Goal: Task Accomplishment & Management: Use online tool/utility

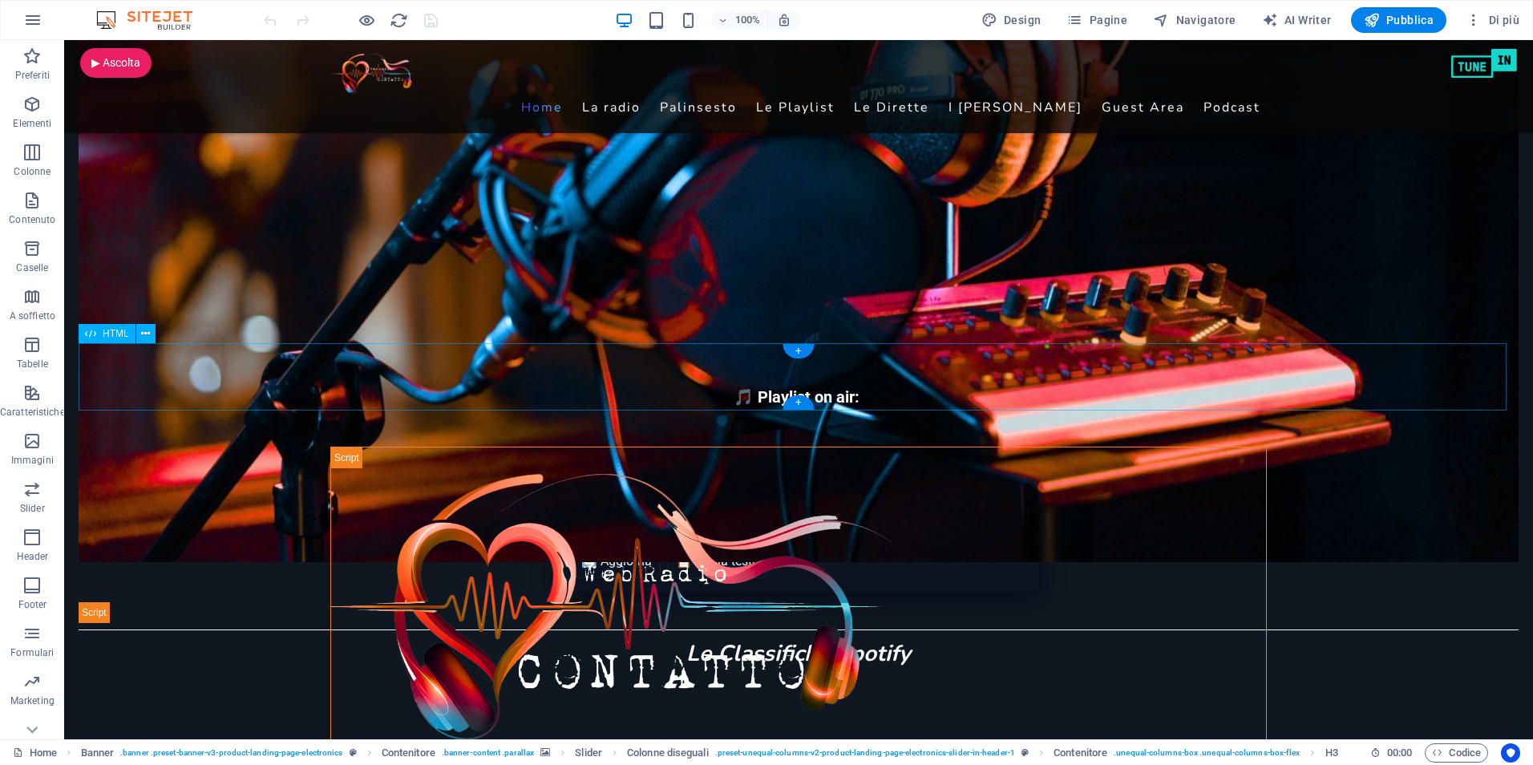
scroll to position [722, 0]
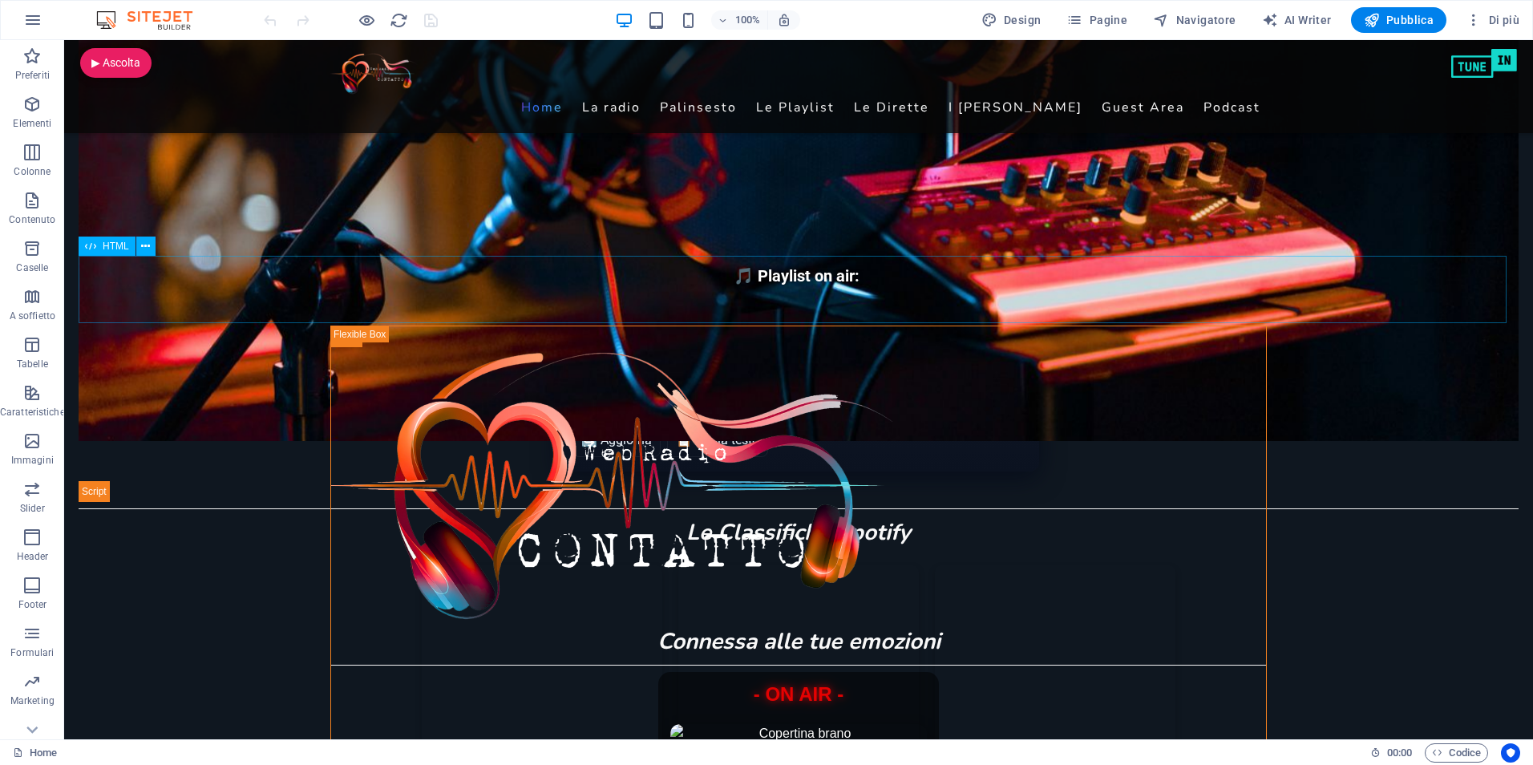
click at [102, 248] on div "HTML" at bounding box center [107, 245] width 57 height 19
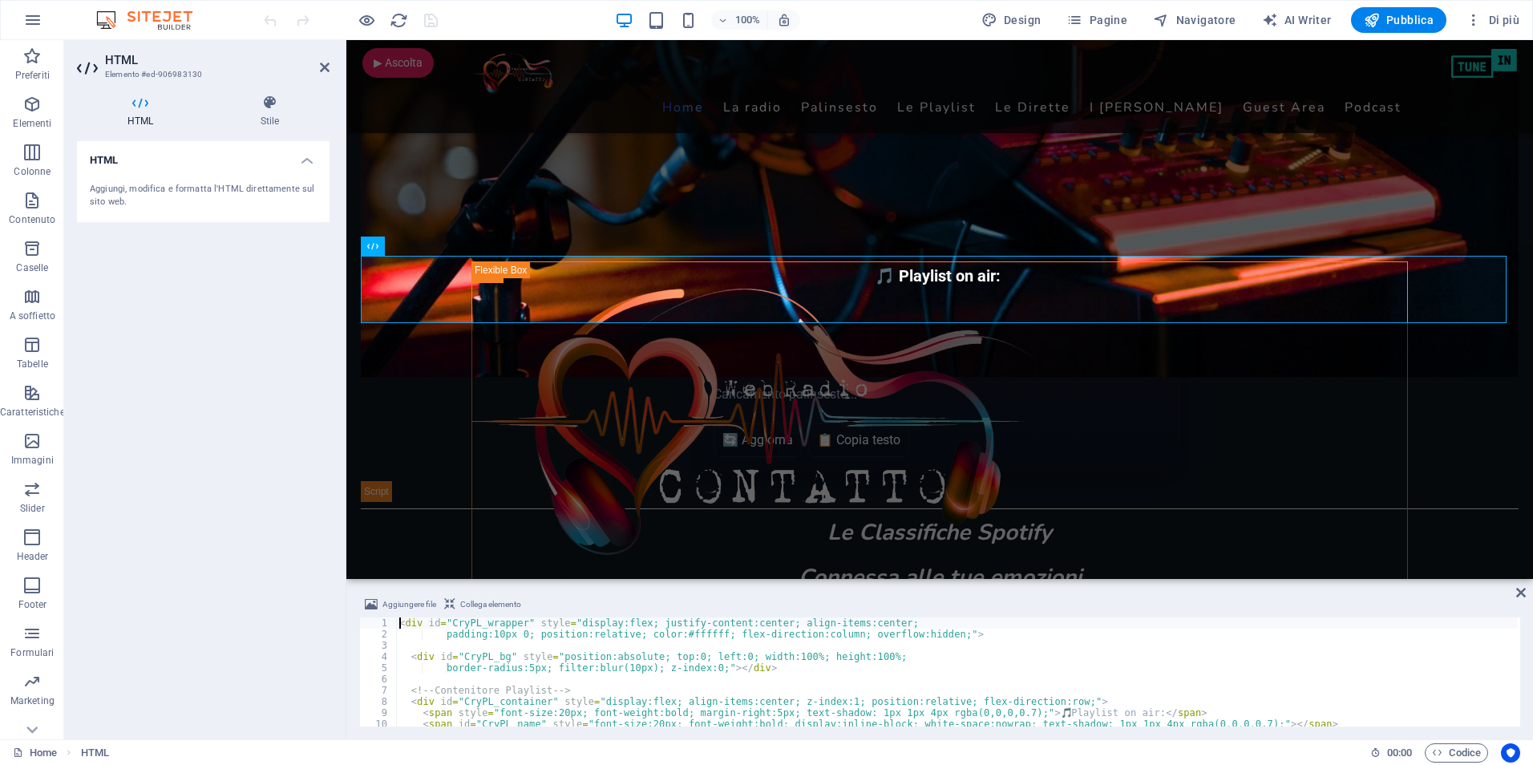
type textarea "</script>"
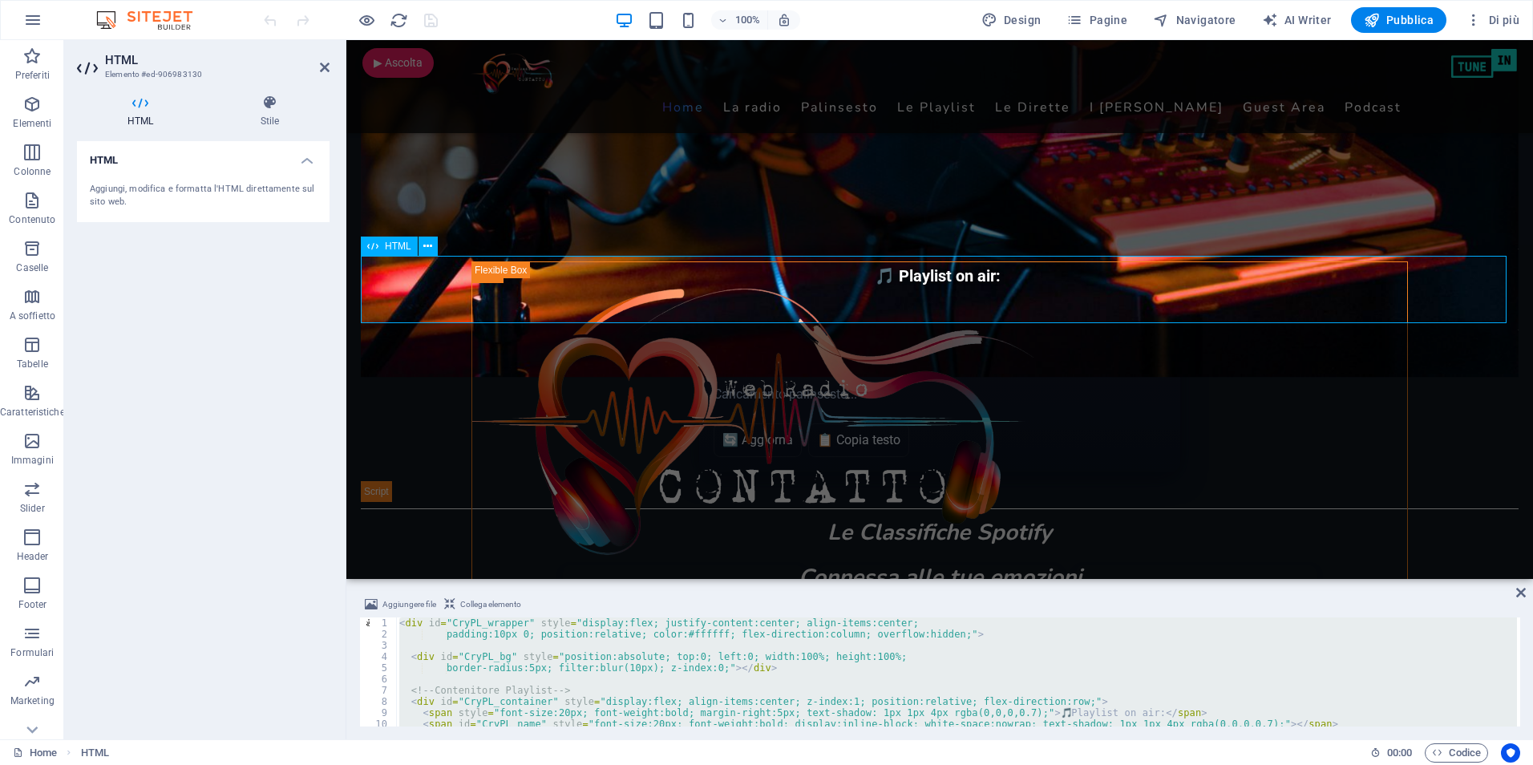
click at [390, 247] on span "HTML" at bounding box center [398, 246] width 26 height 10
click at [495, 645] on div "< div id = "CryPL_wrapper" style = "display:flex; justify-content:center; align…" at bounding box center [956, 671] width 1121 height 109
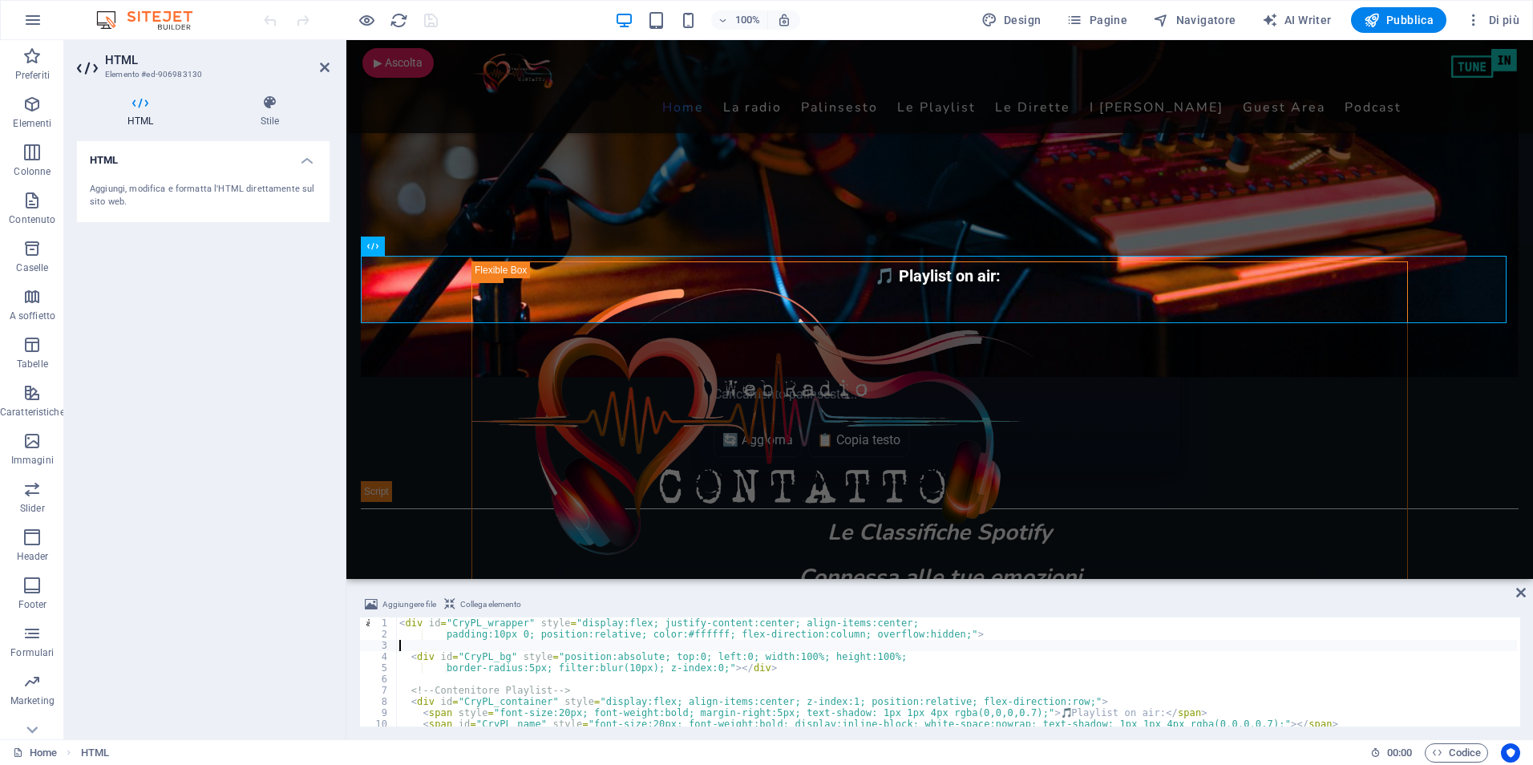
type textarea "</script>"
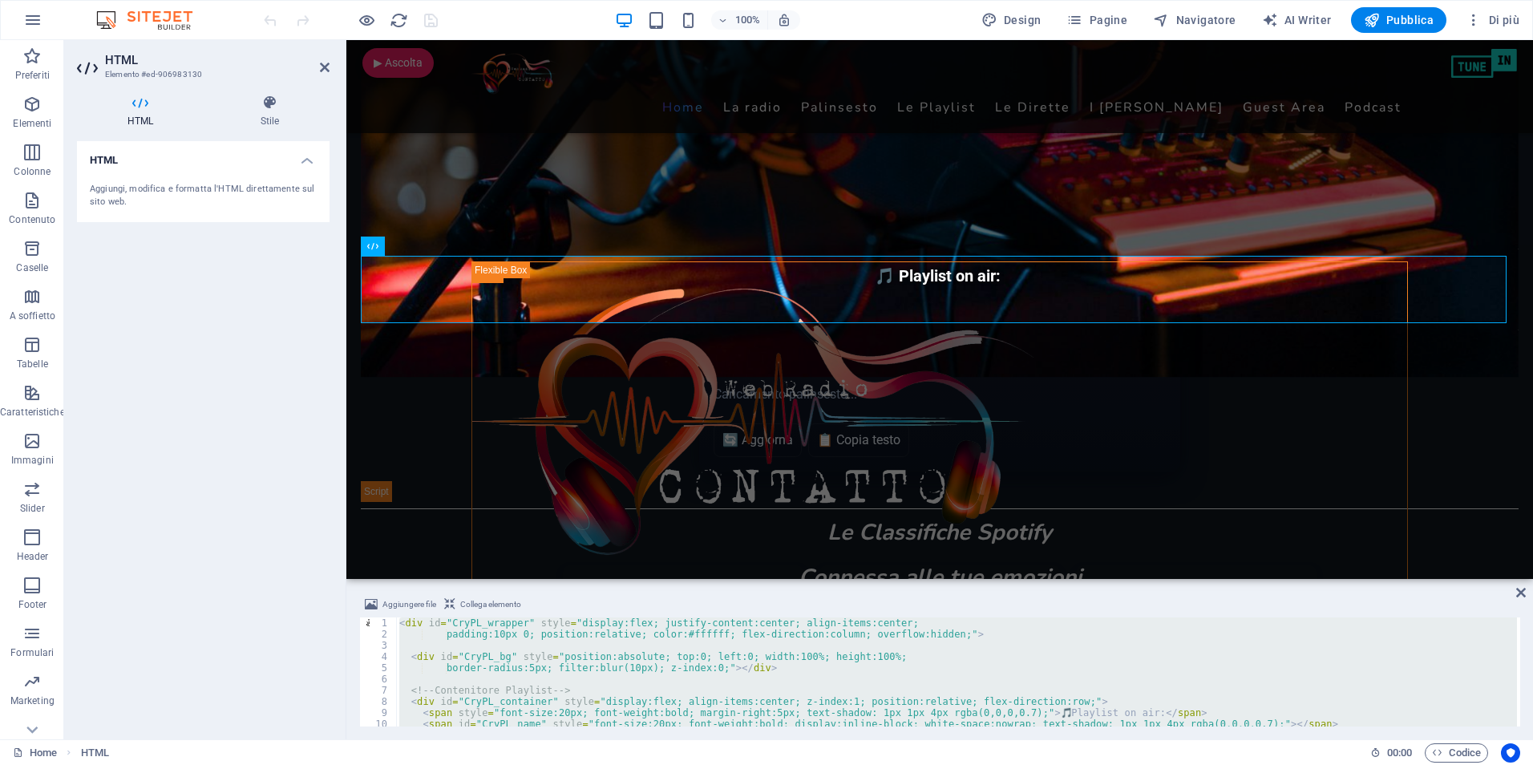
click at [532, 648] on div "< div id = "CryPL_wrapper" style = "display:flex; justify-content:center; align…" at bounding box center [956, 671] width 1121 height 109
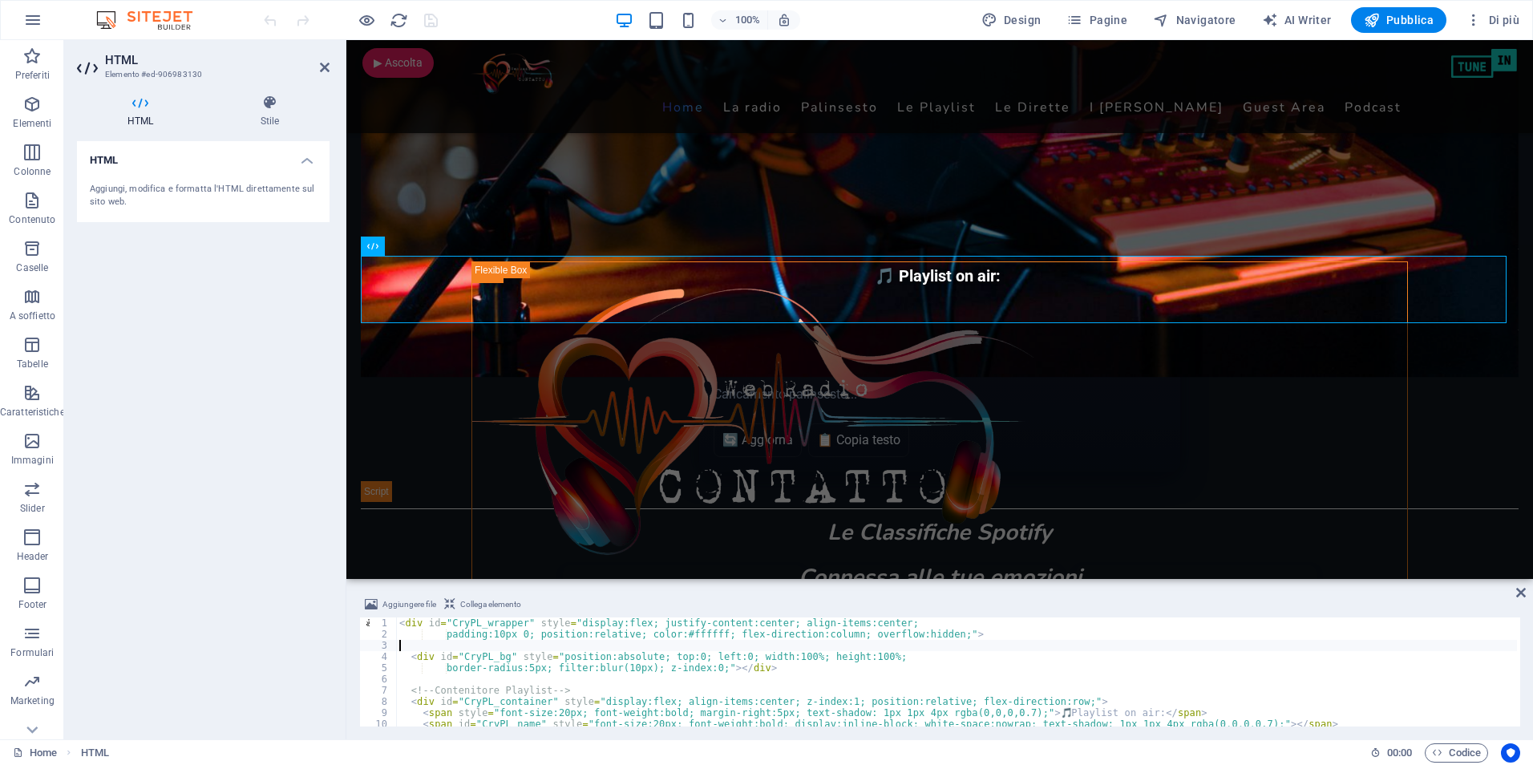
type textarea "</script>"
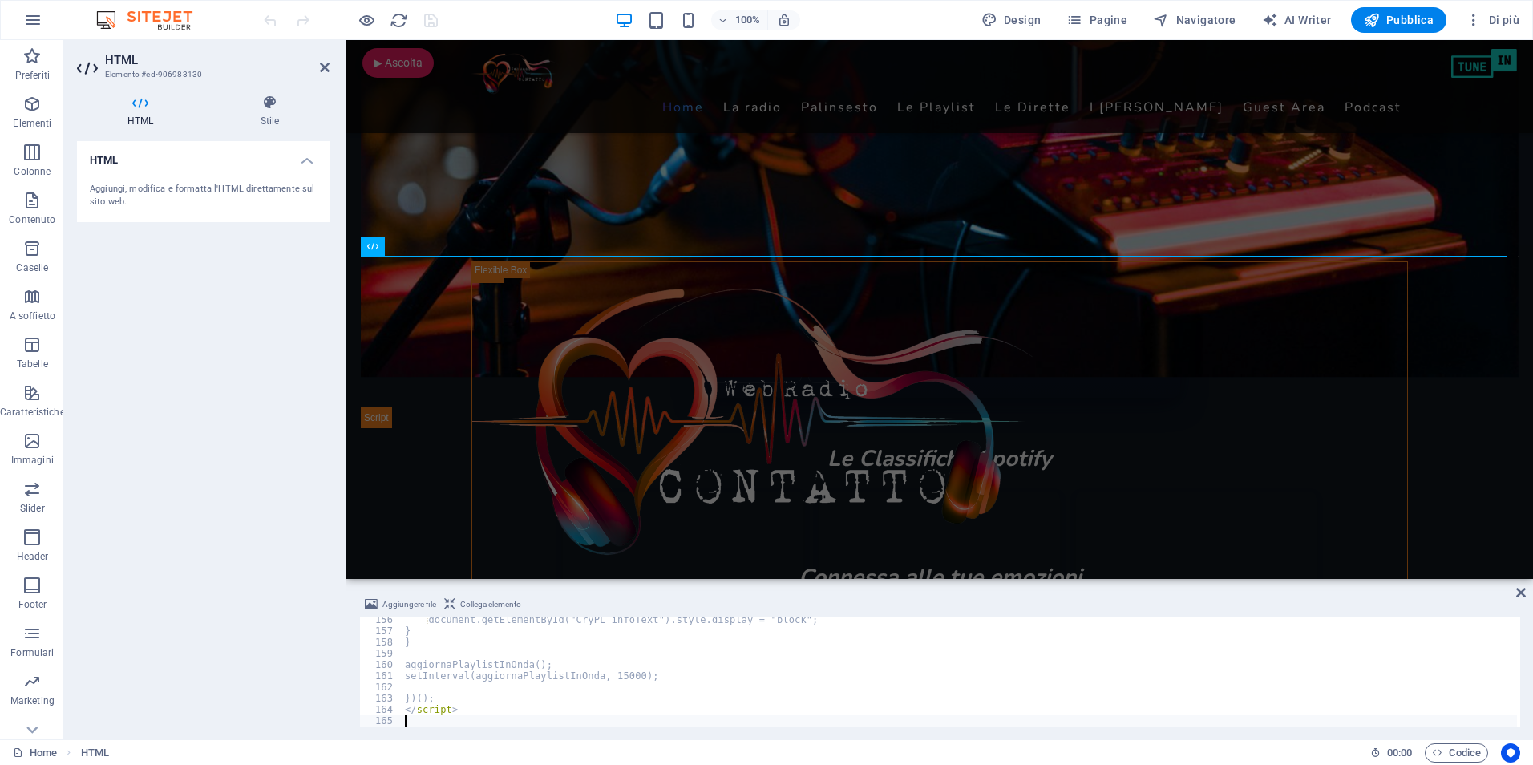
scroll to position [1743, 0]
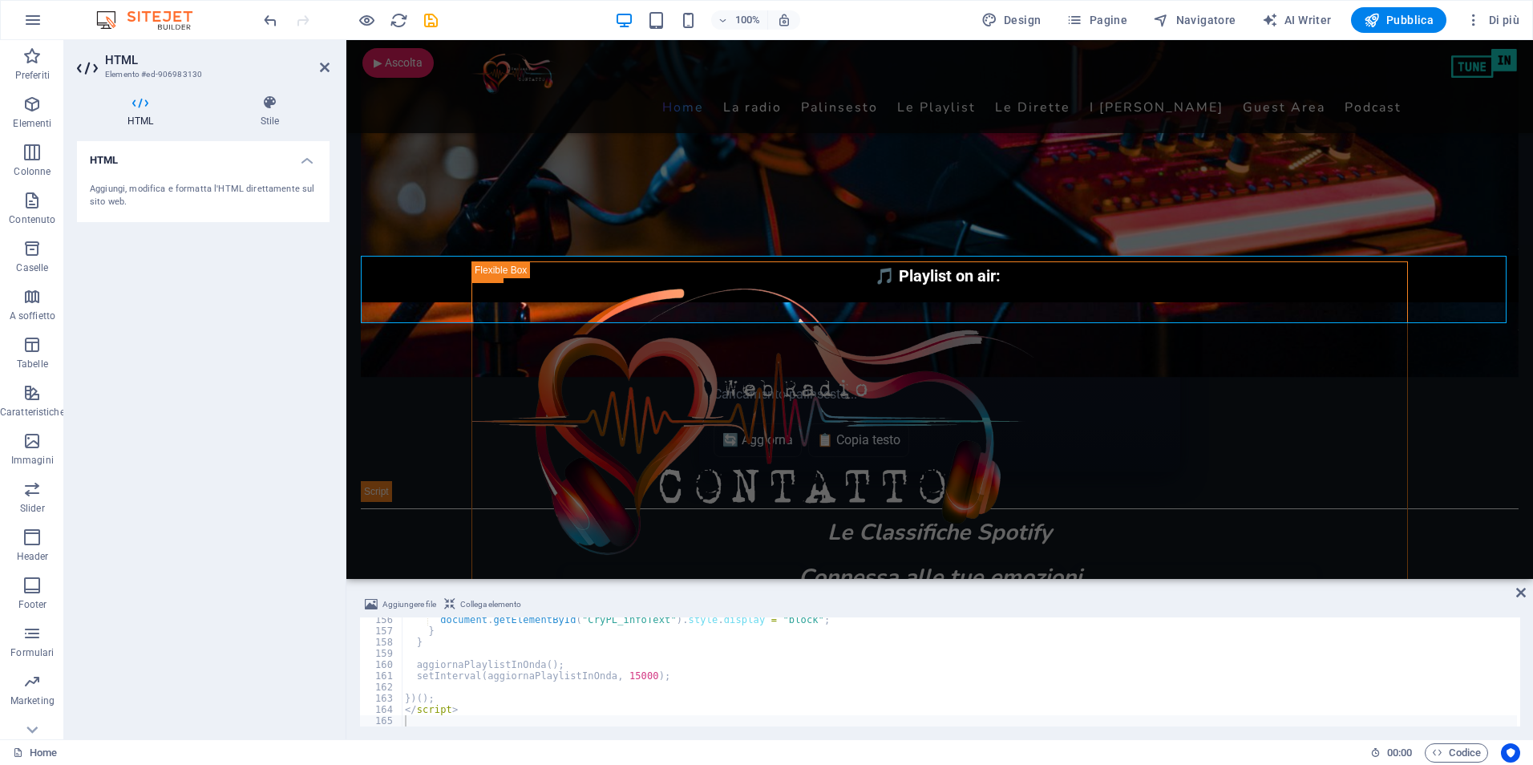
click at [263, 330] on div "HTML Aggiungi, modifica e formatta l'HTML direttamente sul sito web." at bounding box center [203, 433] width 253 height 585
click at [426, 17] on icon "save" at bounding box center [431, 20] width 18 height 18
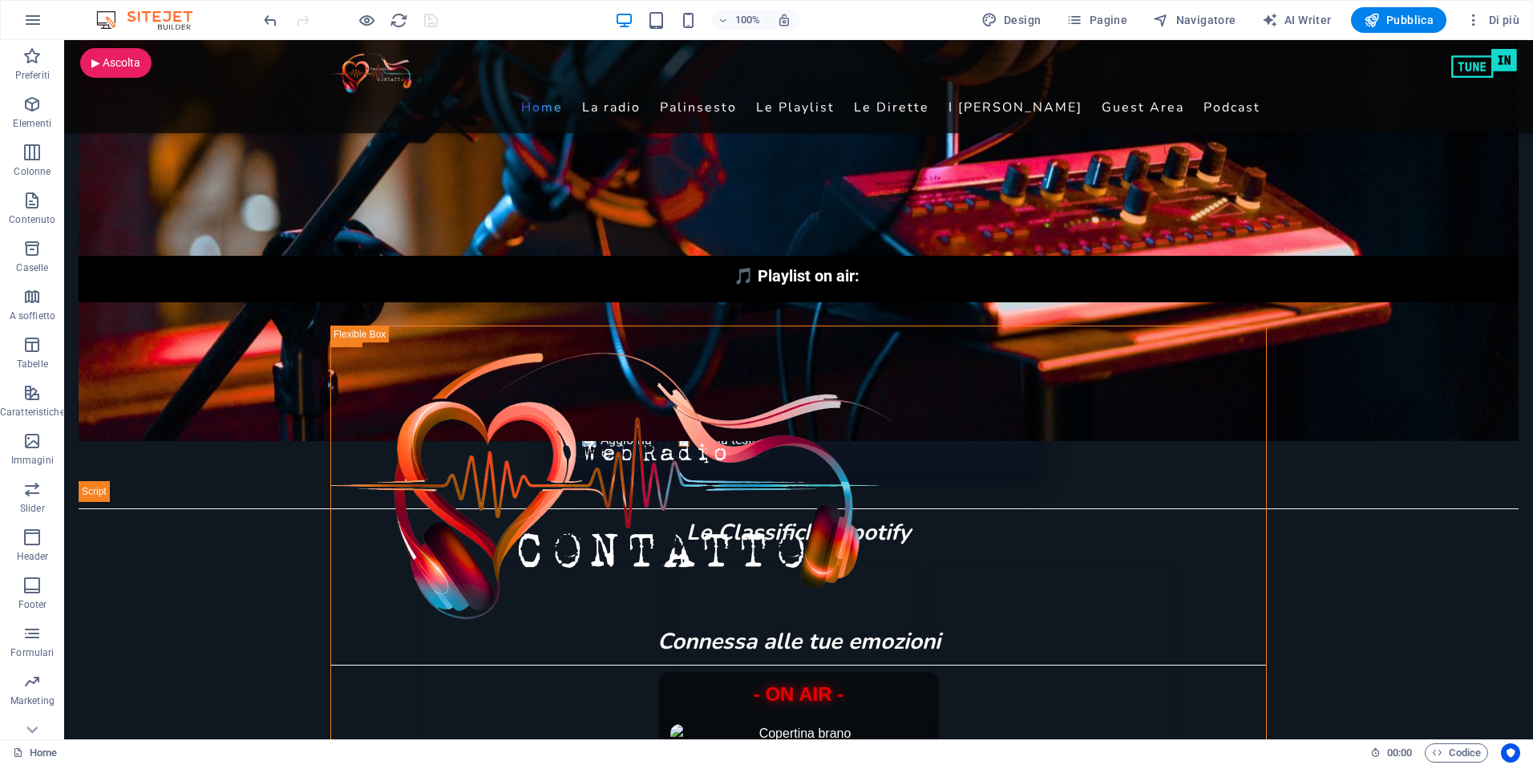
click at [544, 322] on div "🎵 Playlist on air: 🎧 Deejay in diretta:" at bounding box center [799, 289] width 1440 height 67
click at [499, 370] on div "In onda per voi [DATE] — Contatto Web Radio In onda per voi [DATE] — Contatto W…" at bounding box center [799, 421] width 1440 height 162
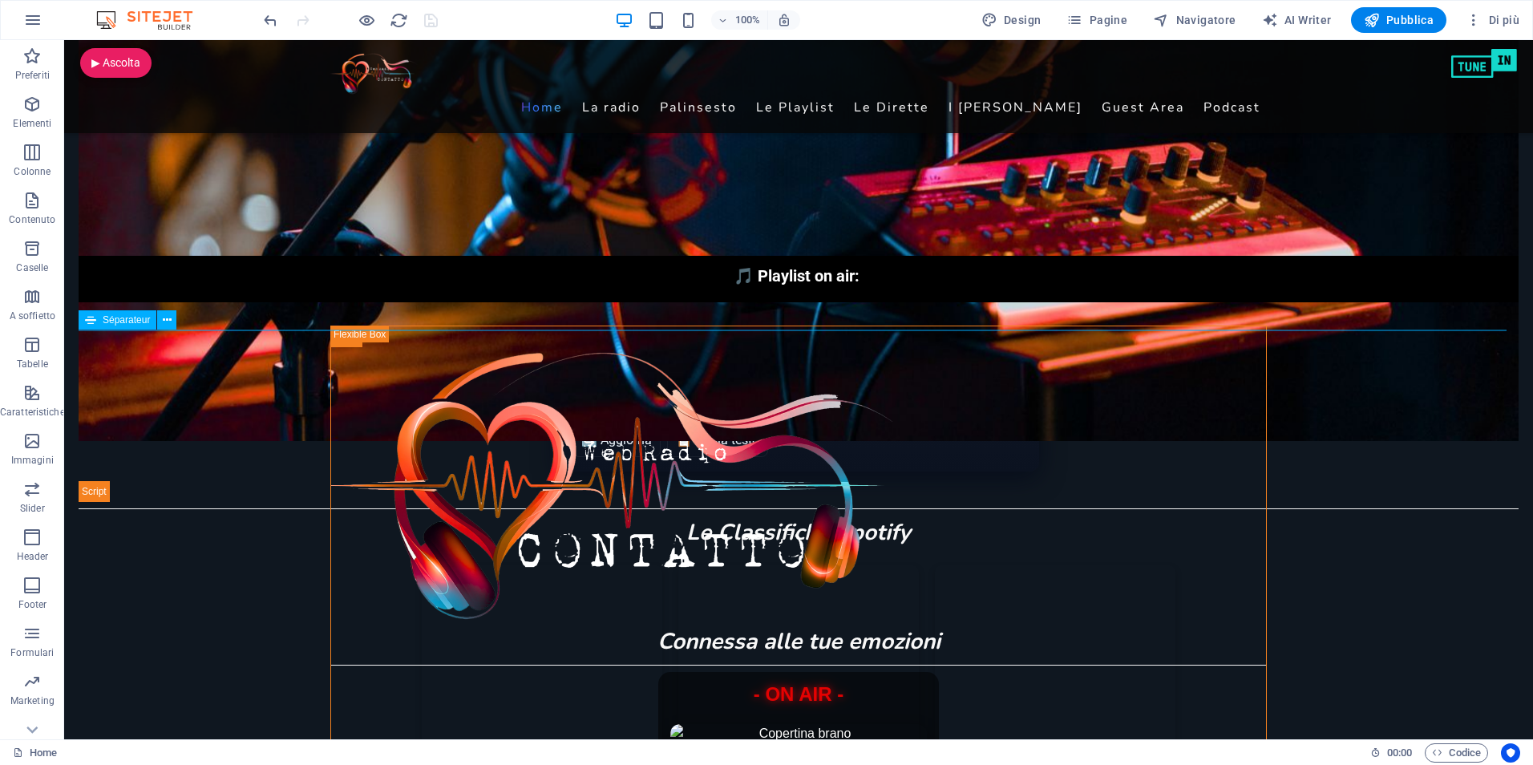
click at [81, 329] on div "Séparateur" at bounding box center [118, 319] width 78 height 19
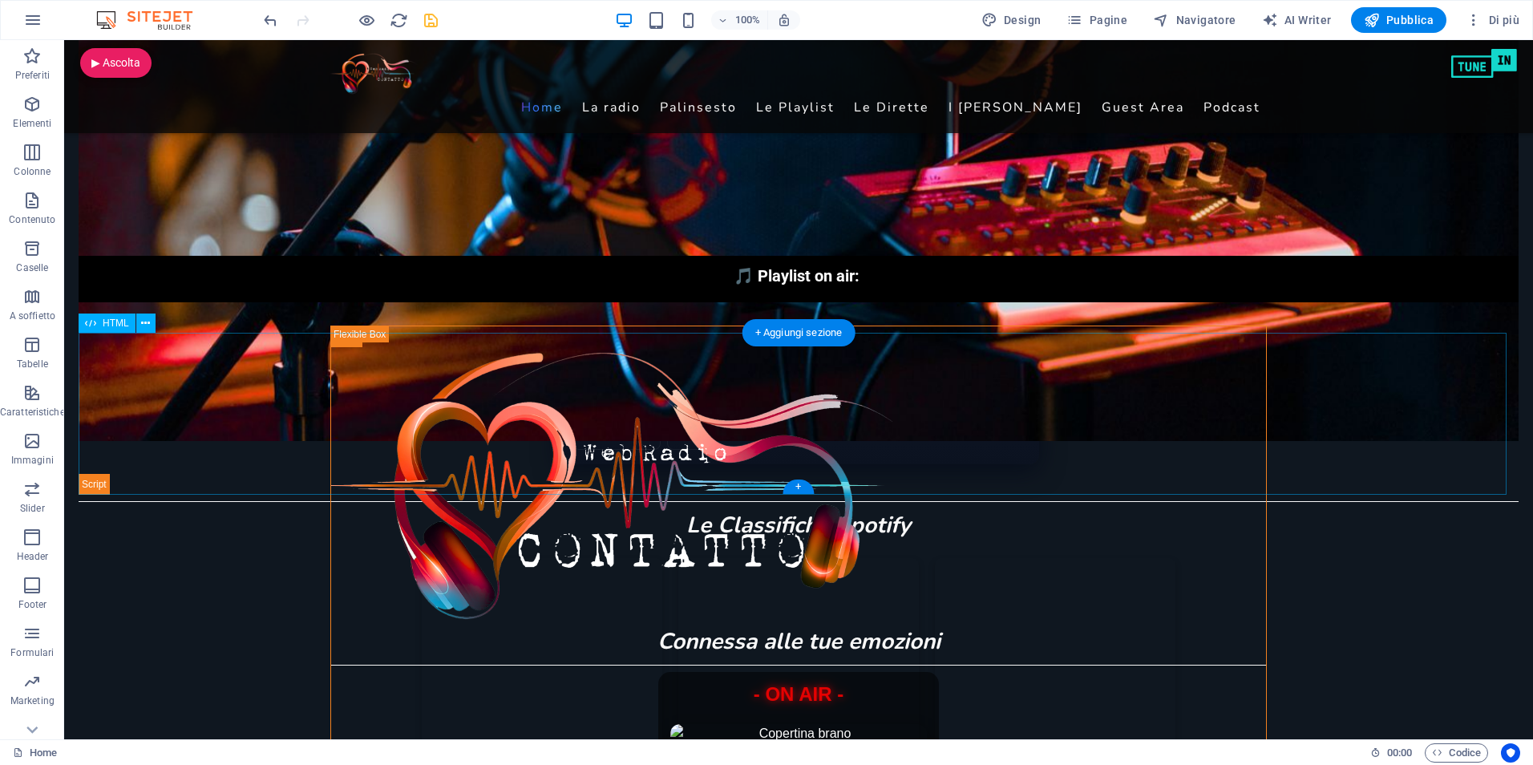
click at [1099, 459] on div "In onda per voi [DATE] — Contatto Web Radio In onda per voi [DATE] — Contatto W…" at bounding box center [799, 414] width 1440 height 162
click at [1360, 567] on div "Top50 Italia Viral50 Global Top50 Global" at bounding box center [799, 761] width 1440 height 406
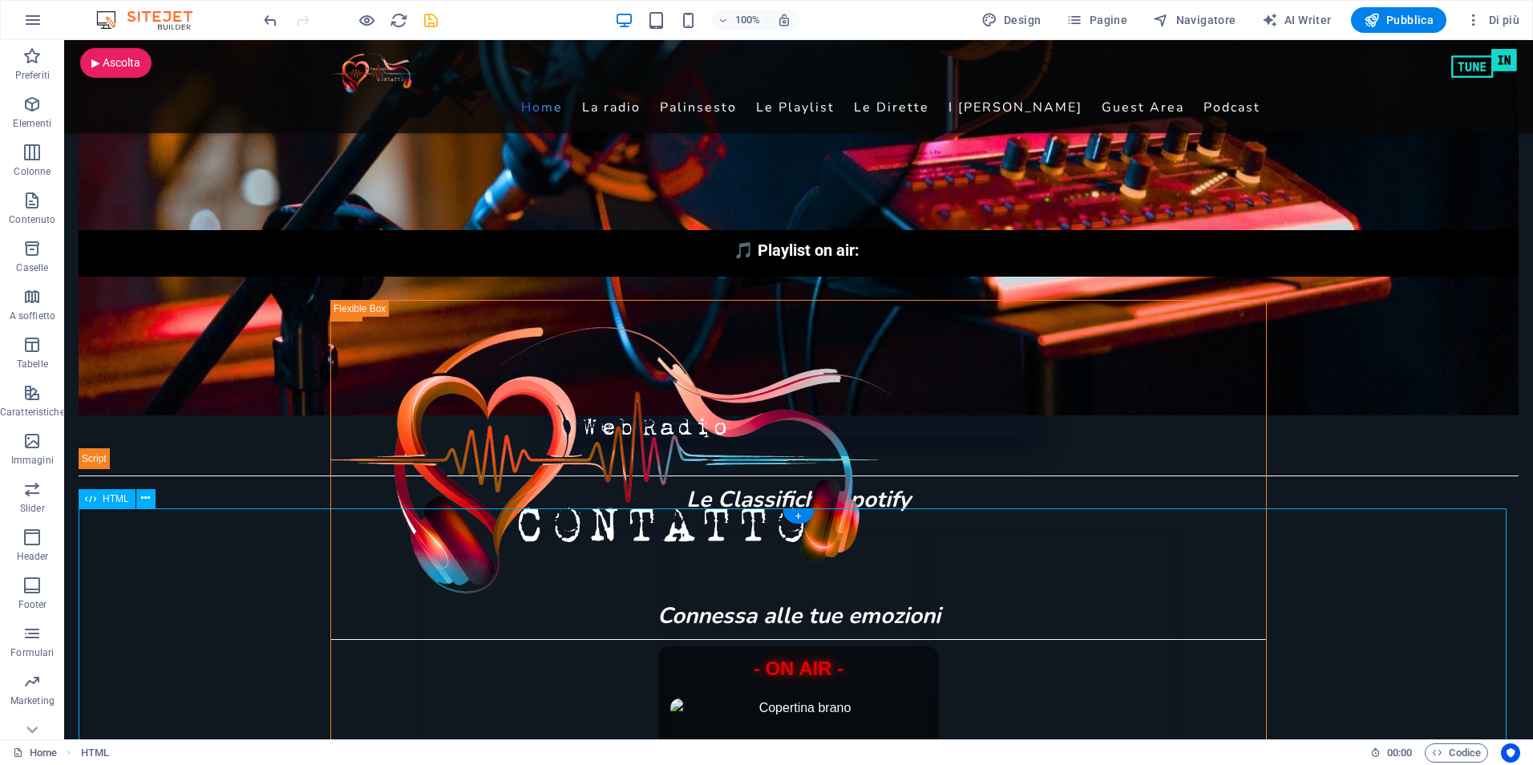
scroll to position [722, 0]
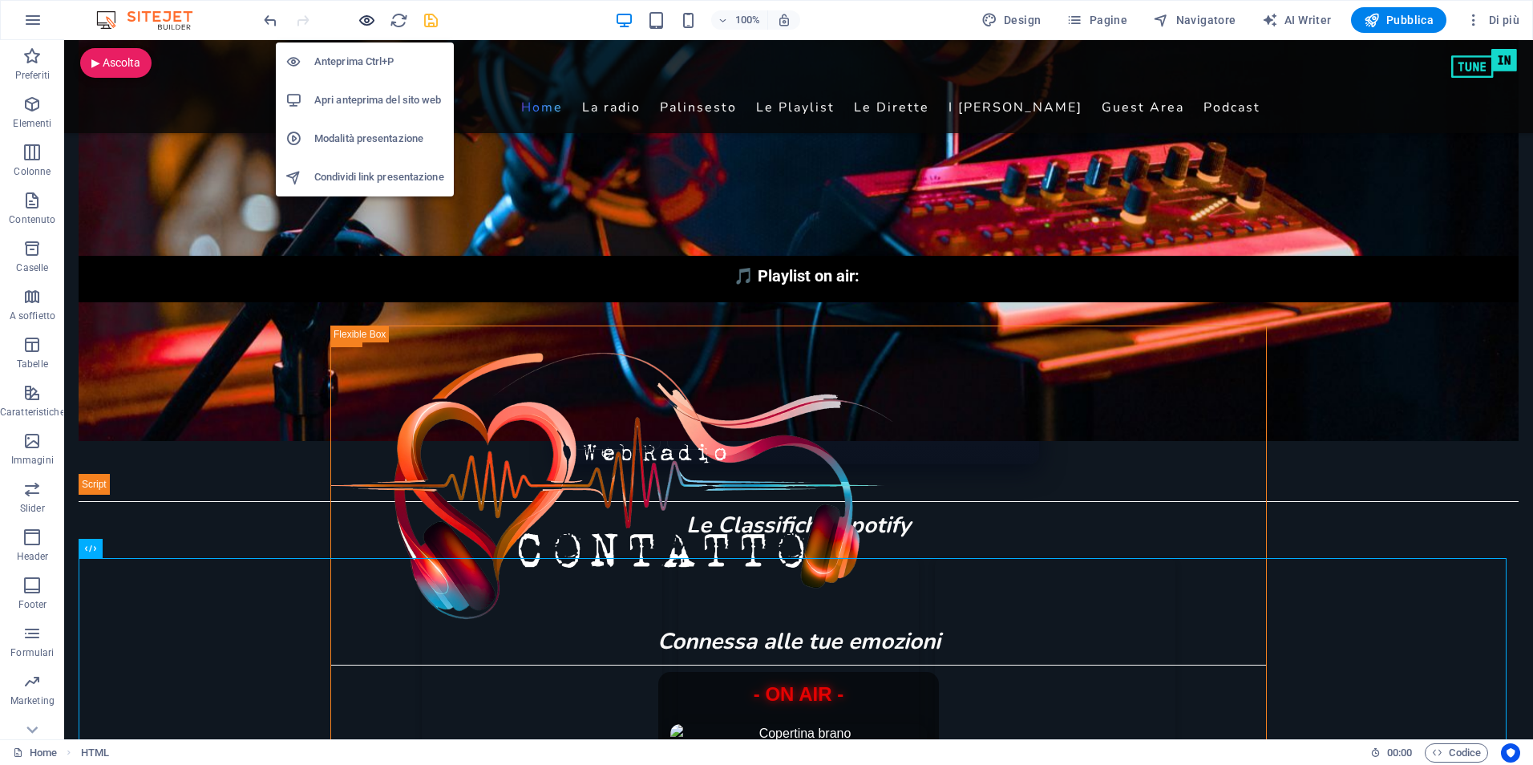
click at [362, 26] on icon "button" at bounding box center [367, 20] width 18 height 18
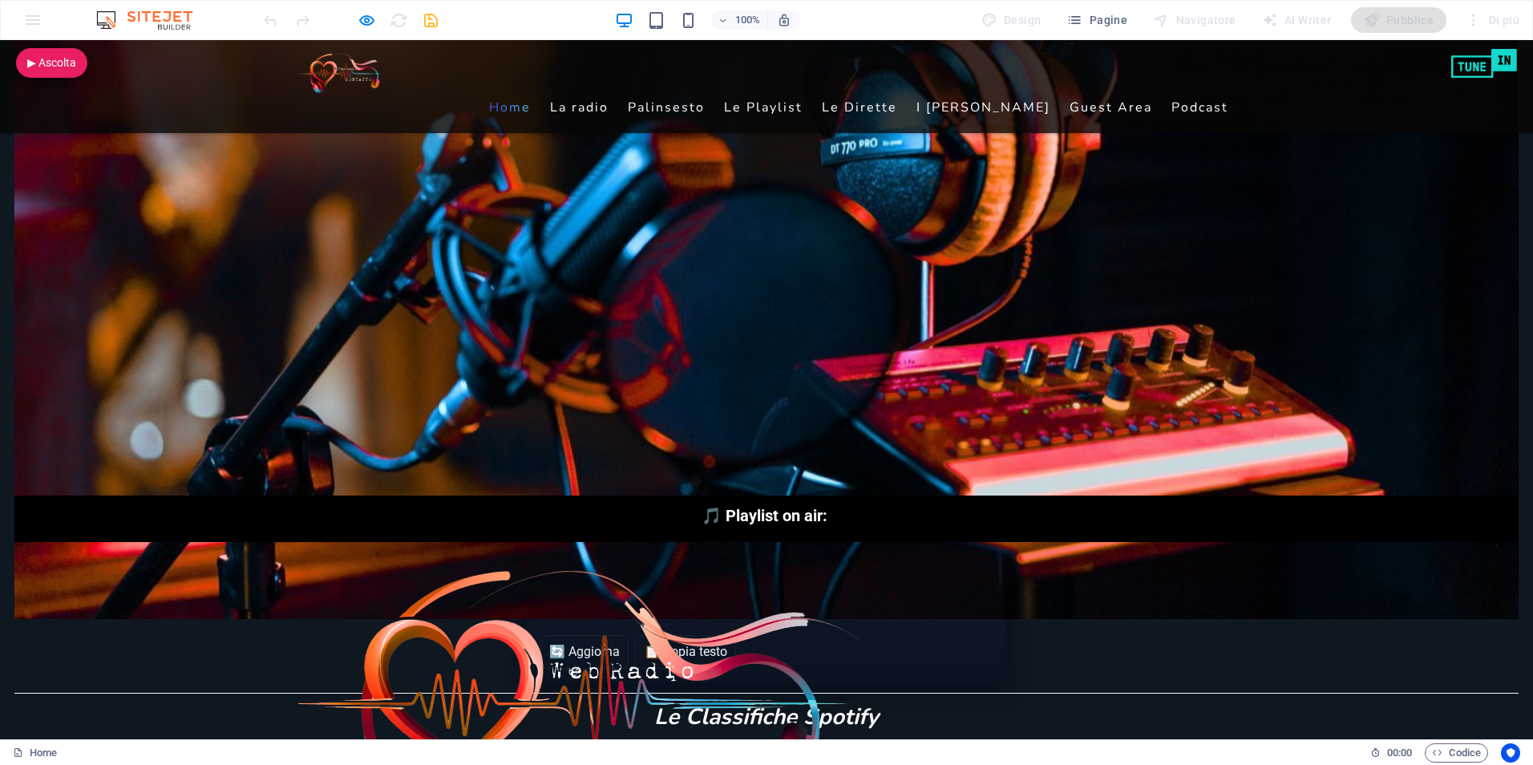
scroll to position [481, 0]
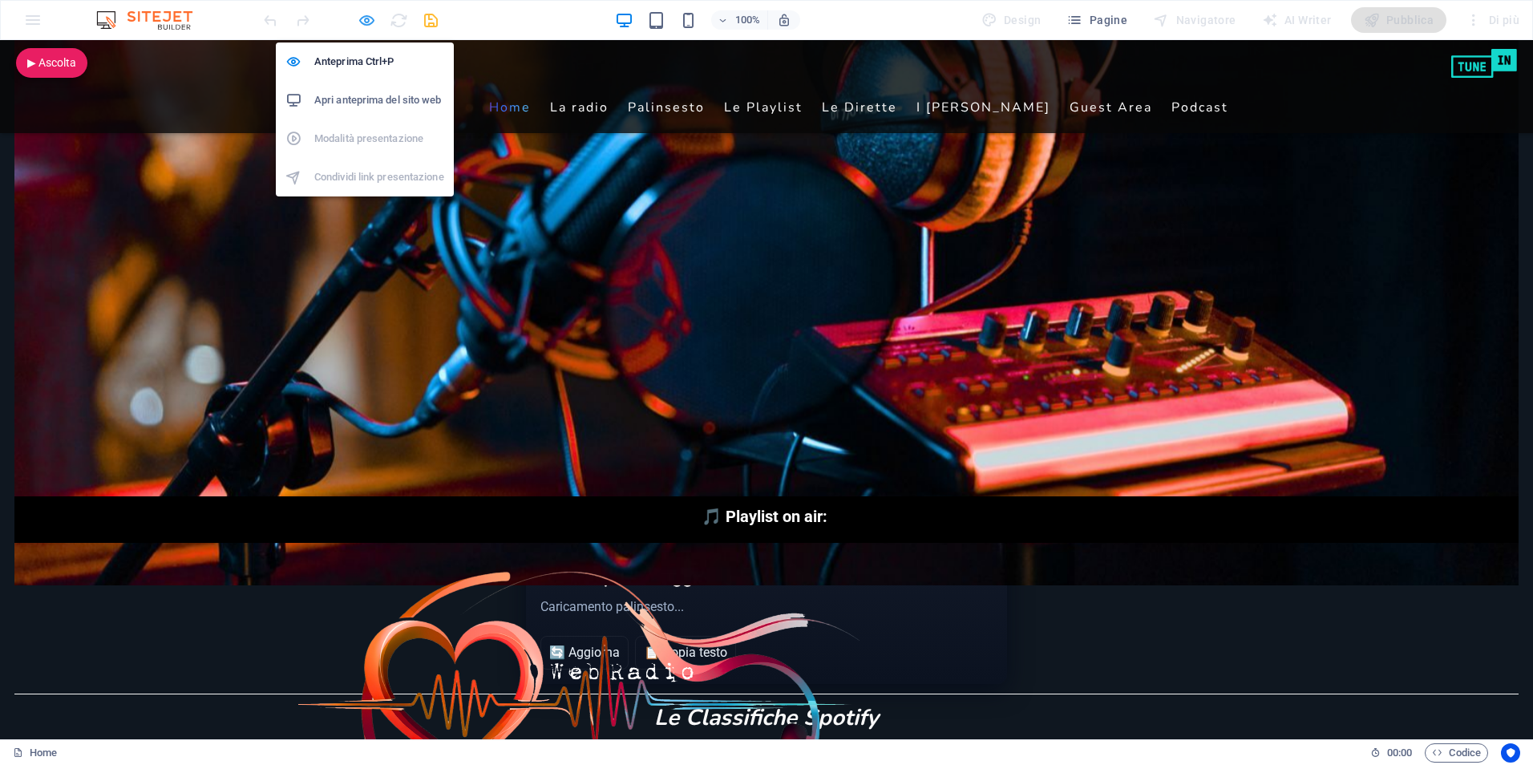
click at [362, 17] on icon "button" at bounding box center [367, 20] width 18 height 18
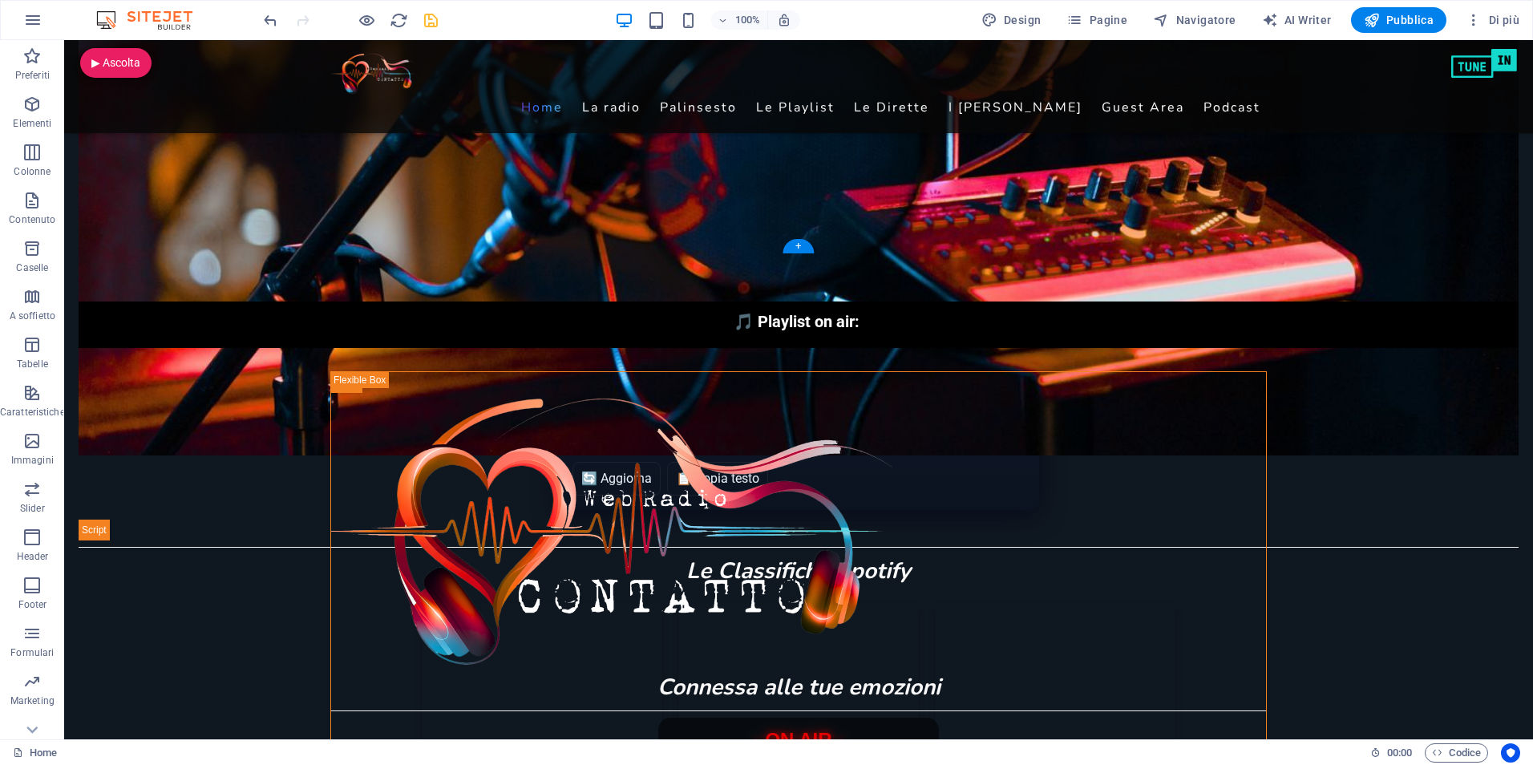
scroll to position [641, 0]
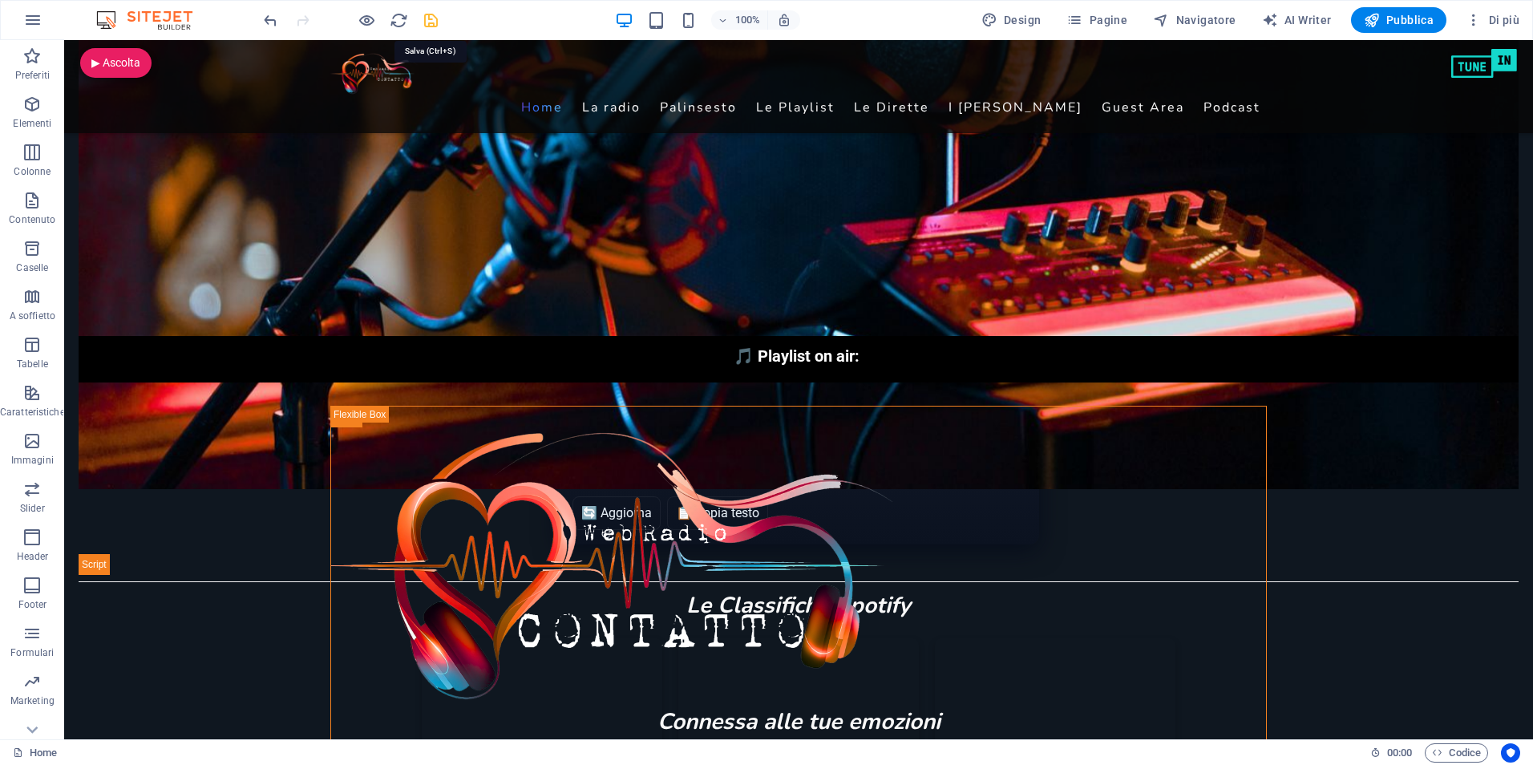
click at [431, 24] on icon "save" at bounding box center [431, 20] width 18 height 18
checkbox input "false"
drag, startPoint x: 1376, startPoint y: 14, endPoint x: 1353, endPoint y: 23, distance: 24.4
click at [1377, 14] on icon "button" at bounding box center [1372, 20] width 16 height 16
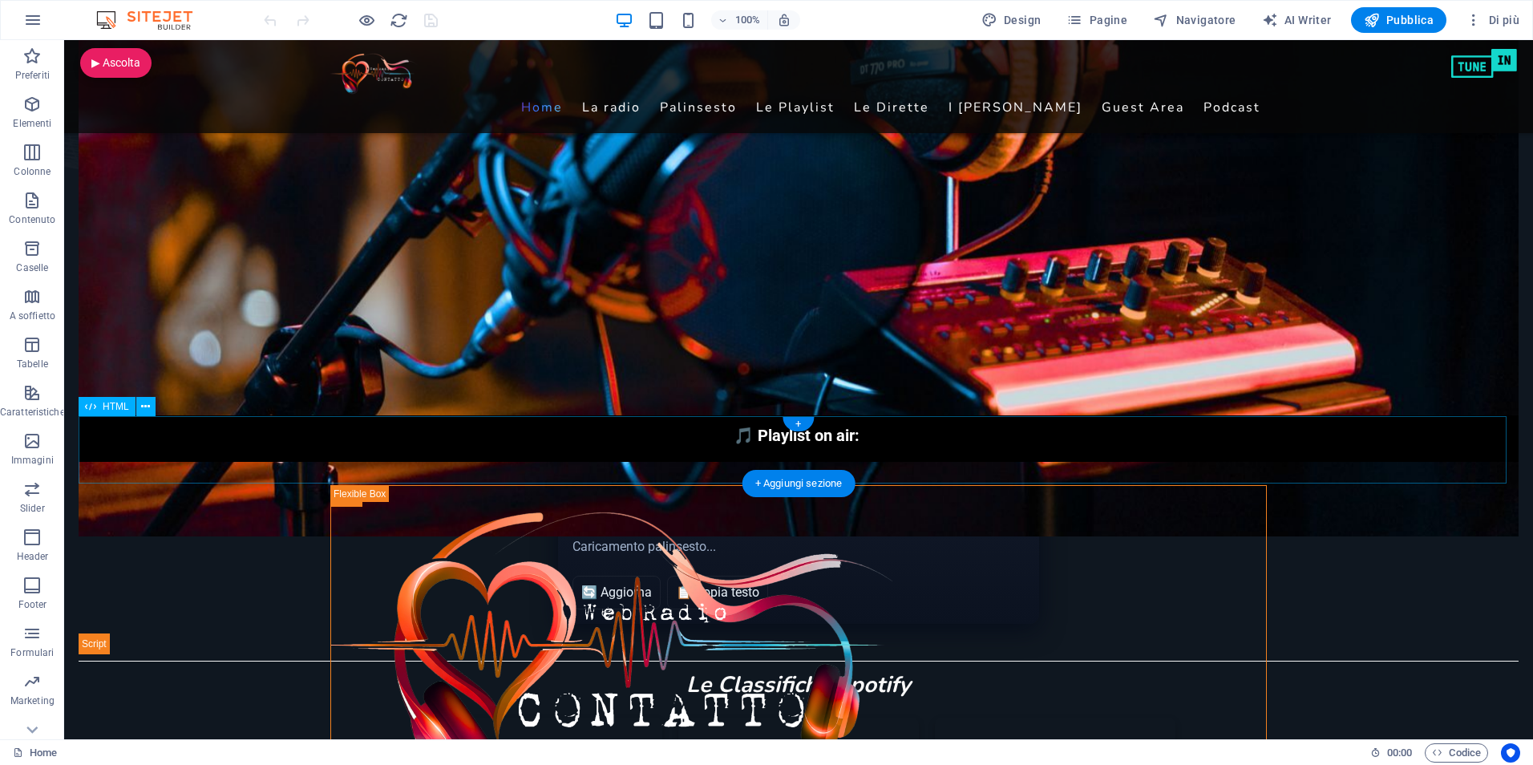
scroll to position [561, 0]
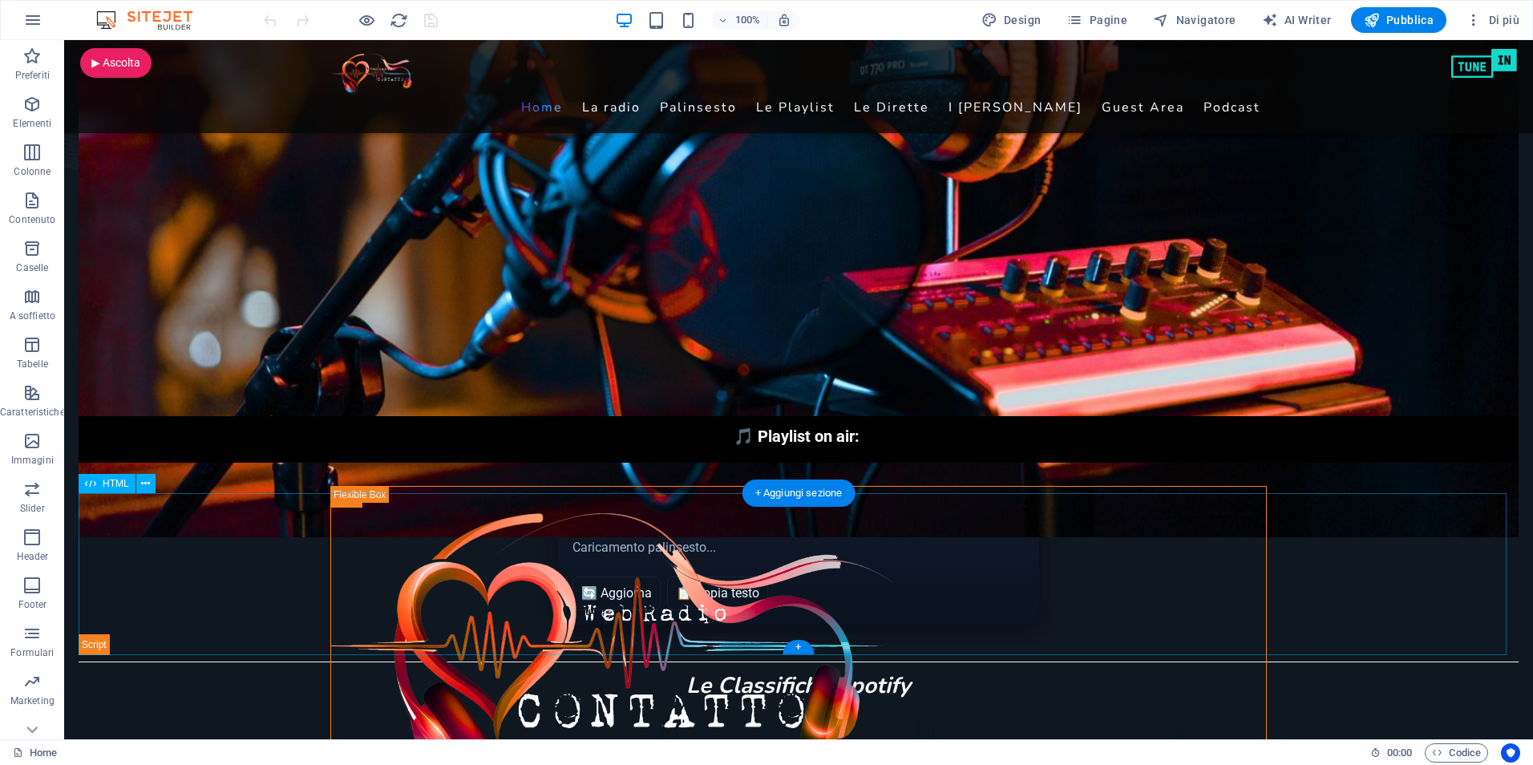
click at [150, 551] on div "In onda per voi [DATE] — Contatto Web Radio In onda per voi [DATE] — Contatto W…" at bounding box center [799, 574] width 1440 height 162
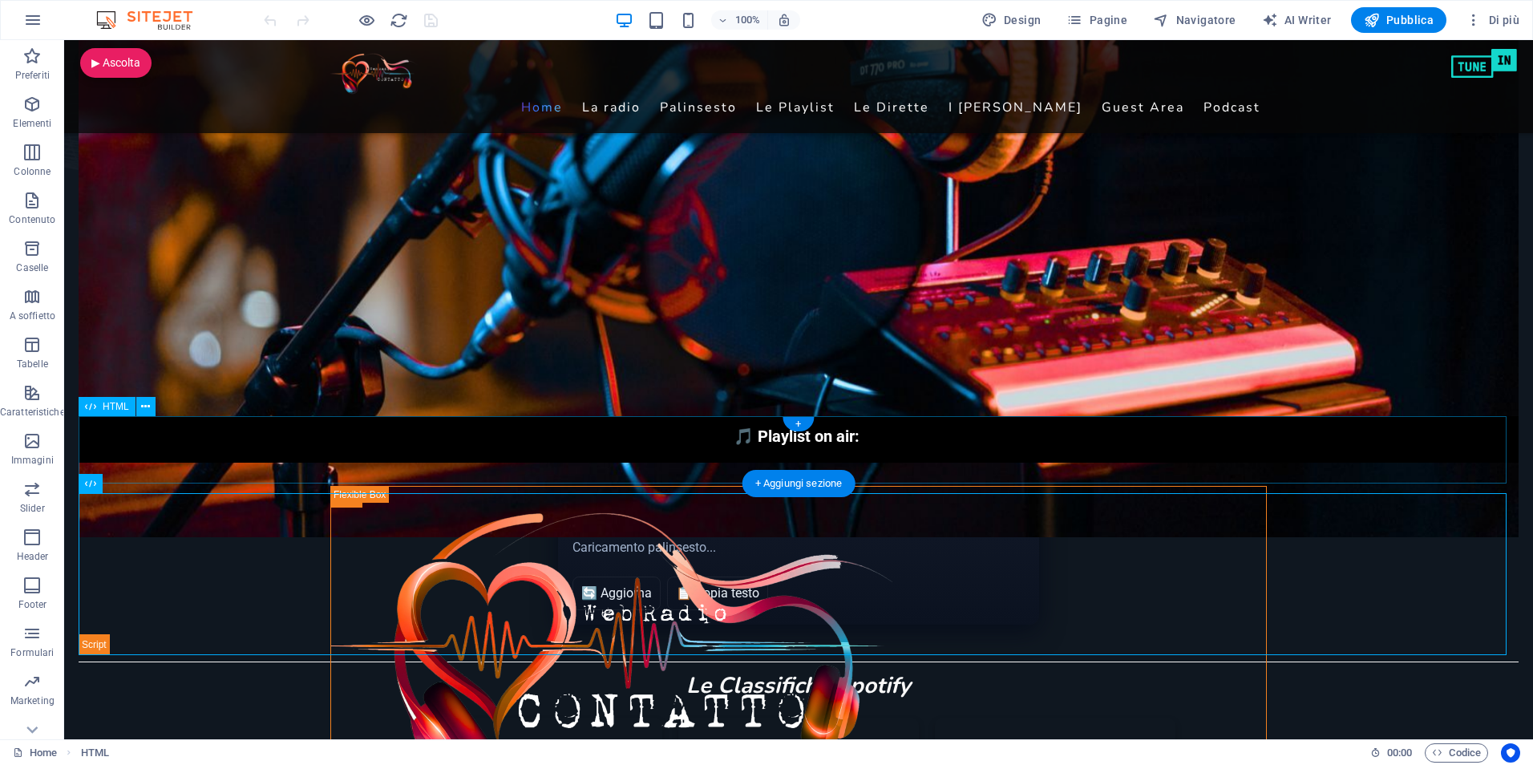
click at [250, 473] on div "🎵 Playlist on air: 🎧 Deejay in diretta:" at bounding box center [799, 449] width 1440 height 67
click at [1023, 18] on span "Design" at bounding box center [1011, 20] width 60 height 16
select select "px"
select select "400"
select select "px"
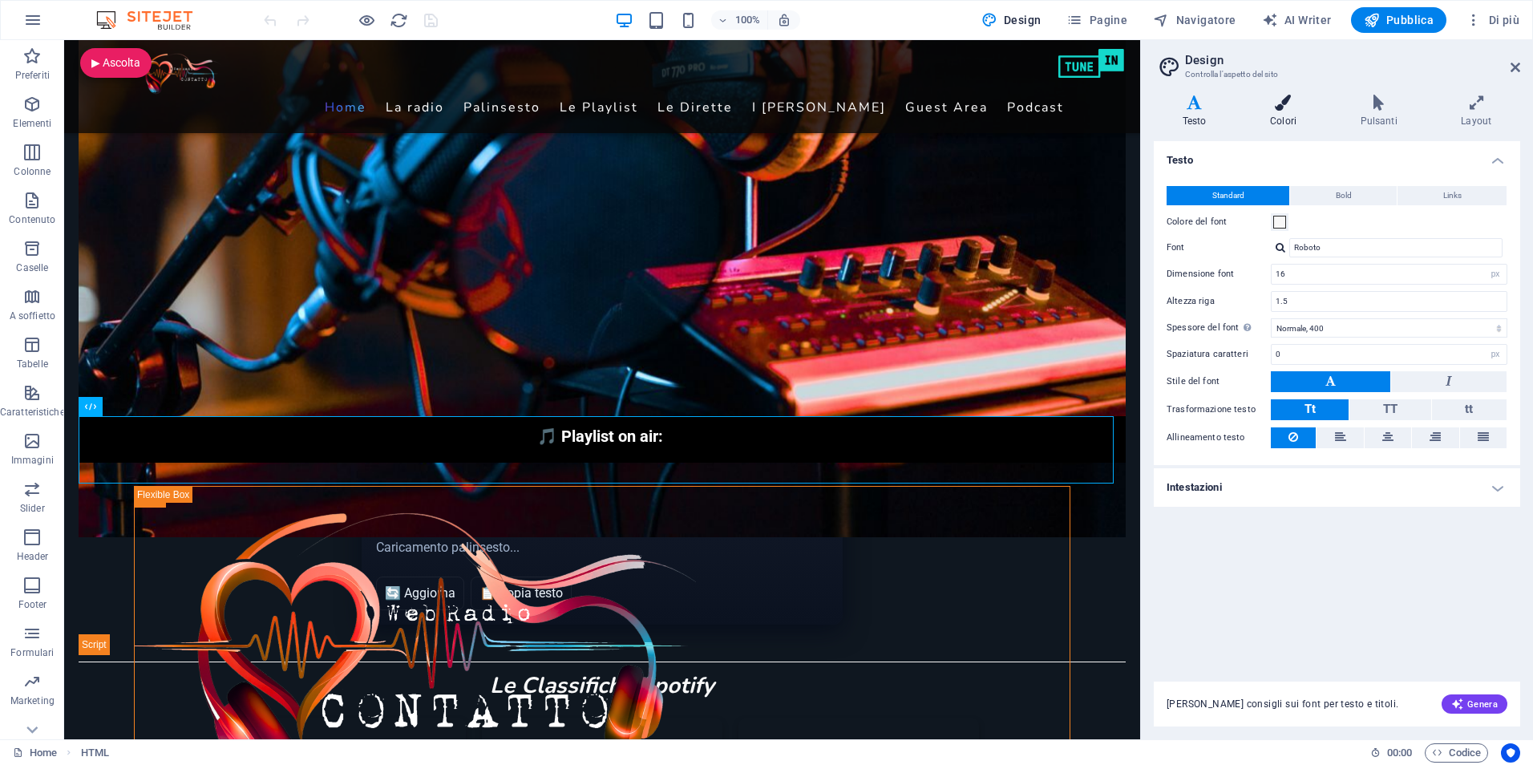
click at [1287, 99] on icon at bounding box center [1282, 103] width 83 height 16
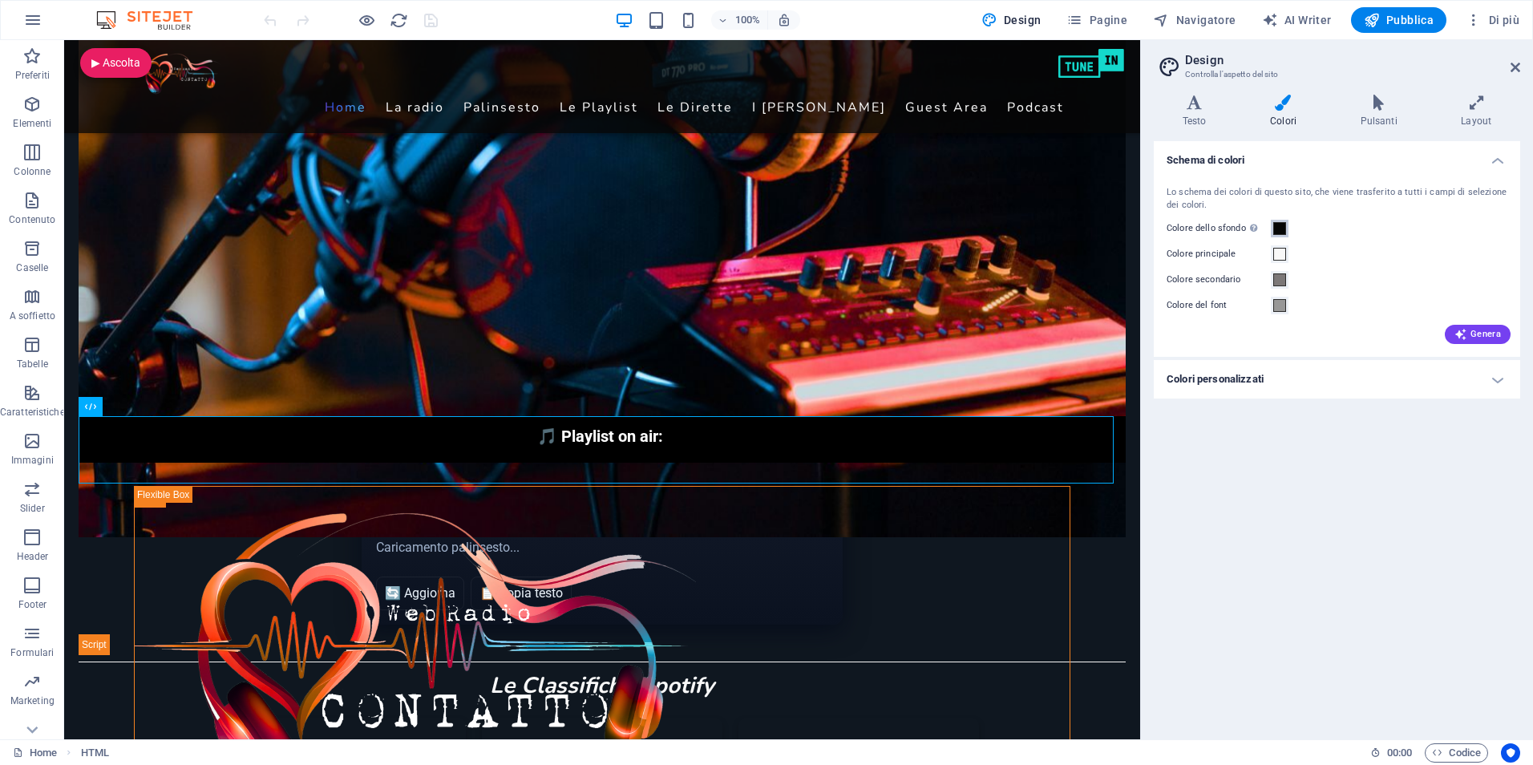
click at [1282, 226] on span at bounding box center [1279, 228] width 13 height 13
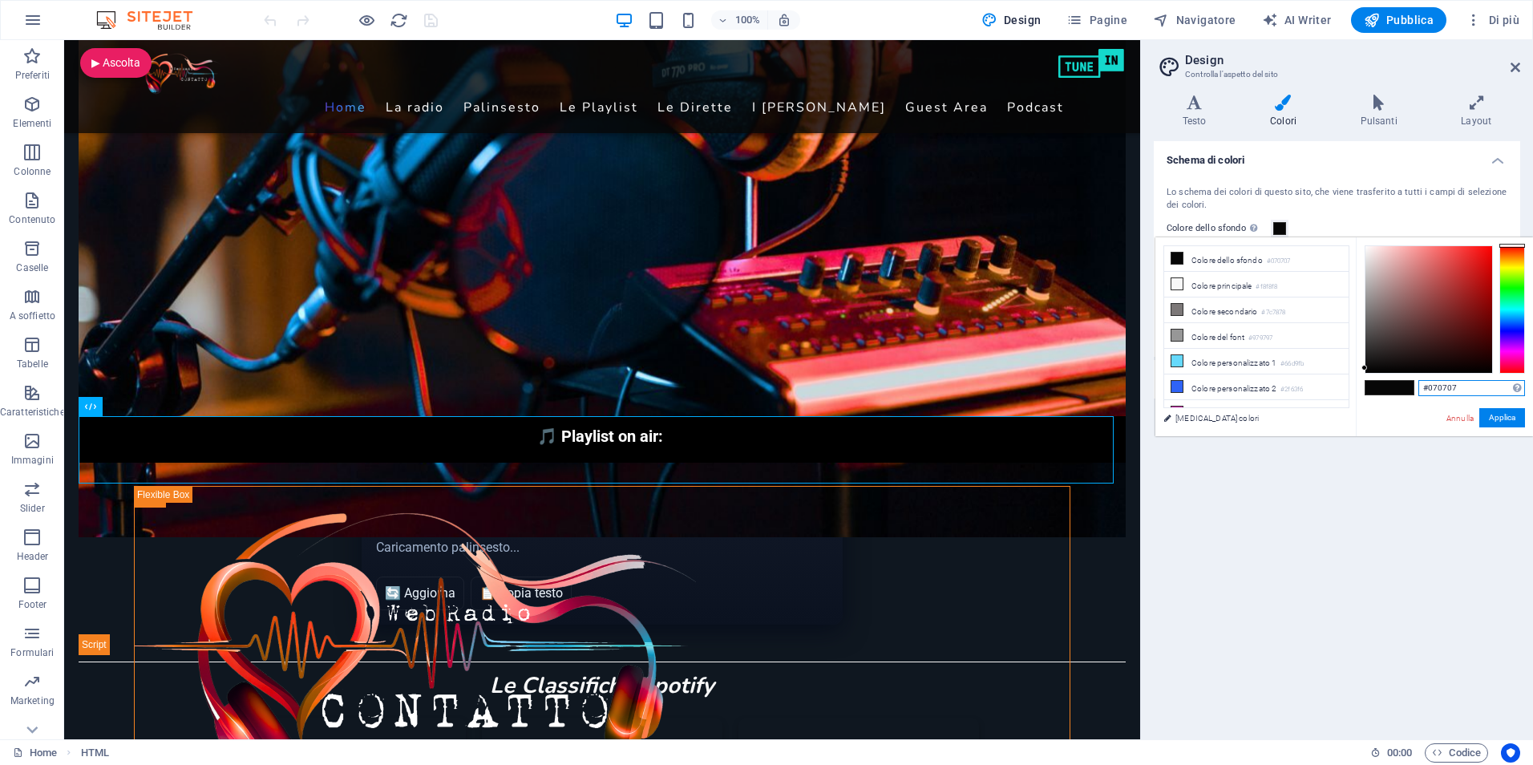
drag, startPoint x: 1458, startPoint y: 386, endPoint x: 1405, endPoint y: 382, distance: 53.9
click at [1405, 382] on div "#070707 Formati supportati #0852ed rgb(8, 82, 237) rgba(8, 82, 237, 90%) hsv(22…" at bounding box center [1444, 452] width 177 height 431
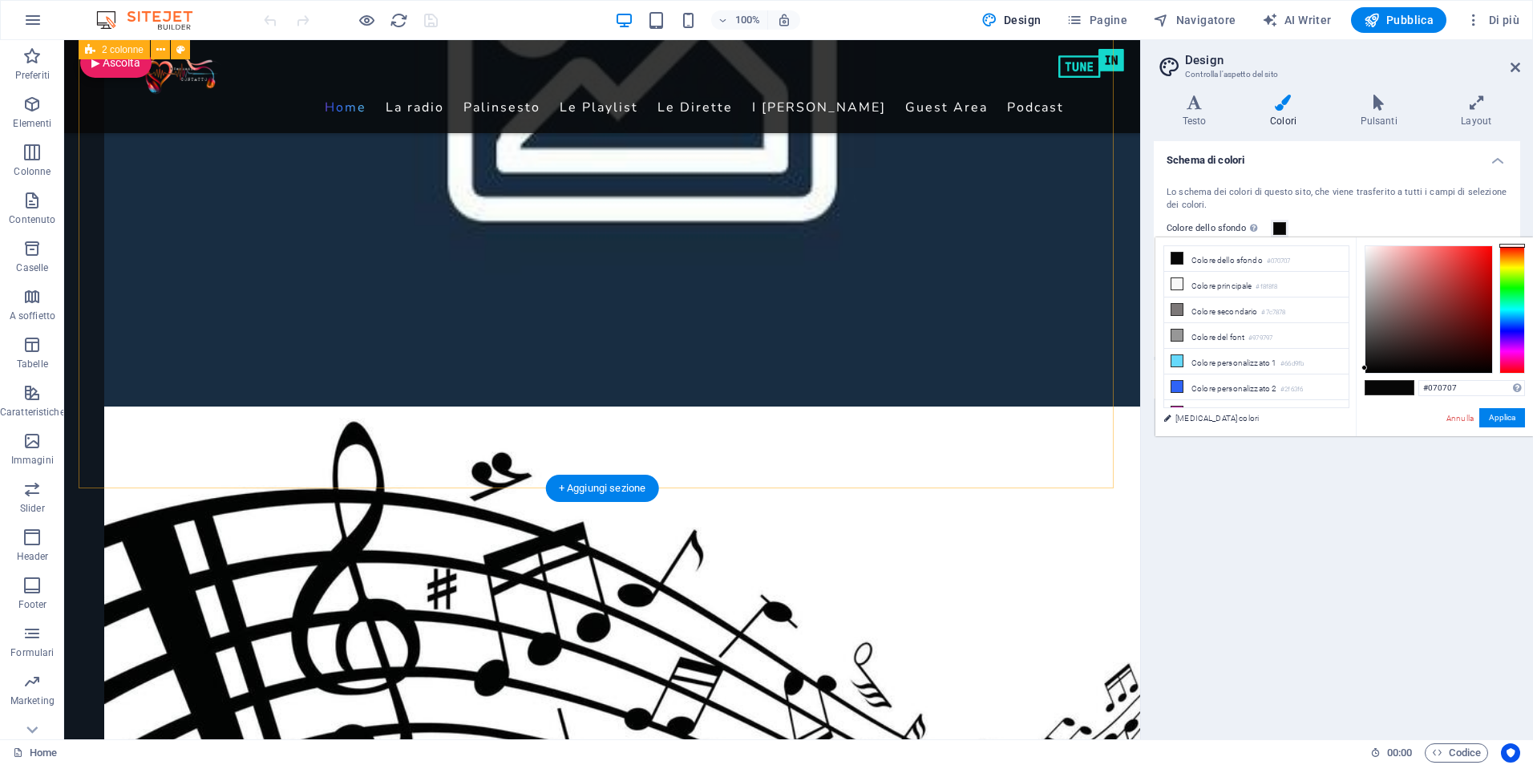
scroll to position [2577, 0]
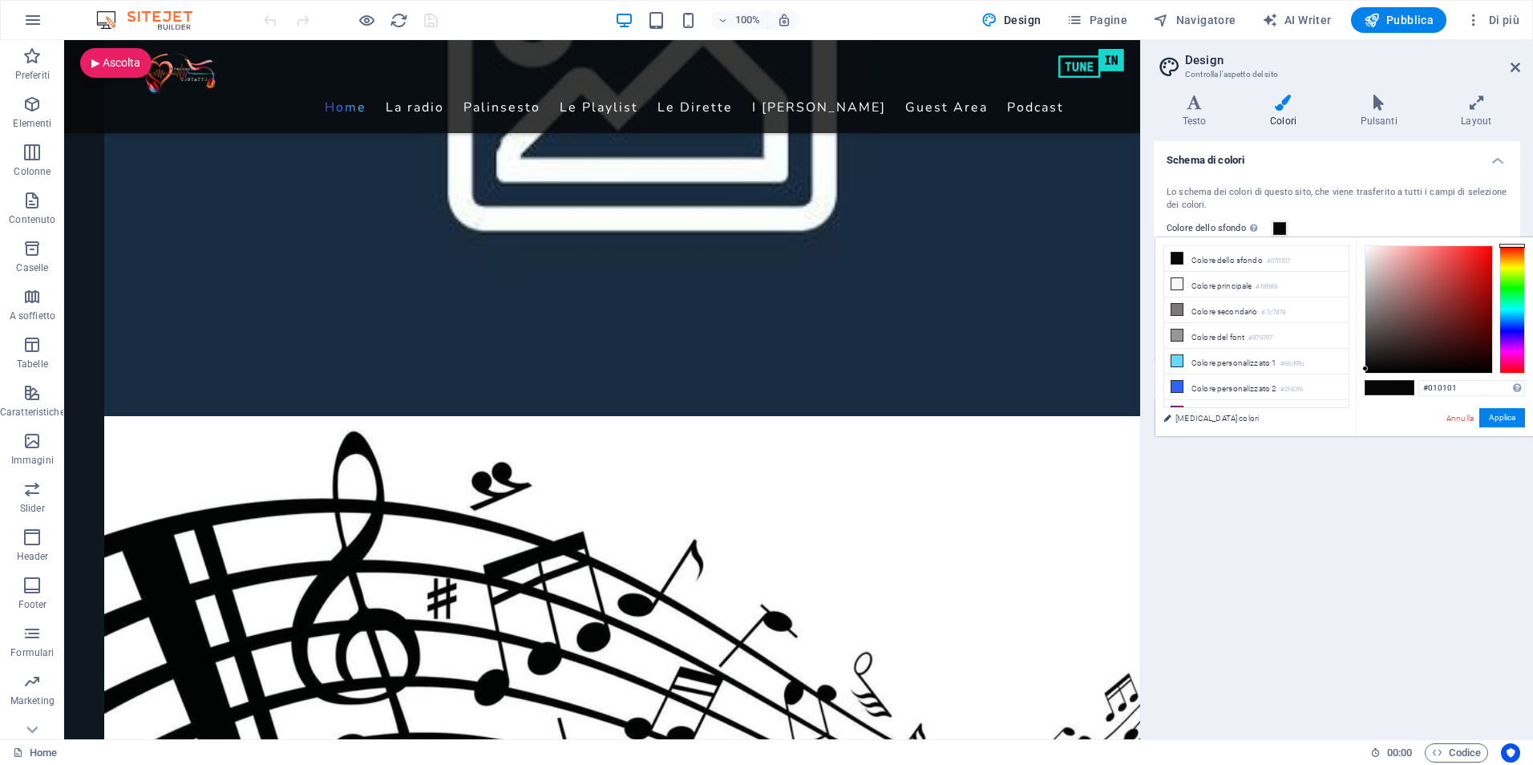
type input "#000000"
drag, startPoint x: 1367, startPoint y: 366, endPoint x: 1365, endPoint y: 375, distance: 9.0
click at [1365, 375] on div "#000000 Formati supportati #0852ed rgb(8, 82, 237) rgba(8, 82, 237, 90%) hsv(22…" at bounding box center [1444, 452] width 177 height 431
click at [1505, 418] on button "Applica" at bounding box center [1502, 417] width 46 height 19
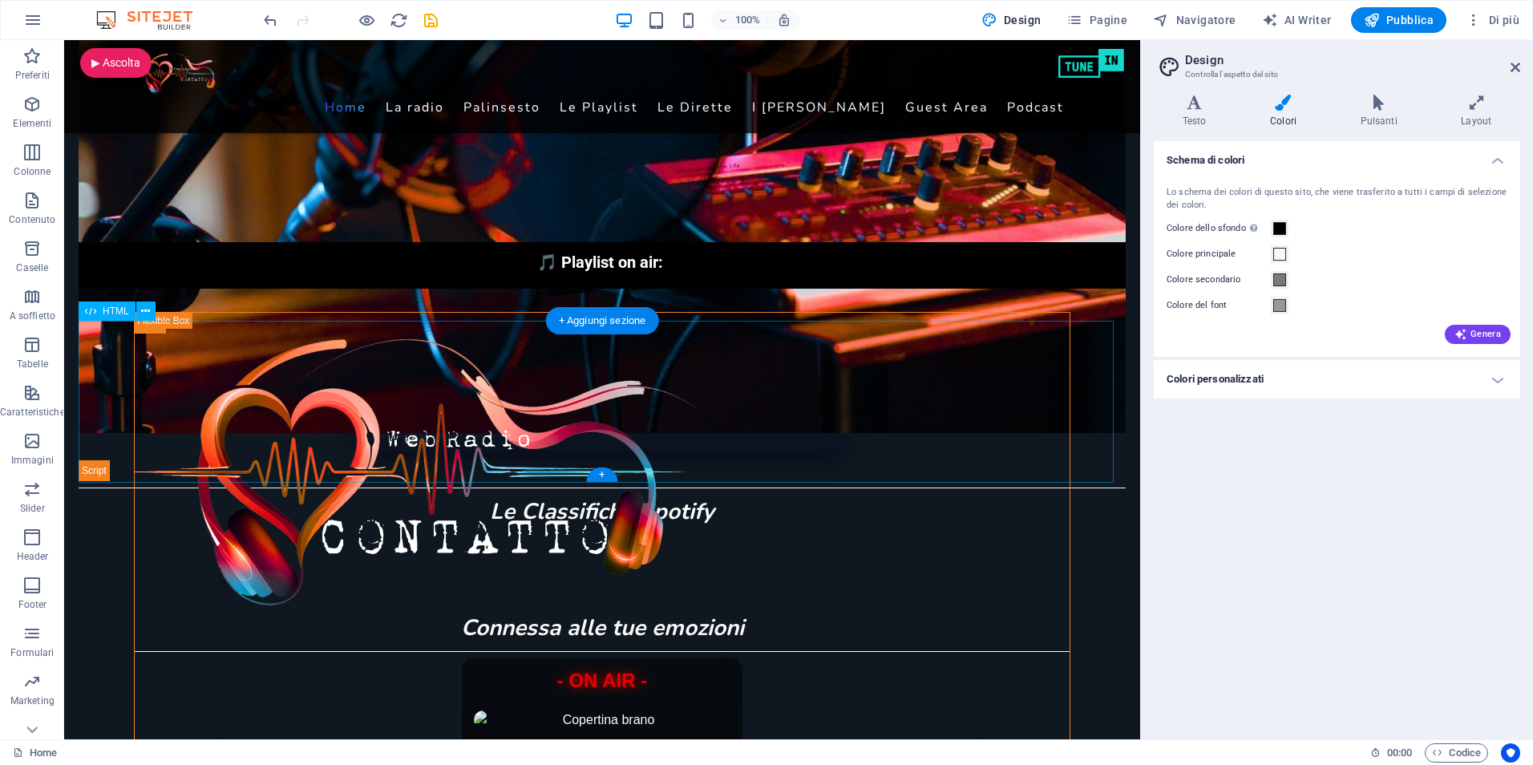
scroll to position [734, 0]
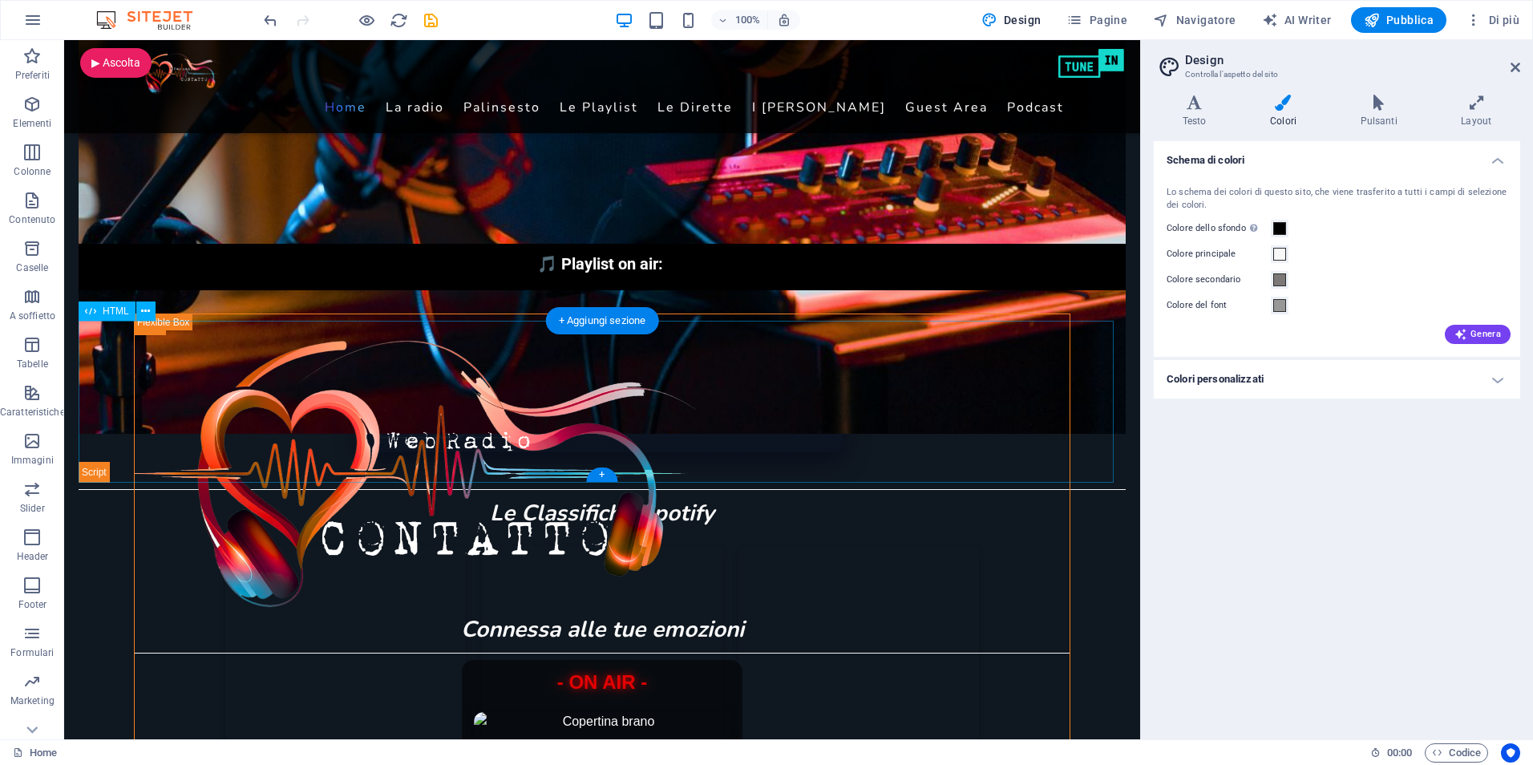
click at [925, 370] on div "In onda per voi [DATE] — Contatto Web Radio In onda per voi [DATE] — Contatto W…" at bounding box center [602, 402] width 1047 height 162
click at [1283, 228] on span at bounding box center [1279, 228] width 13 height 13
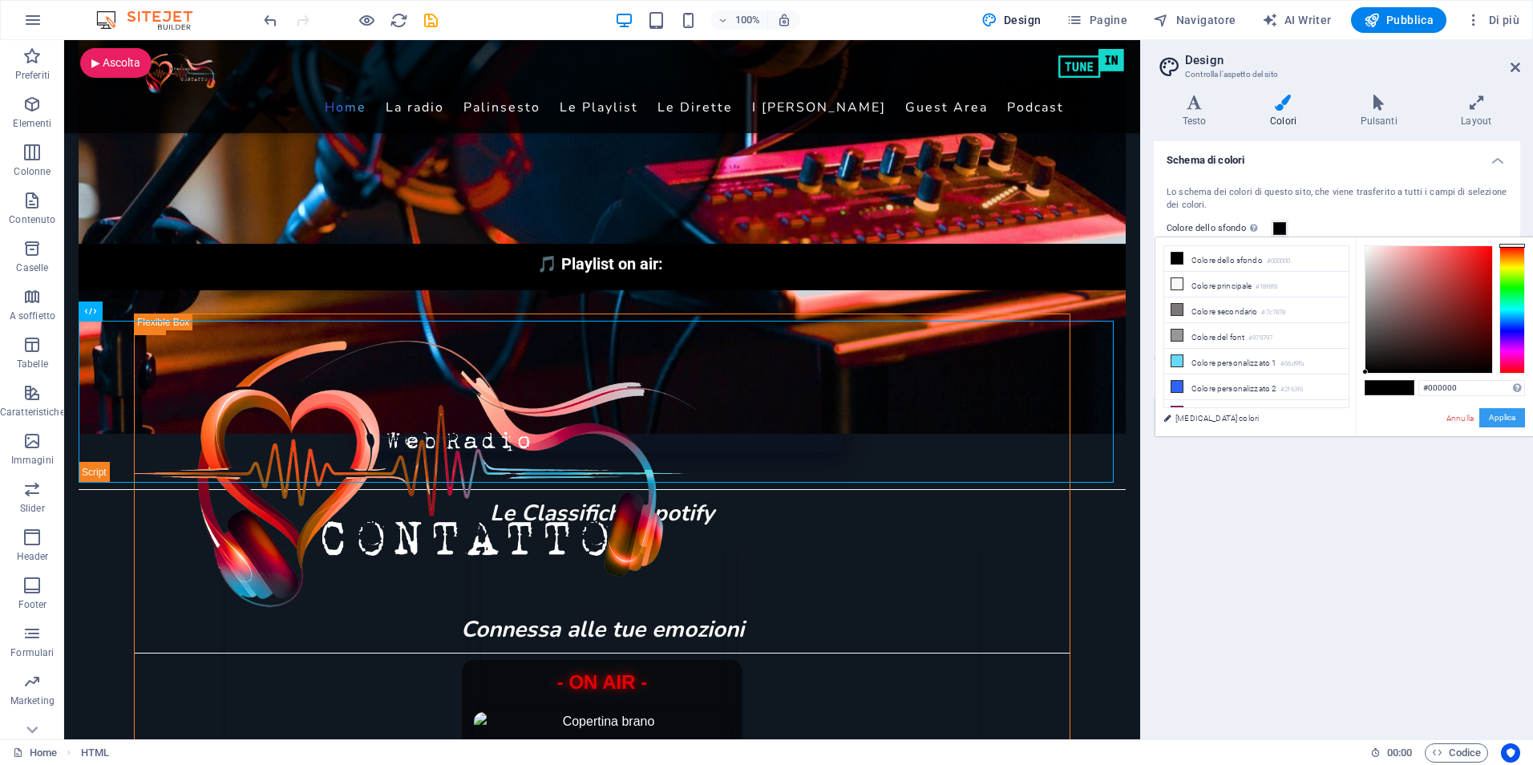
click at [1508, 414] on button "Applica" at bounding box center [1502, 417] width 46 height 19
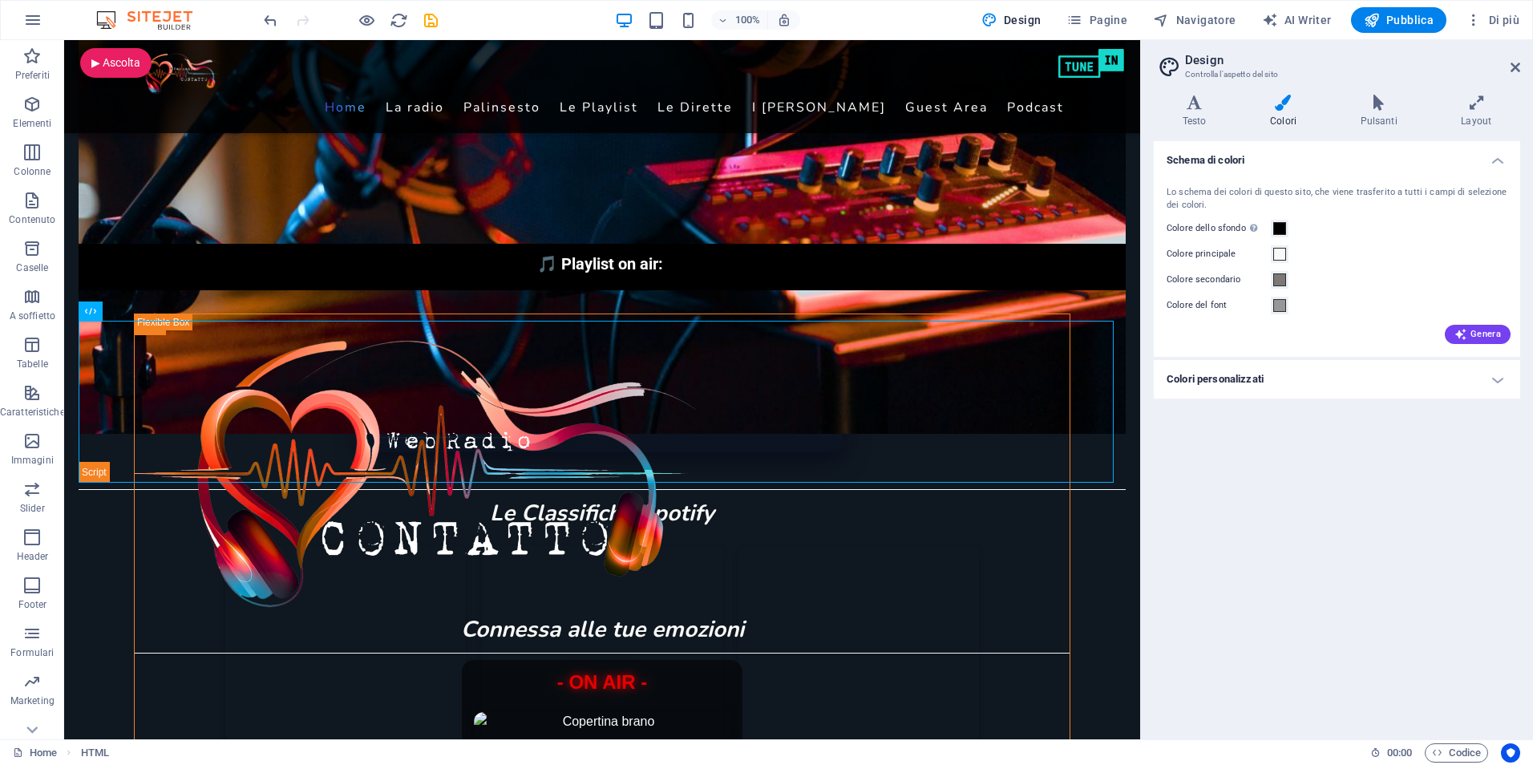
drag, startPoint x: 1232, startPoint y: 360, endPoint x: 1008, endPoint y: 352, distance: 224.6
click at [1008, 352] on div "In onda per voi [DATE] — Contatto Web Radio In onda per voi [DATE] — Contatto W…" at bounding box center [602, 402] width 1047 height 162
click at [1060, 505] on div "Le Classifiche Spotify" at bounding box center [602, 513] width 1047 height 34
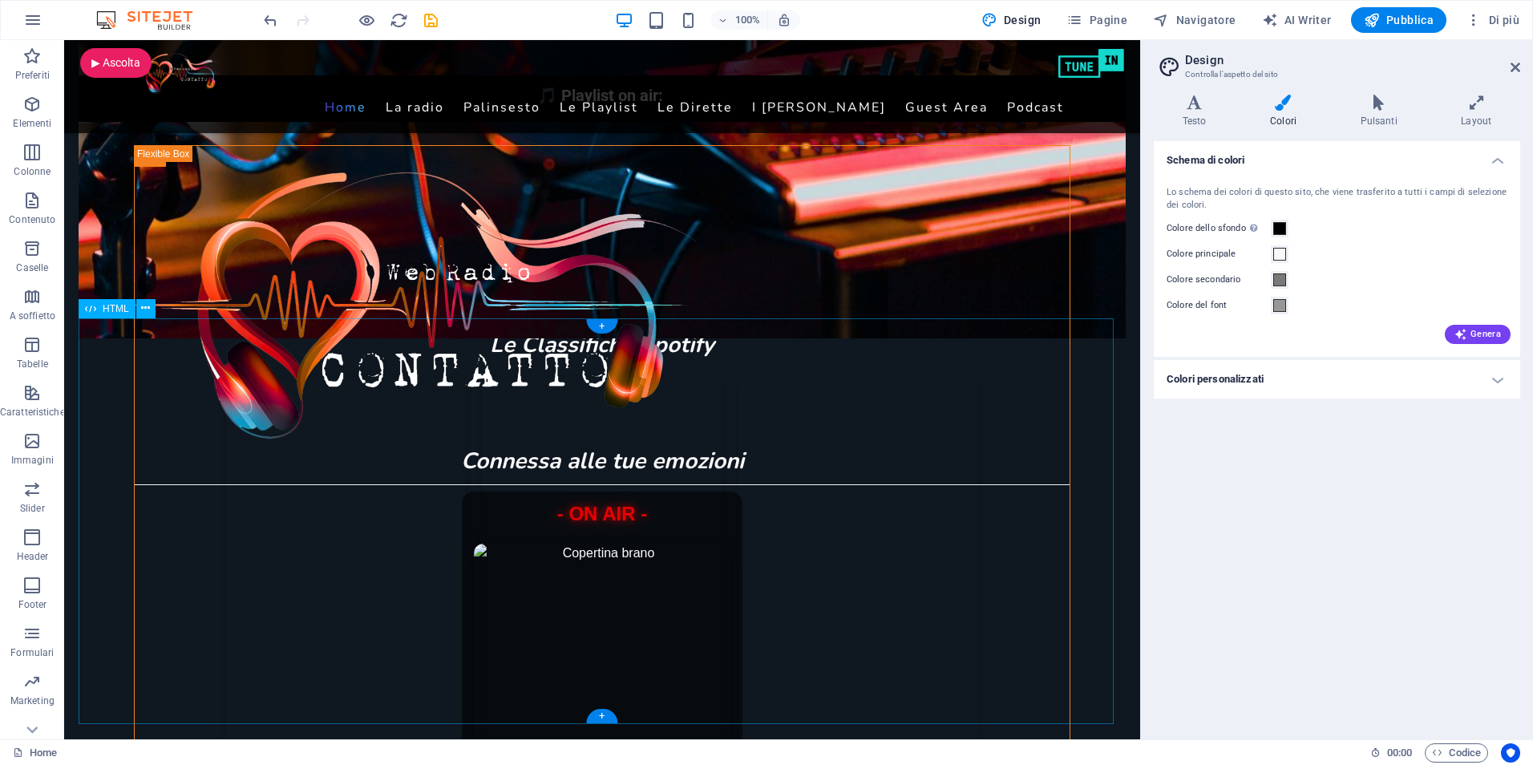
scroll to position [814, 0]
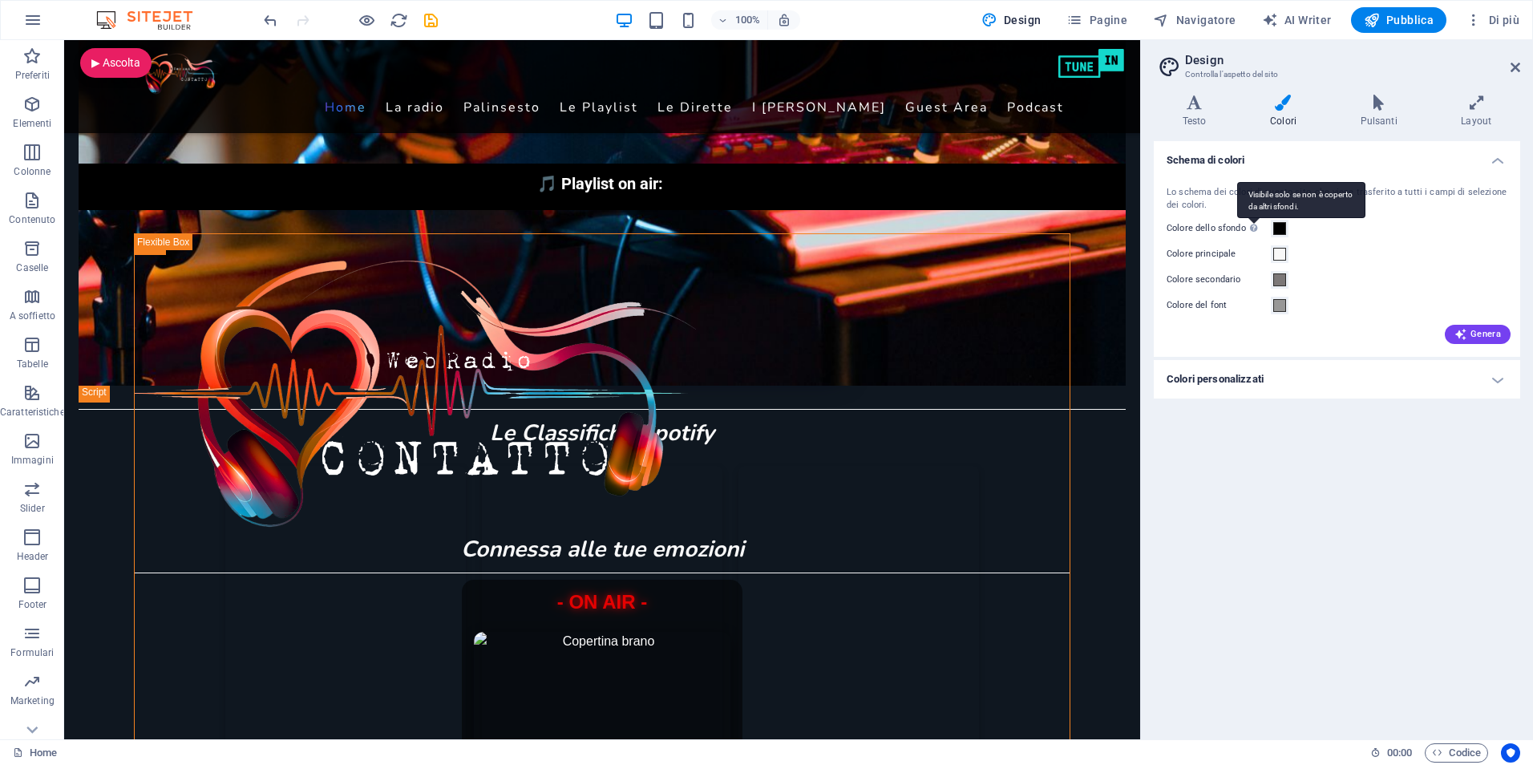
click at [1255, 218] on div "Visibile solo se non è coperto da altri sfondi." at bounding box center [1301, 200] width 128 height 36
click at [1271, 226] on button "Colore dello sfondo Visibile solo se non è coperto da altri sfondi." at bounding box center [1280, 229] width 18 height 18
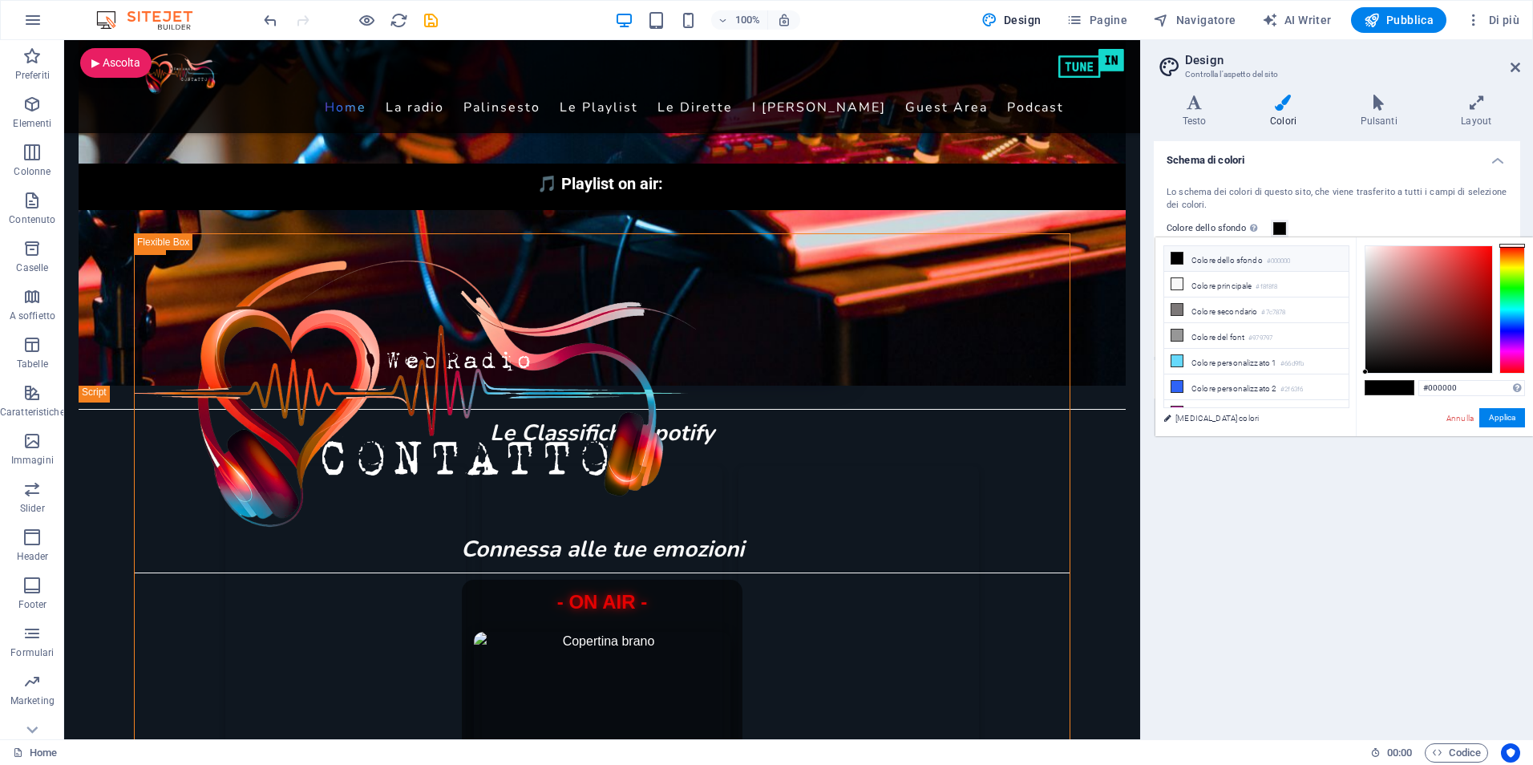
click at [1227, 259] on li "Colore dello sfondo #000000" at bounding box center [1256, 259] width 184 height 26
click at [1502, 421] on button "Applica" at bounding box center [1502, 417] width 46 height 19
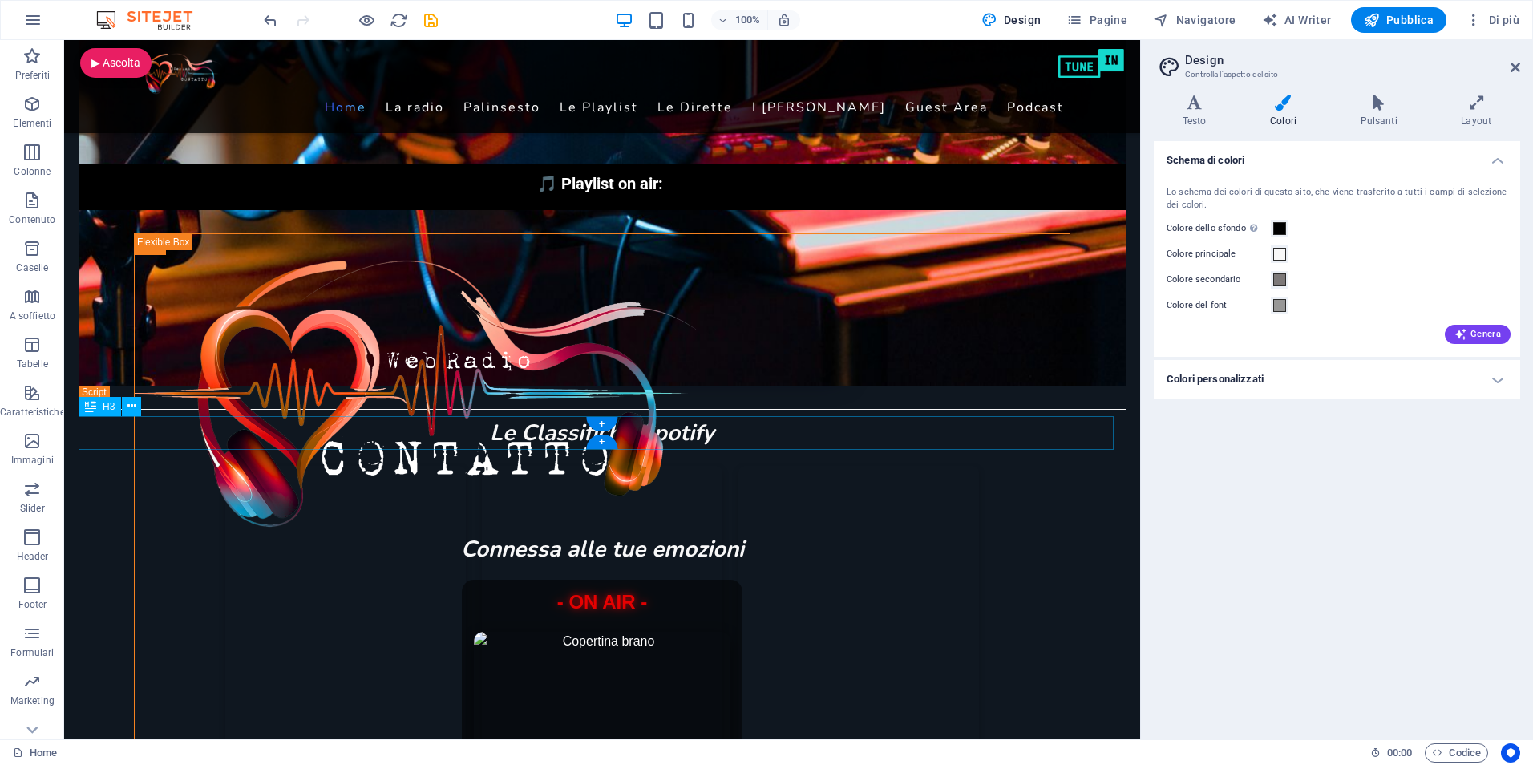
click at [1080, 441] on div "Le Classifiche Spotify" at bounding box center [602, 433] width 1047 height 34
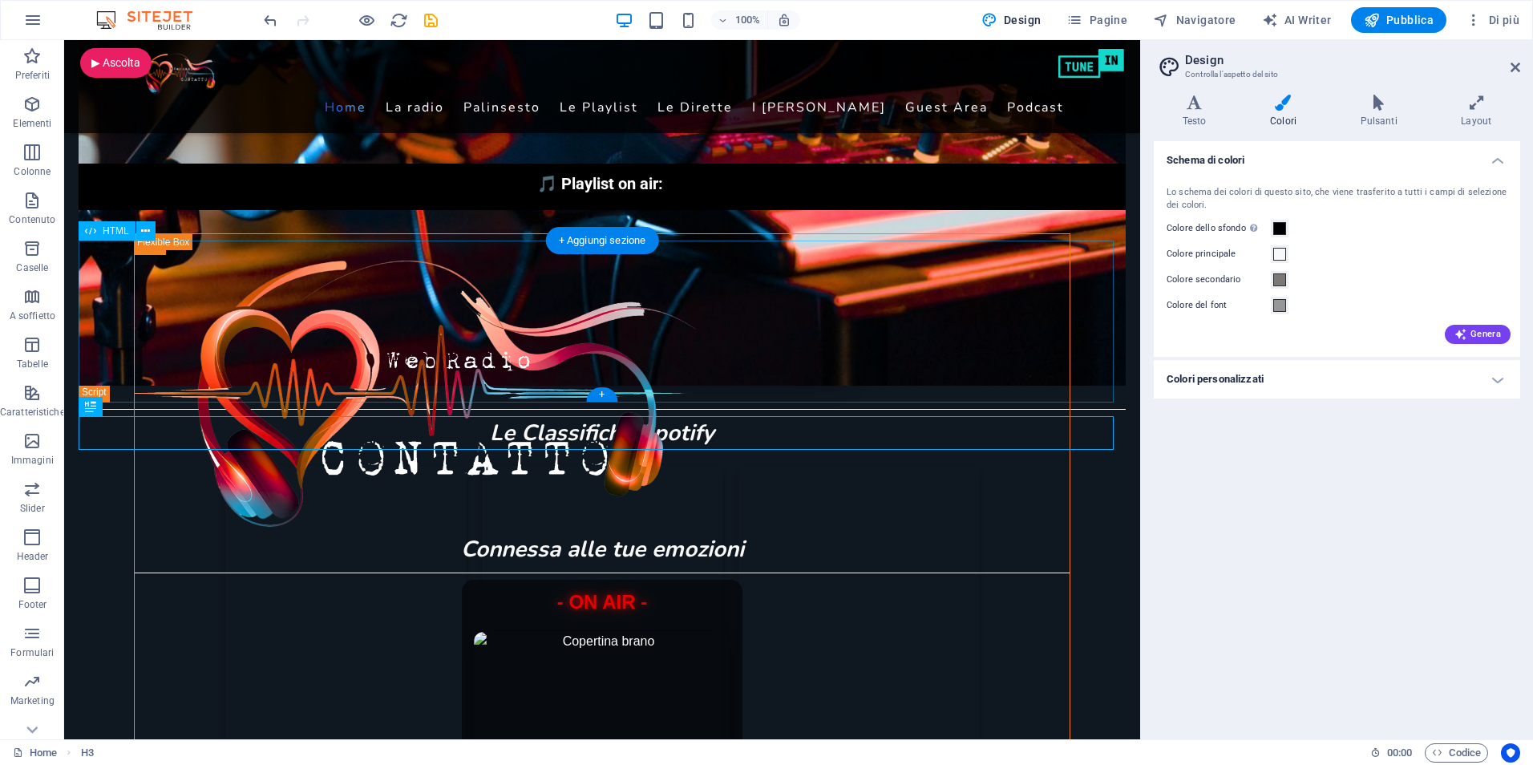
click at [988, 304] on div "In onda per voi [DATE] — Contatto Web Radio In onda per voi [DATE] — Contatto W…" at bounding box center [602, 322] width 1047 height 162
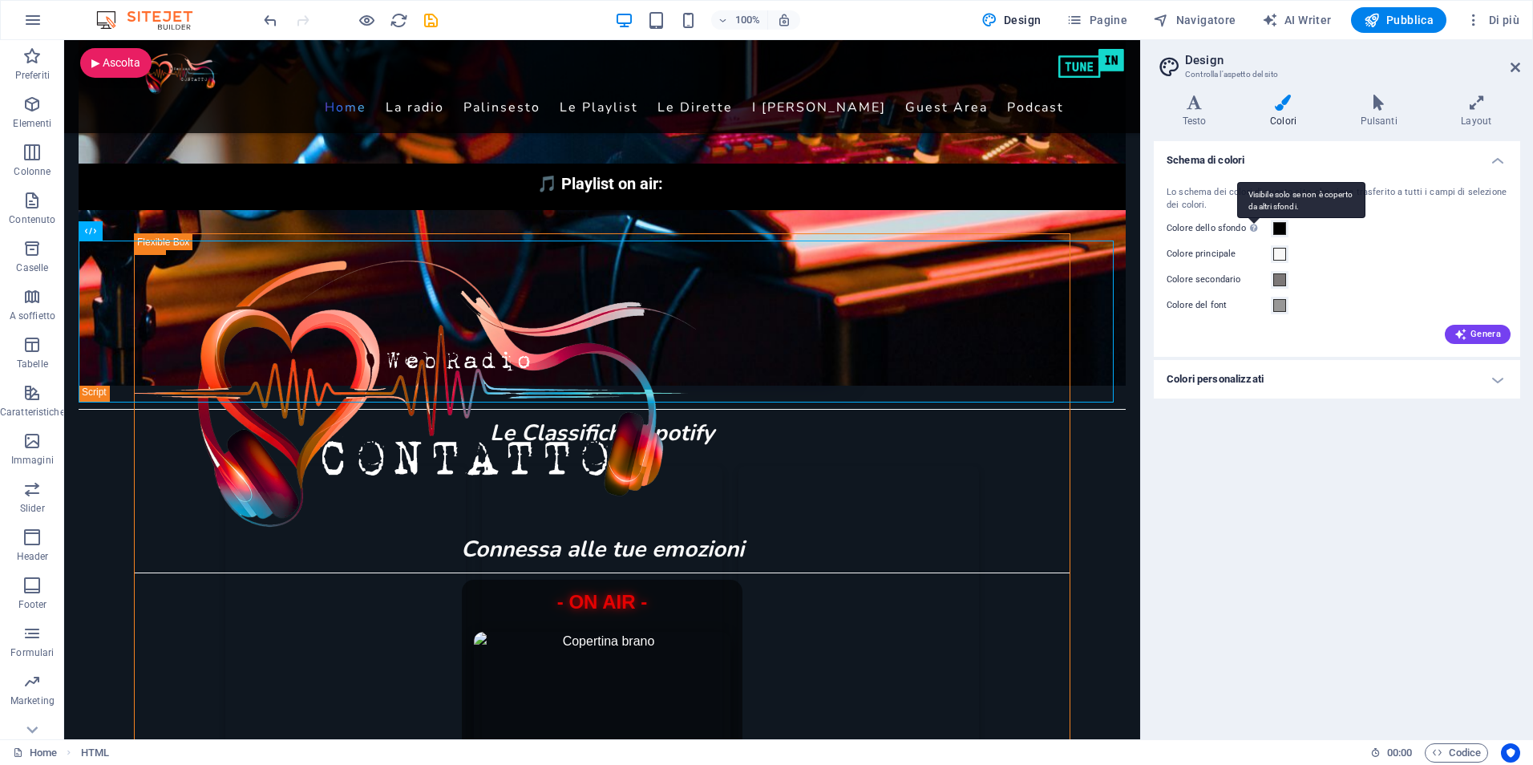
click at [1246, 228] on div "Visibile solo se non è coperto da altri sfondi." at bounding box center [1254, 227] width 16 height 19
click at [1271, 228] on button "Colore dello sfondo Visibile solo se non è coperto da altri sfondi." at bounding box center [1280, 229] width 18 height 18
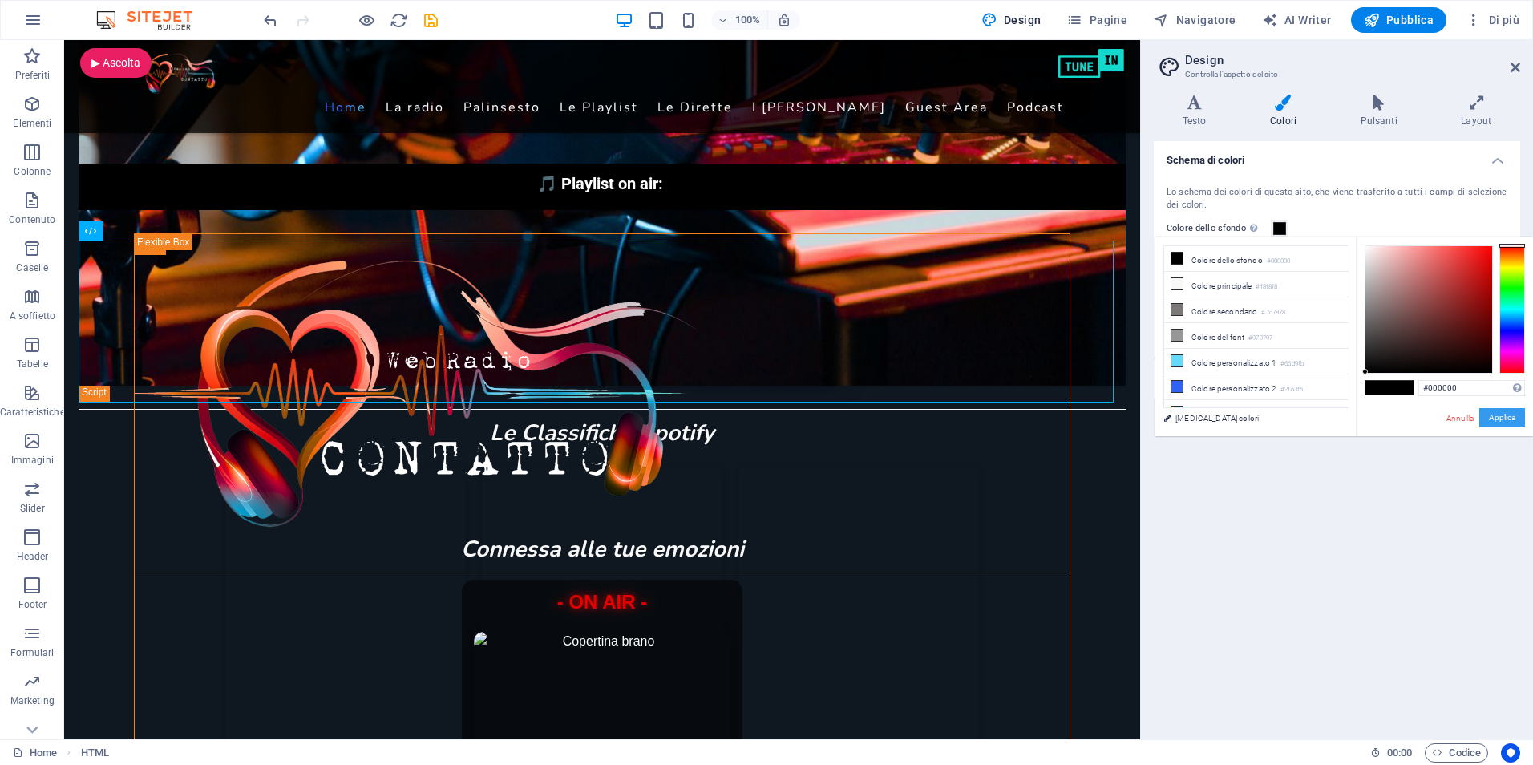
click at [1518, 421] on button "Applica" at bounding box center [1502, 417] width 46 height 19
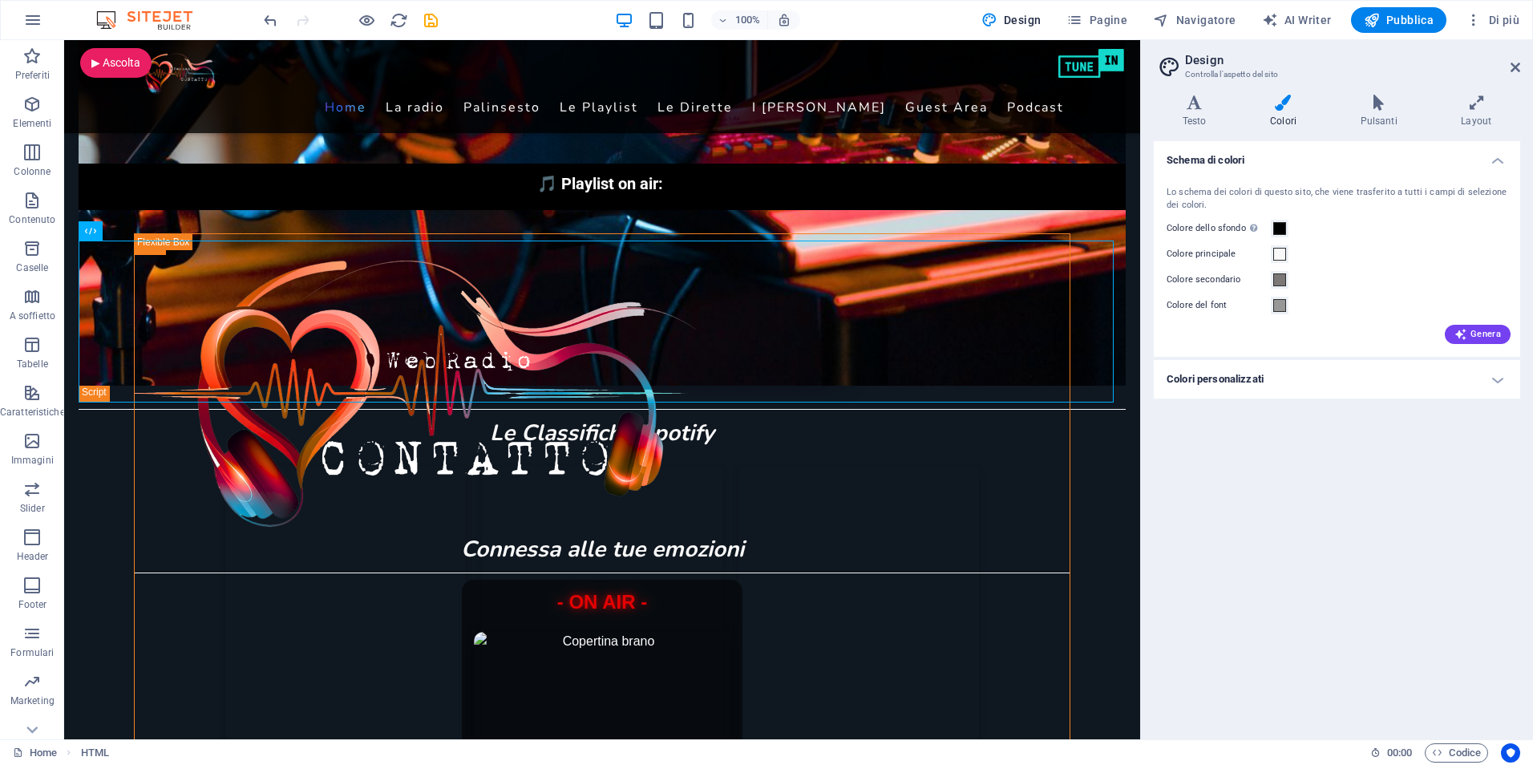
click at [1518, 421] on div "Schema di colori Lo schema dei colori di questo sito, che viene trasferito a tu…" at bounding box center [1337, 433] width 366 height 585
click at [1035, 472] on div "Top50 Italia Viral50 Global Top50 Global" at bounding box center [602, 669] width 1047 height 406
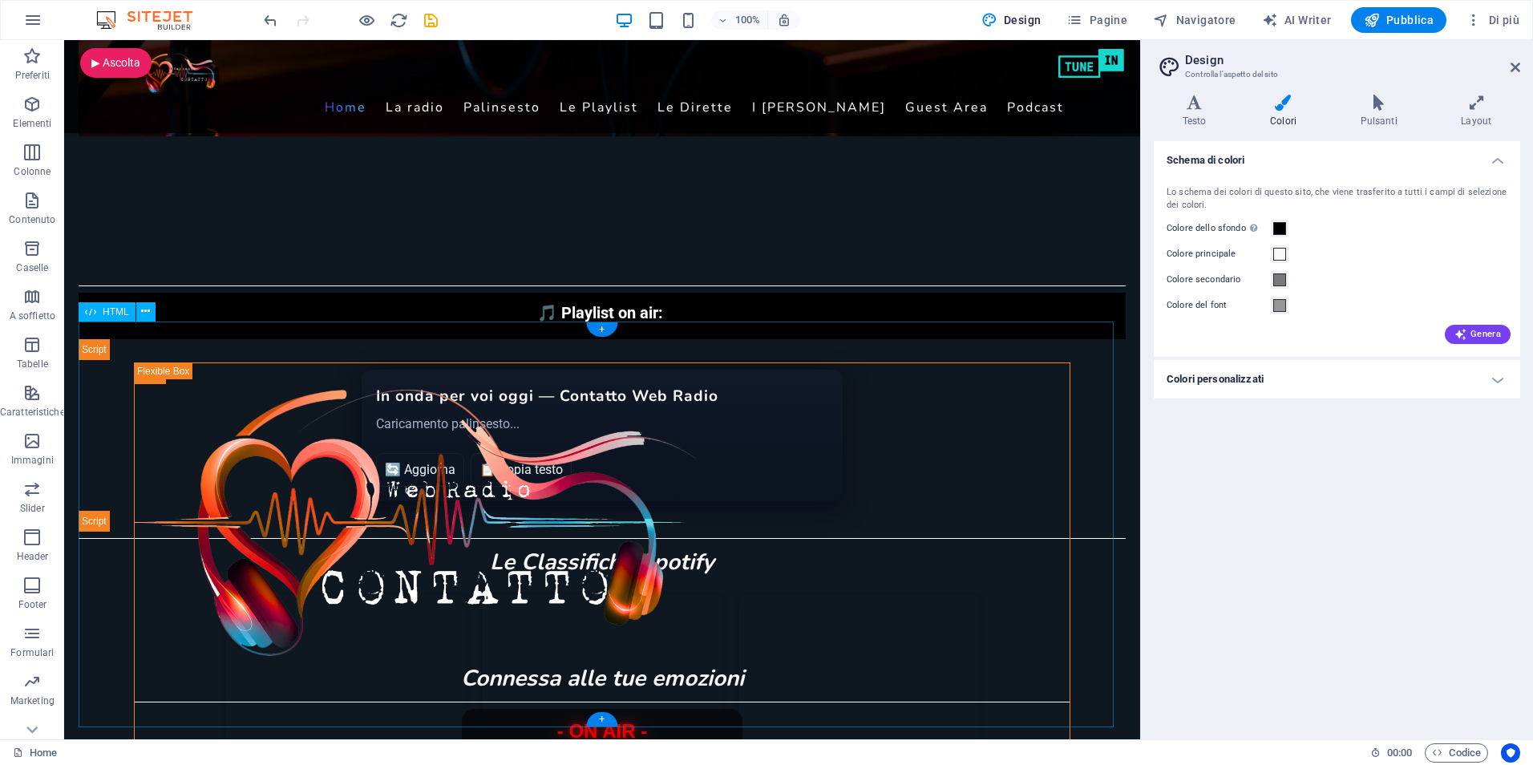
scroll to position [573, 0]
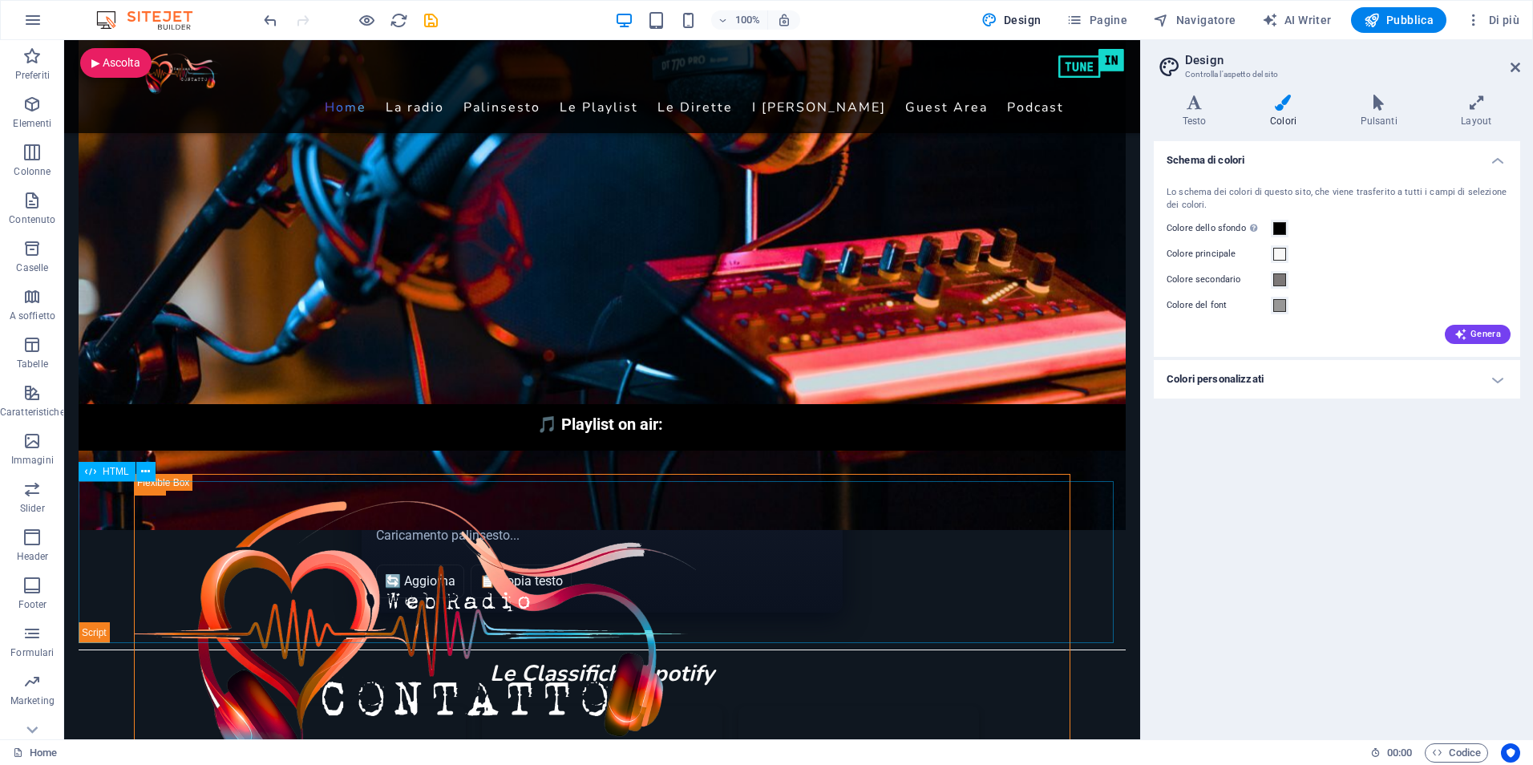
click at [110, 472] on span "HTML" at bounding box center [116, 472] width 26 height 10
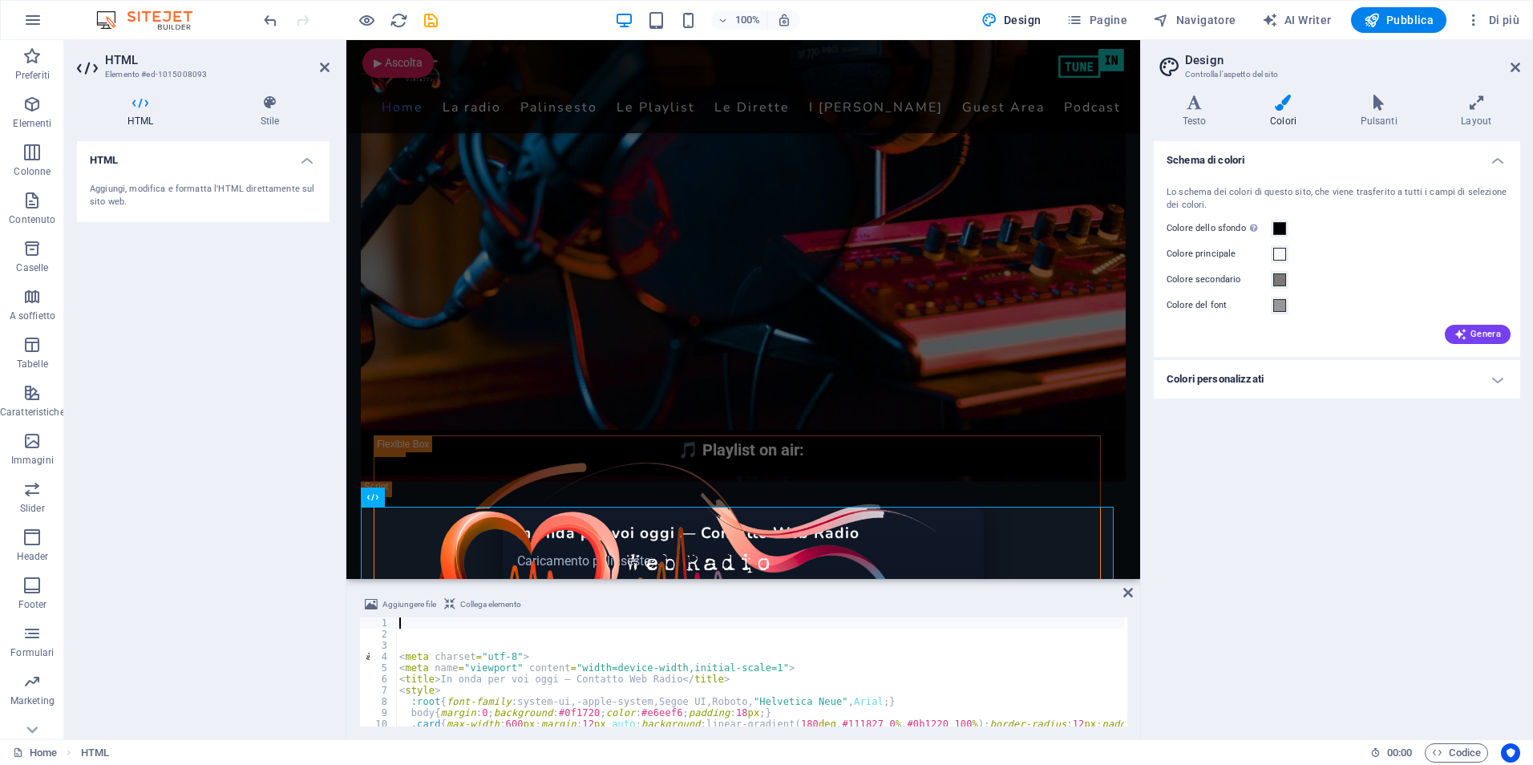
scroll to position [0, 0]
click at [257, 335] on div "HTML Aggiungi, modifica e formatta l'HTML direttamente sul sito web." at bounding box center [203, 433] width 253 height 585
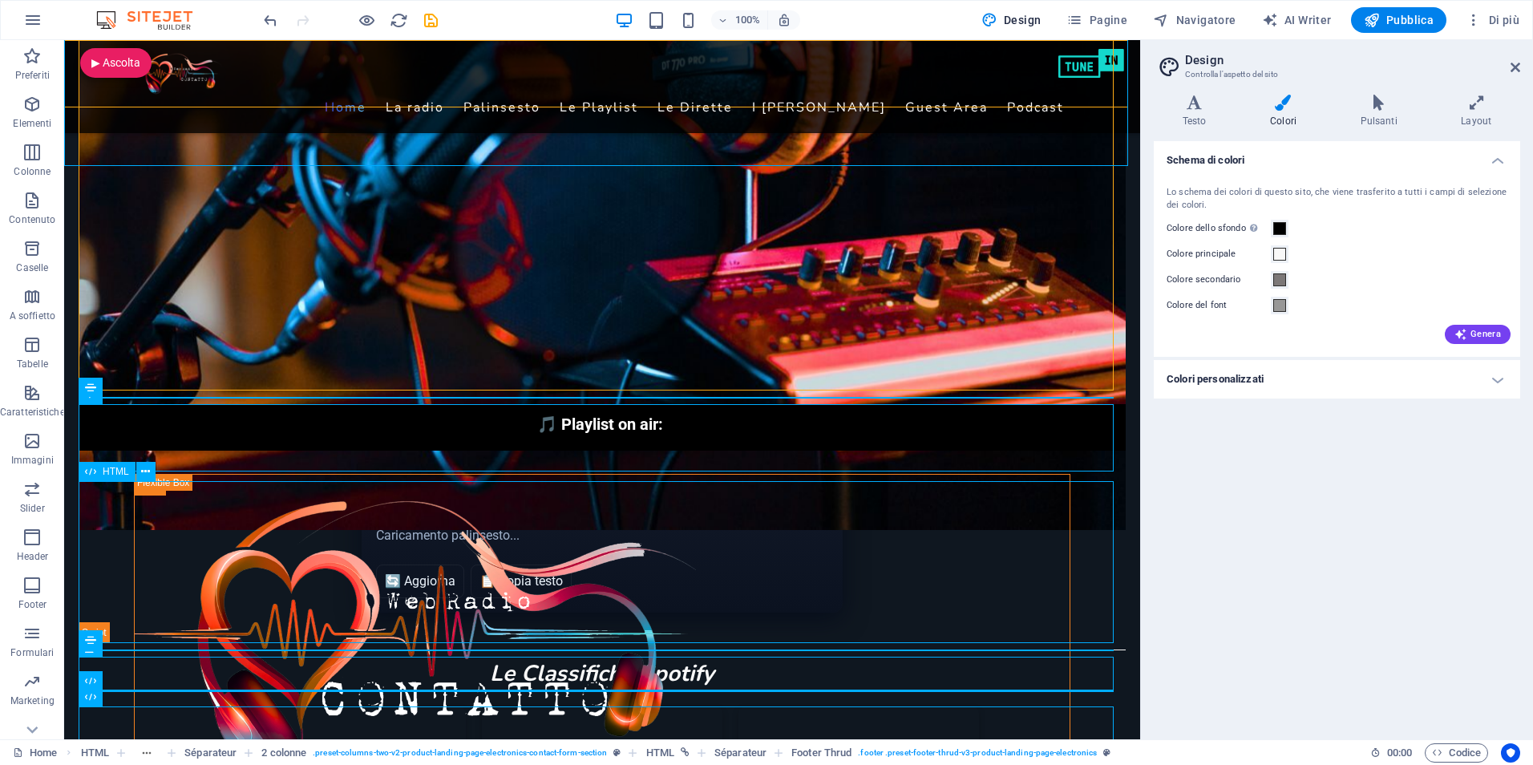
click at [100, 478] on div "HTML" at bounding box center [107, 471] width 57 height 19
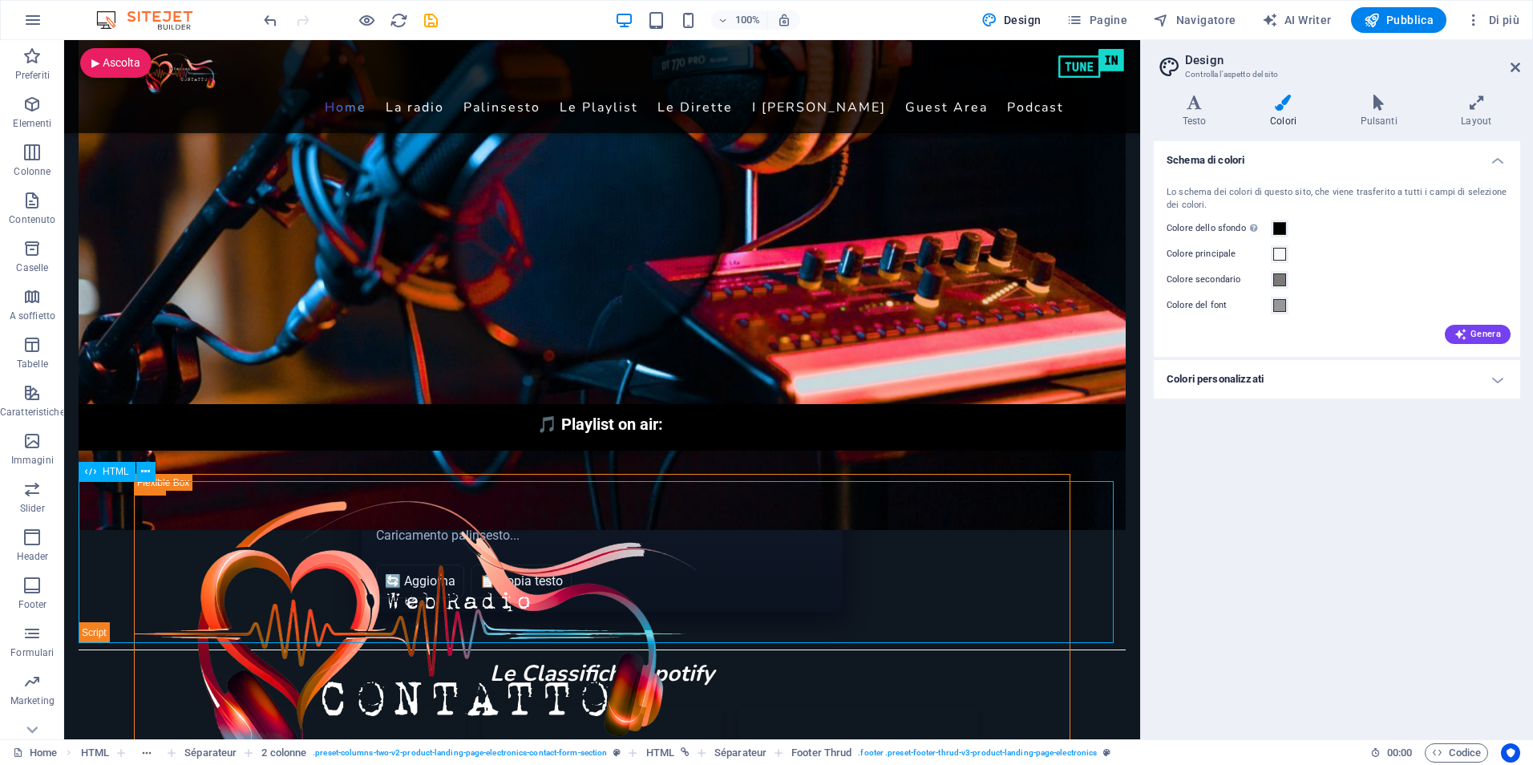
click at [100, 478] on div "HTML" at bounding box center [107, 471] width 57 height 19
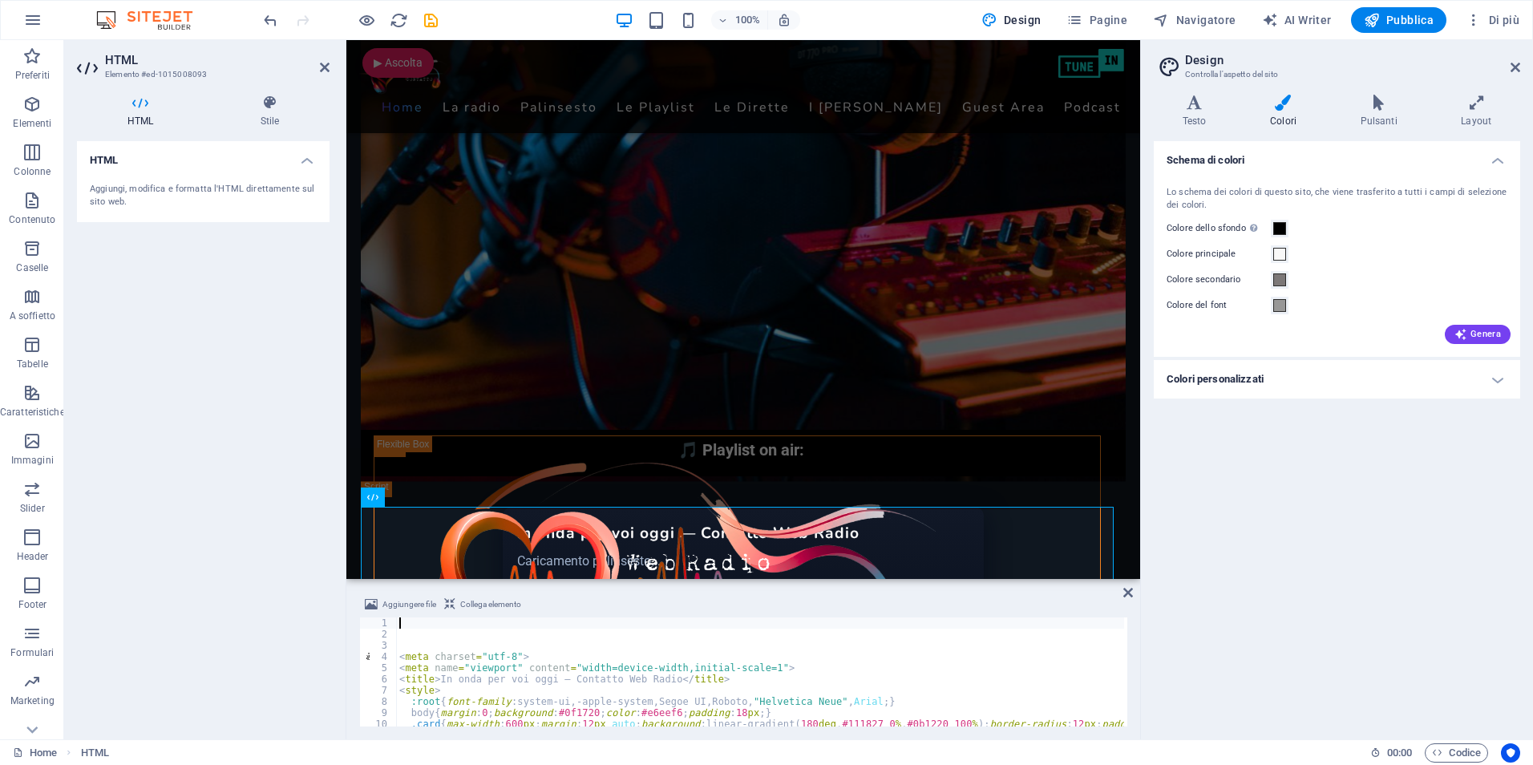
click at [379, 640] on div "3" at bounding box center [379, 645] width 38 height 11
type textarea "<meta charset="utf-8">"
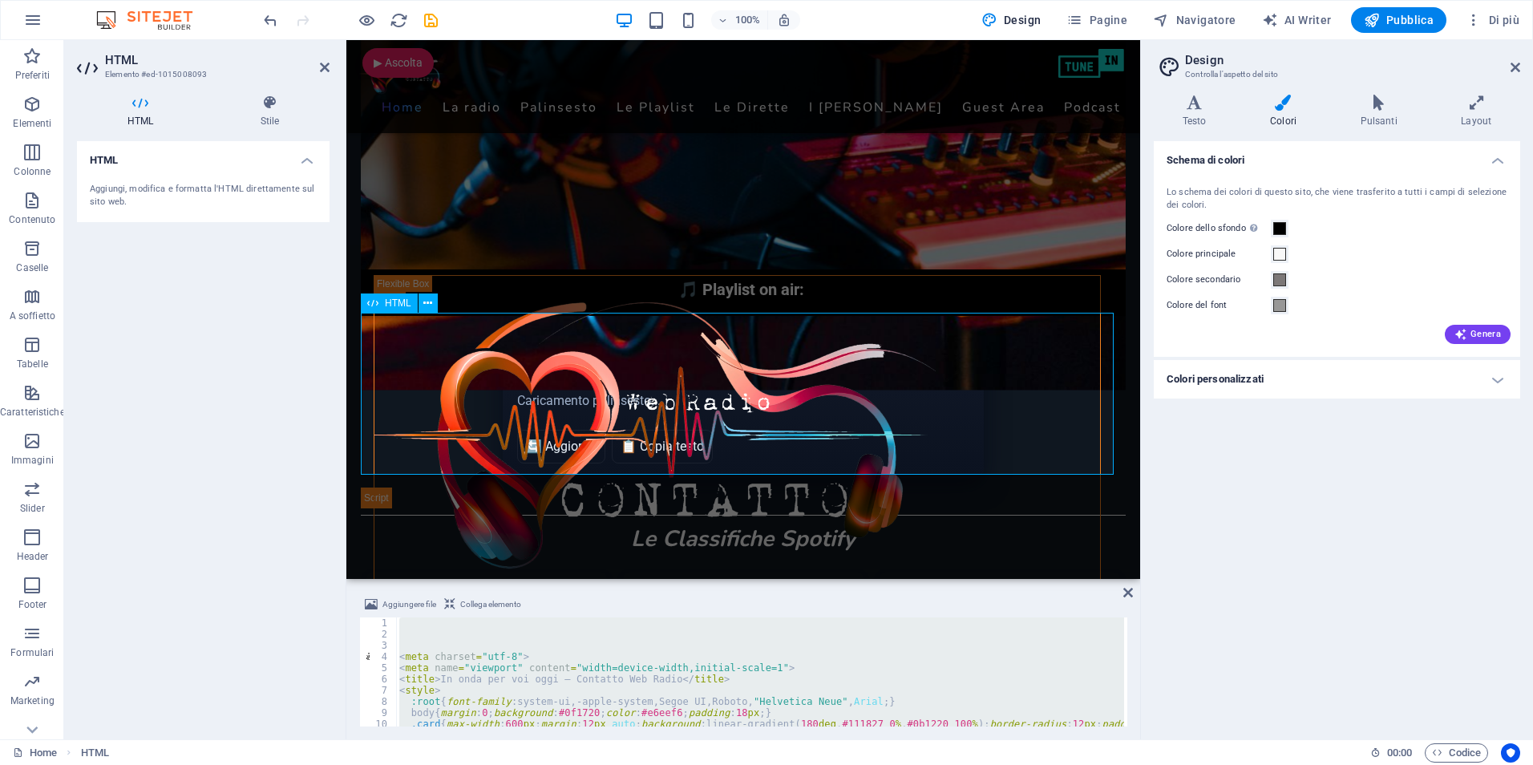
scroll to position [814, 0]
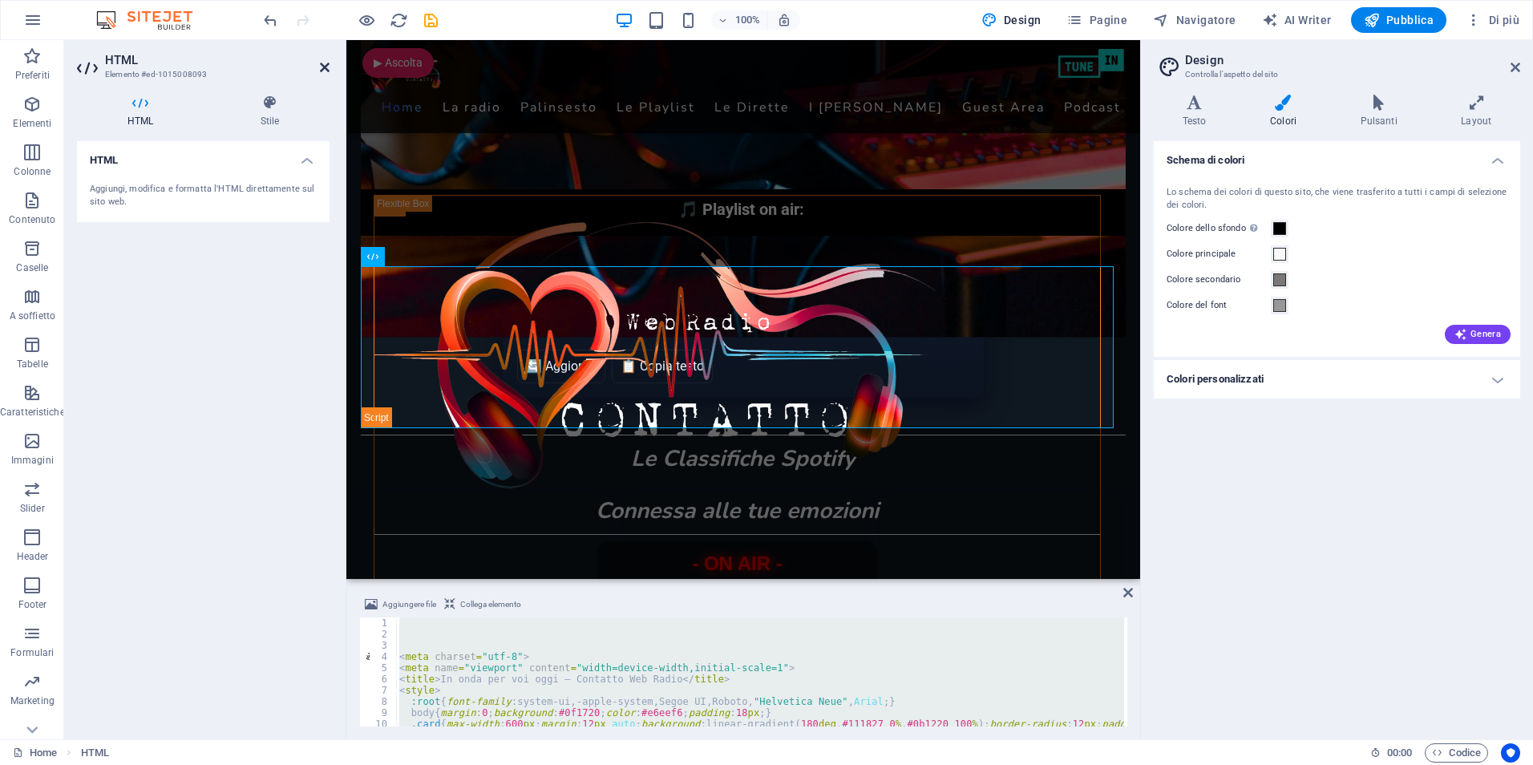
click at [327, 63] on icon at bounding box center [325, 67] width 10 height 13
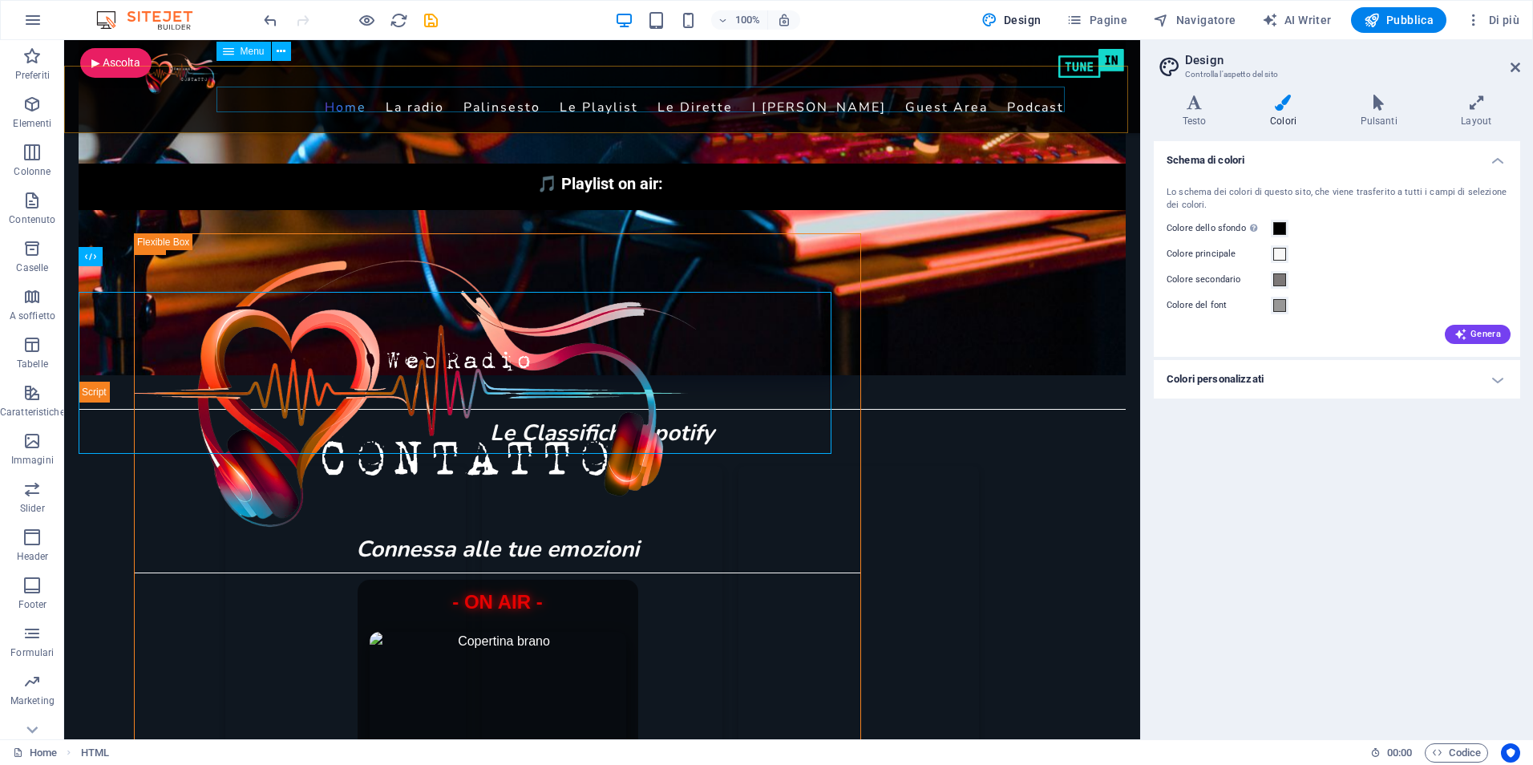
scroll to position [788, 0]
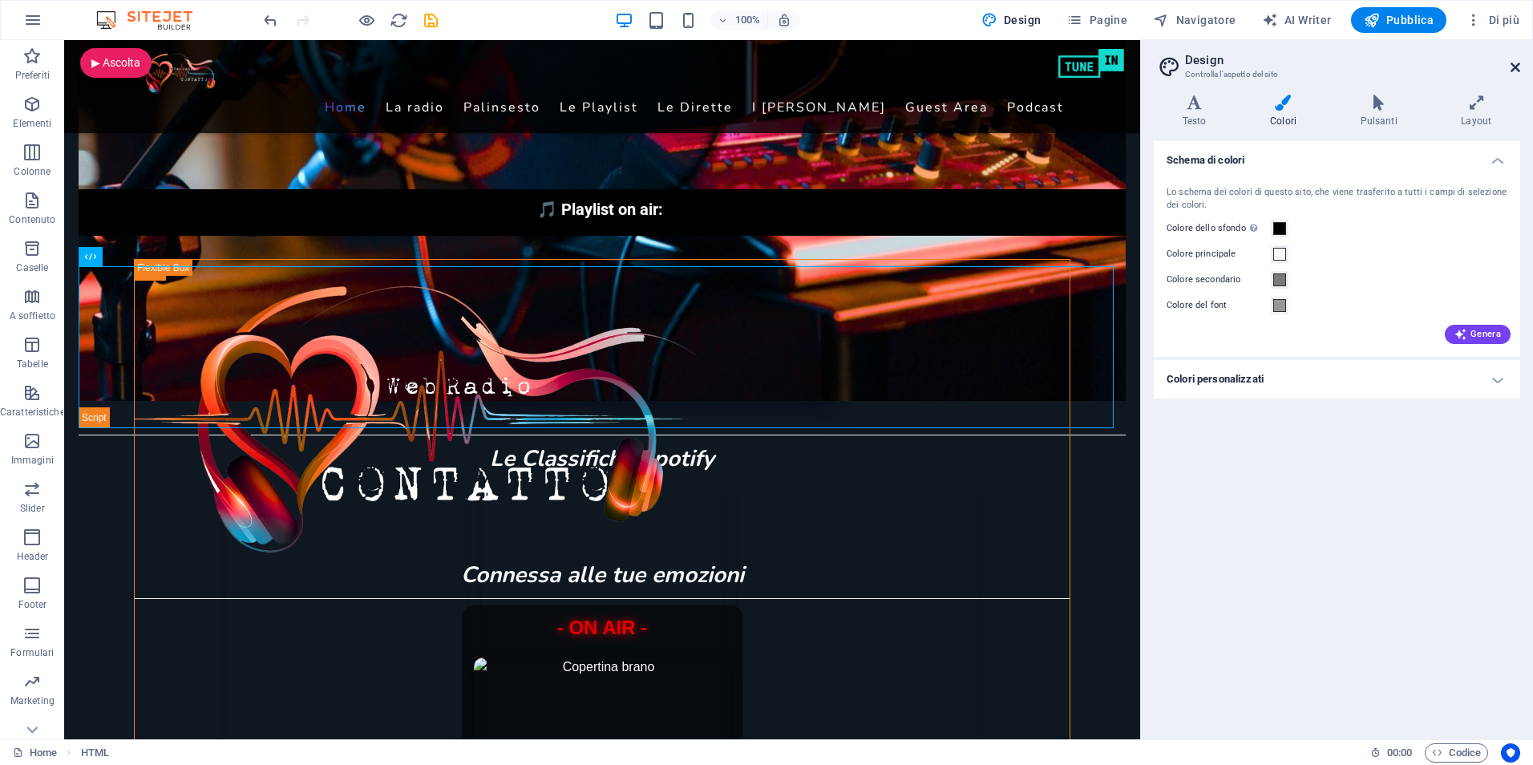
click at [1513, 73] on icon at bounding box center [1515, 67] width 10 height 13
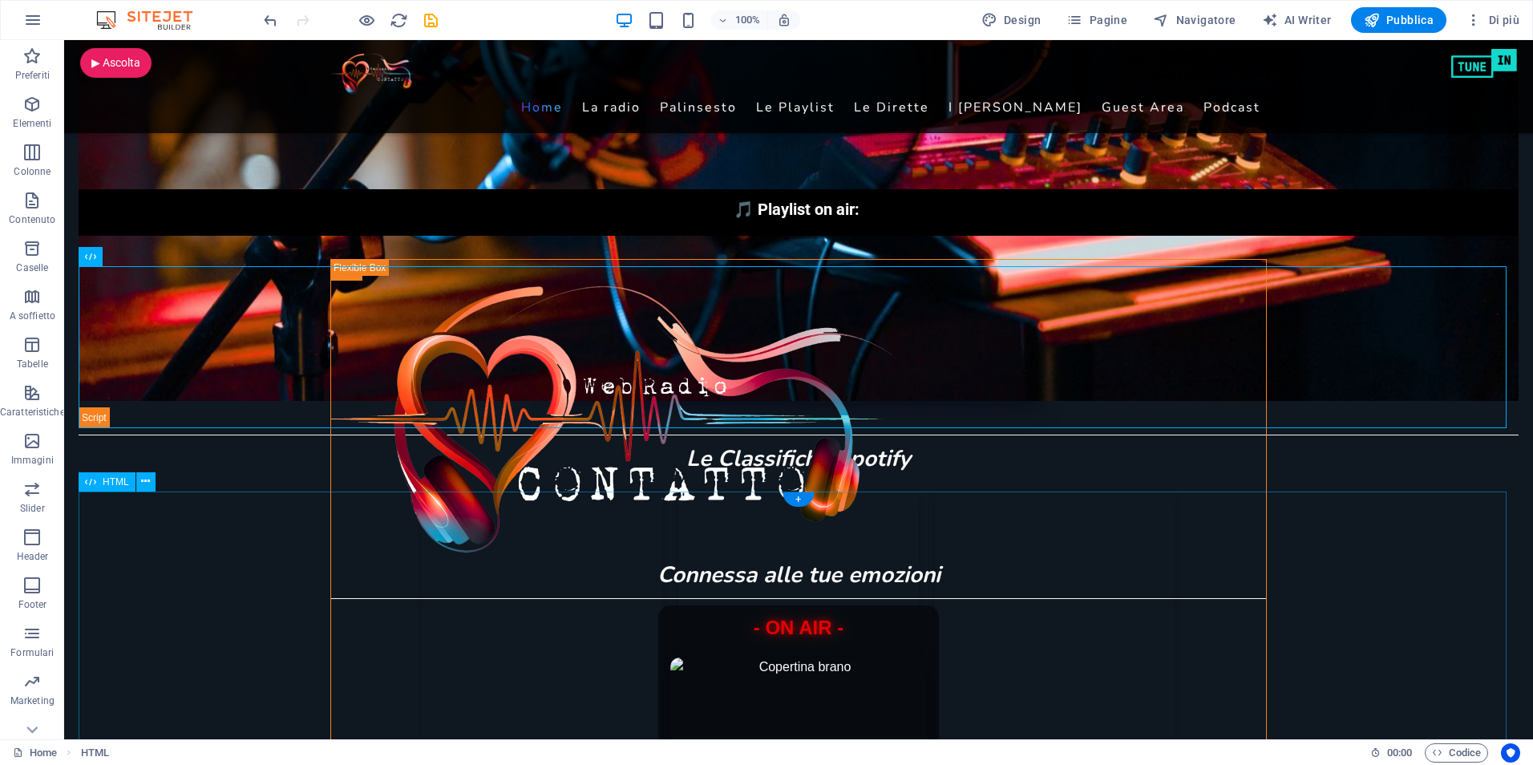
click at [1319, 569] on div "Top50 Italia Viral50 Global Top50 Global" at bounding box center [799, 694] width 1440 height 406
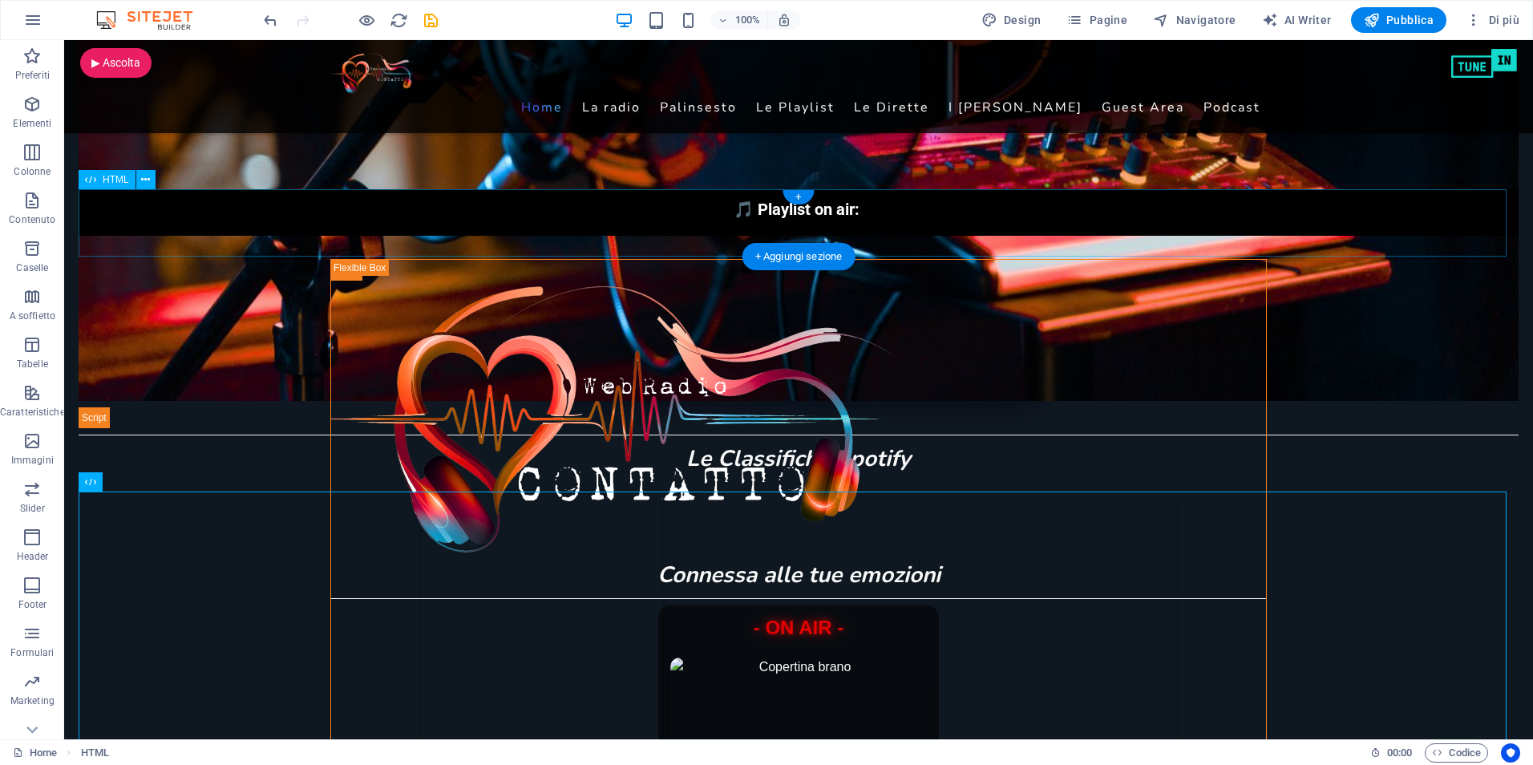
click at [90, 244] on div "🎵 Playlist on air: 🎧 Deejay in diretta:" at bounding box center [799, 222] width 1440 height 67
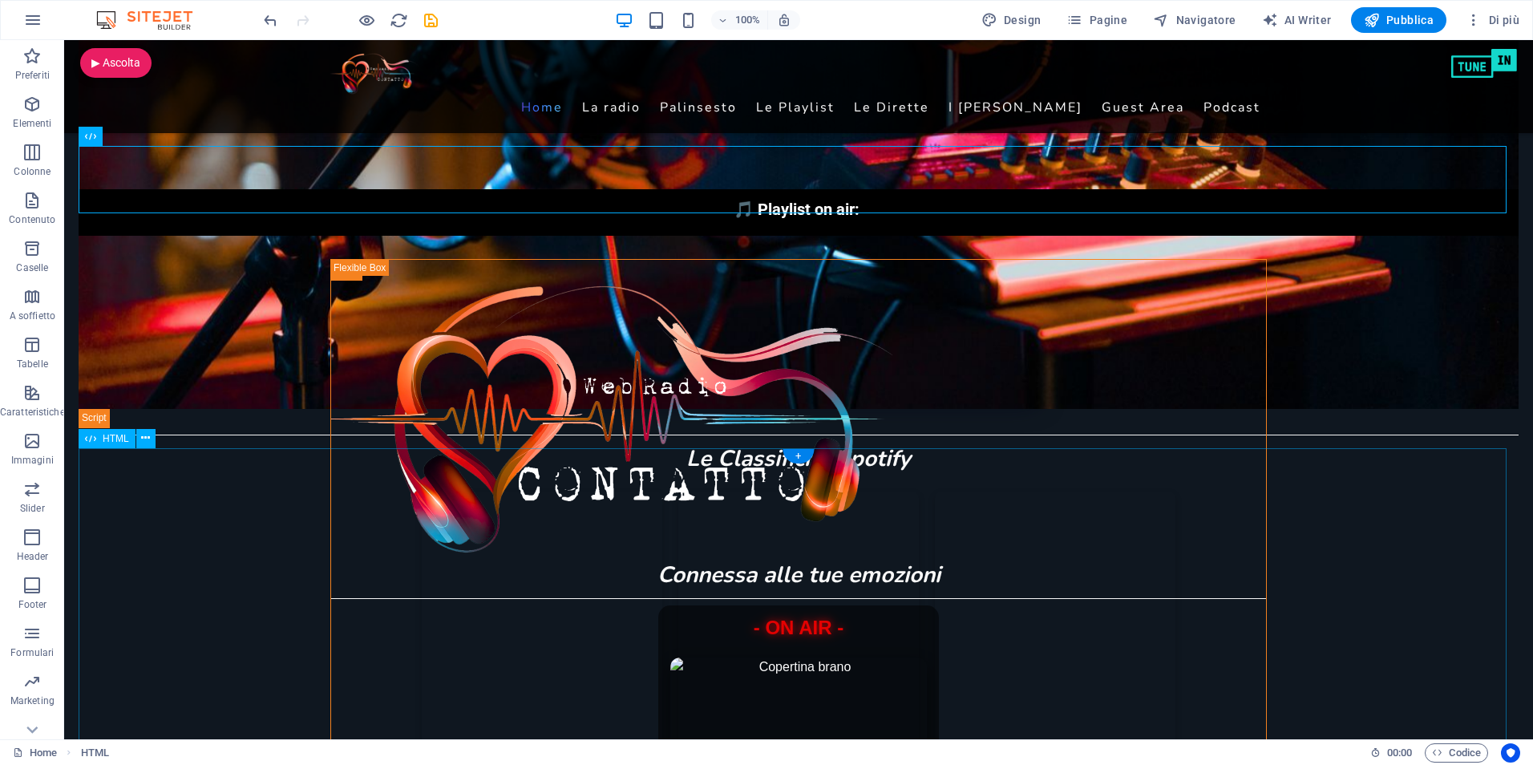
scroll to position [868, 0]
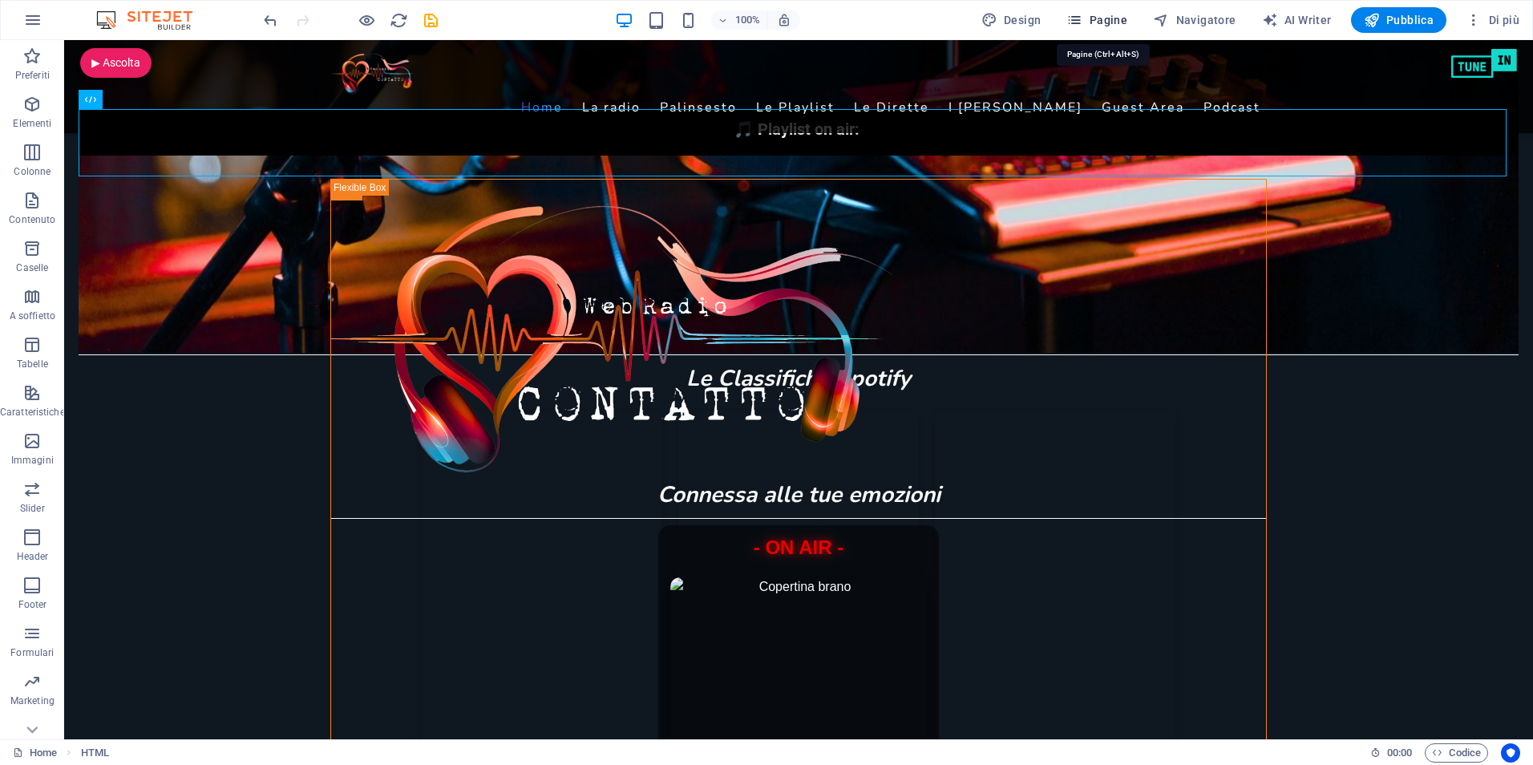
click at [1105, 14] on span "Pagine" at bounding box center [1096, 20] width 61 height 16
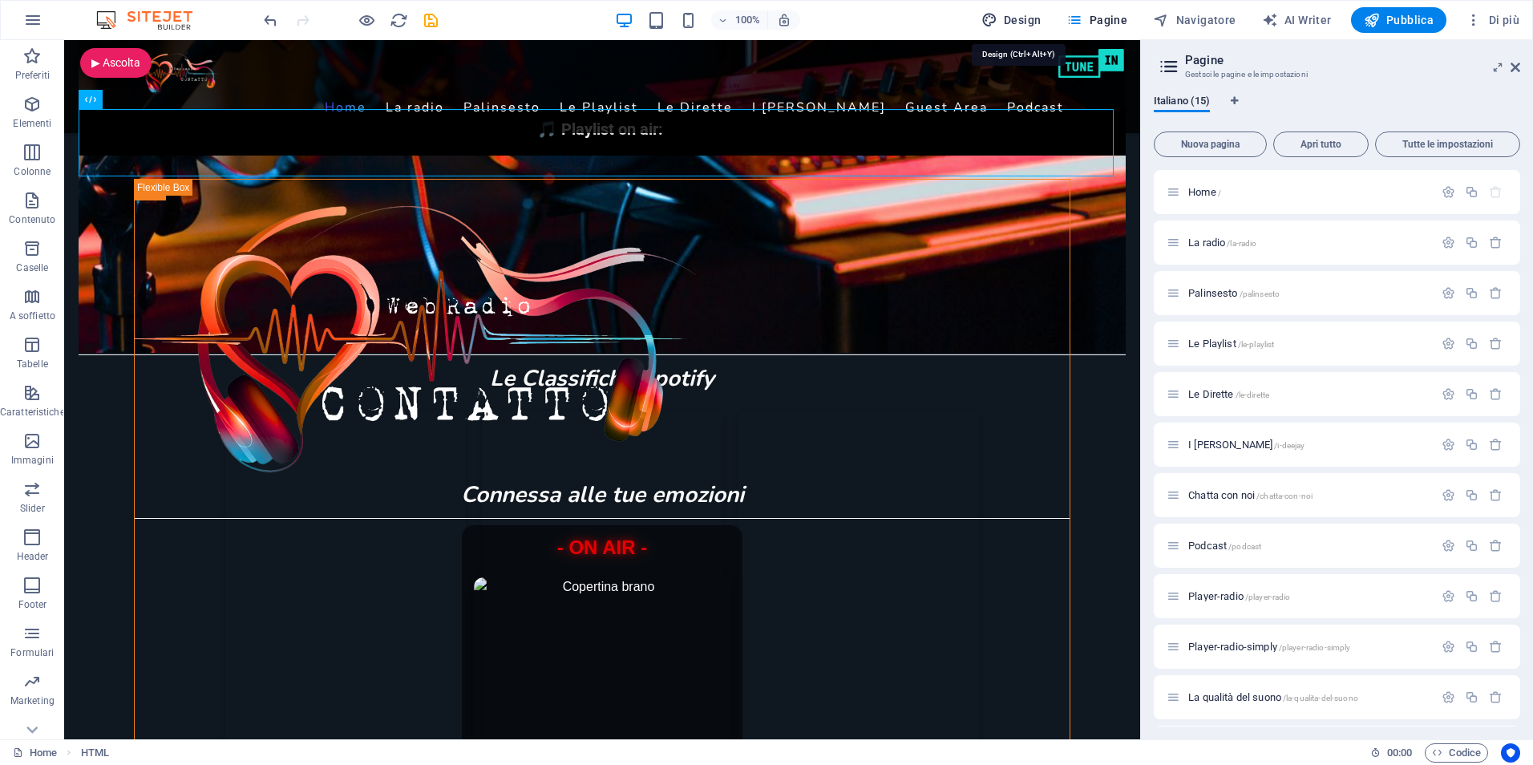
click at [997, 14] on icon "button" at bounding box center [989, 20] width 16 height 16
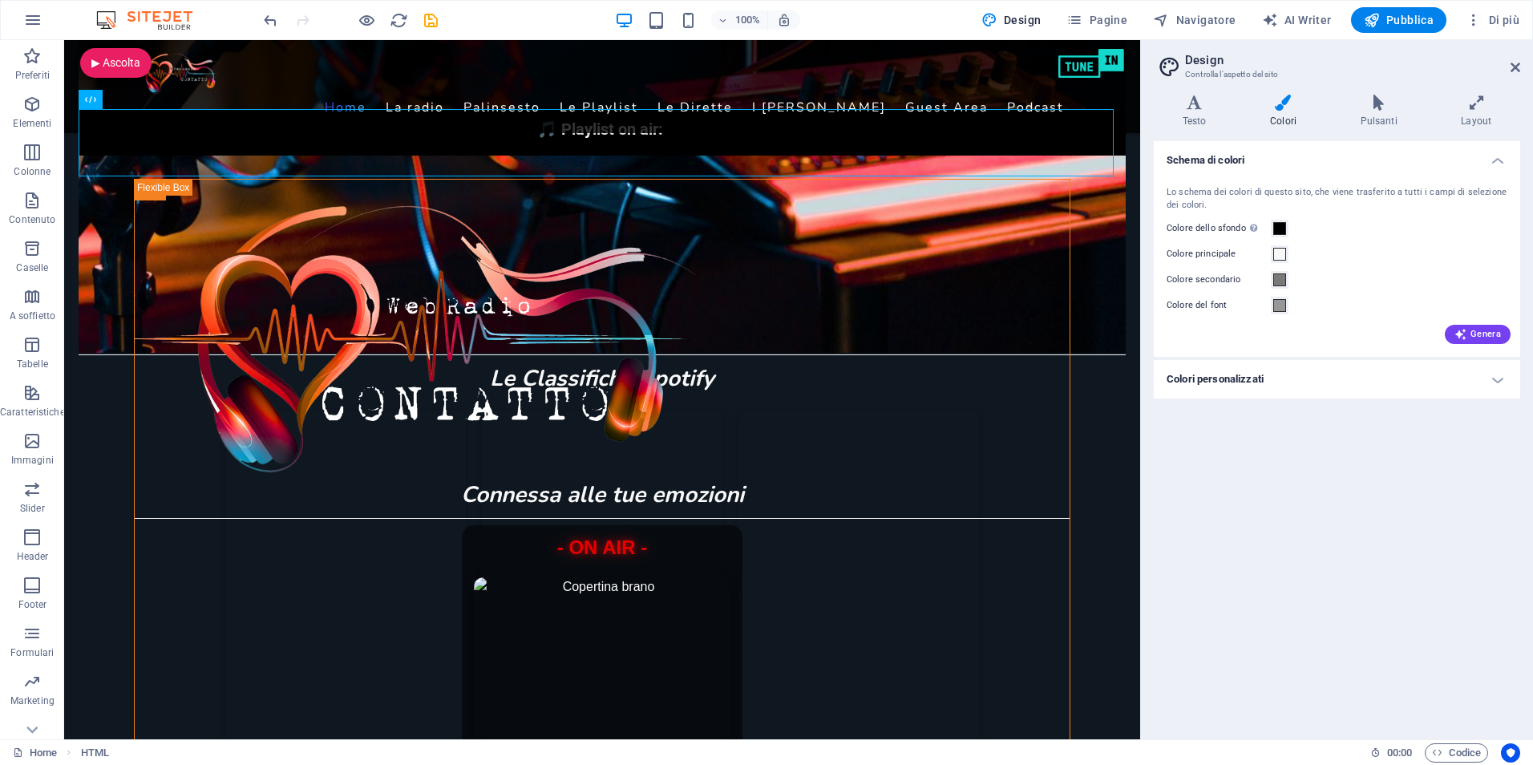
click at [1489, 378] on h4 "Colori personalizzati" at bounding box center [1337, 379] width 366 height 38
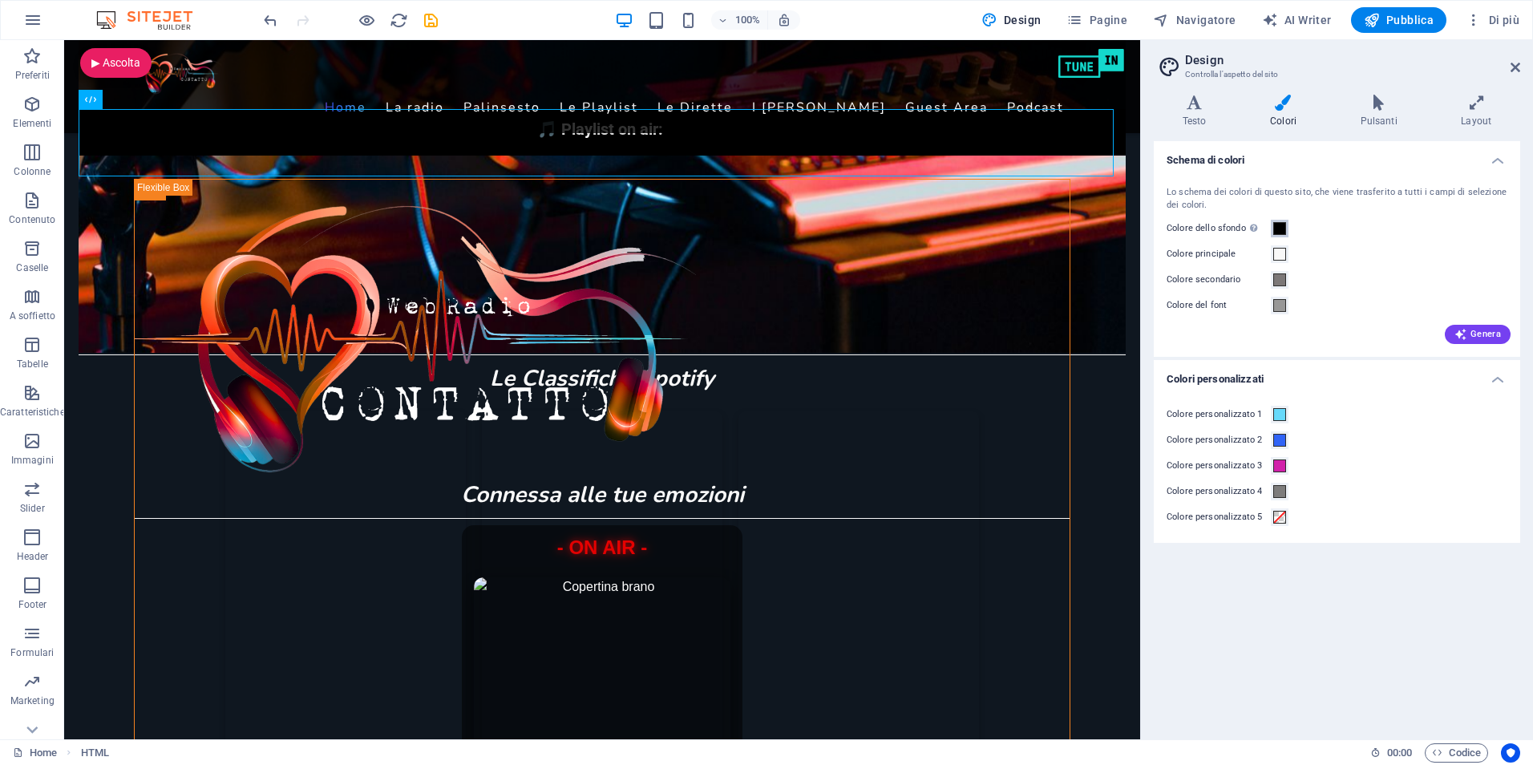
click at [1279, 228] on span at bounding box center [1279, 228] width 13 height 13
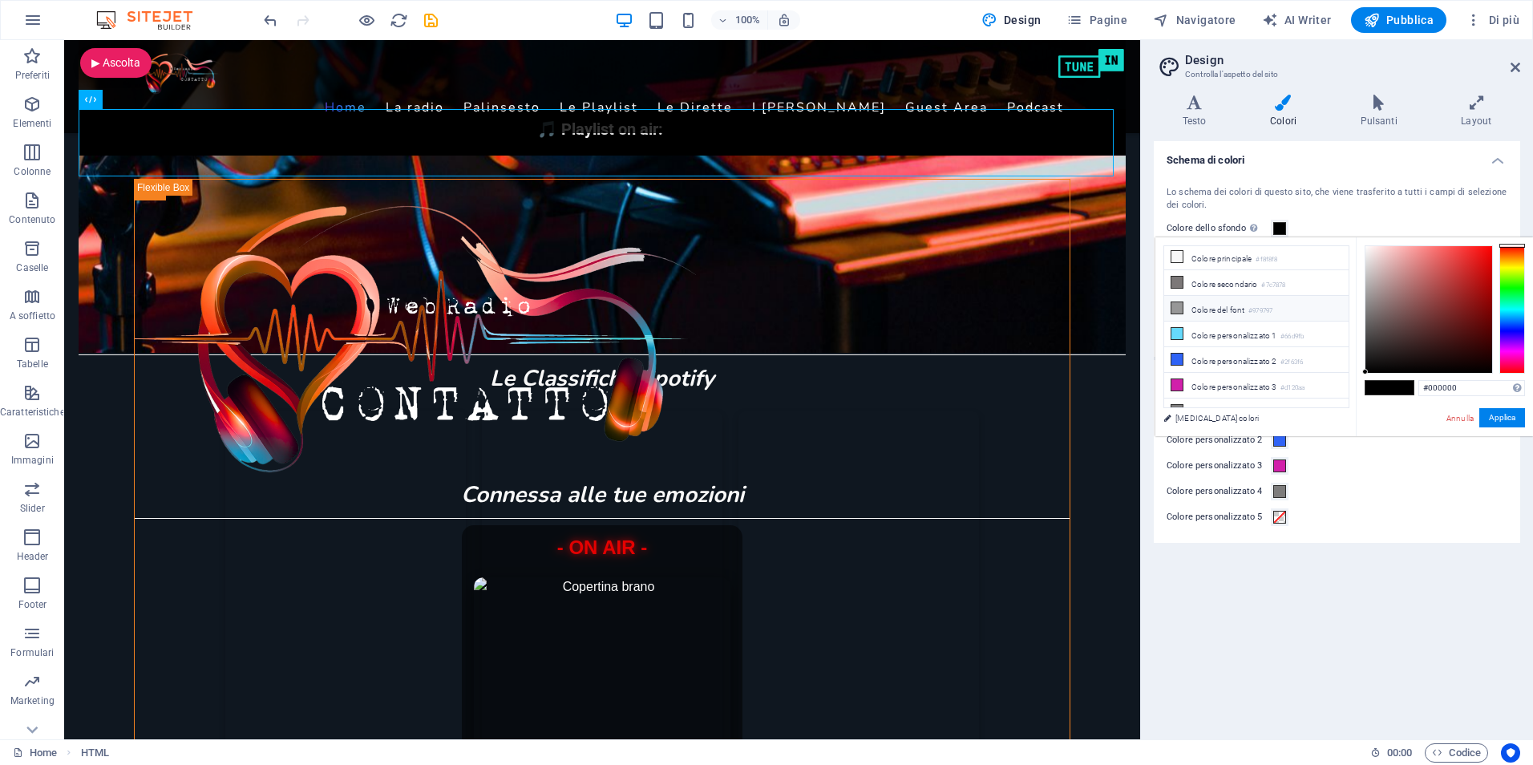
scroll to position [38, 0]
click at [1495, 418] on button "Applica" at bounding box center [1502, 417] width 46 height 19
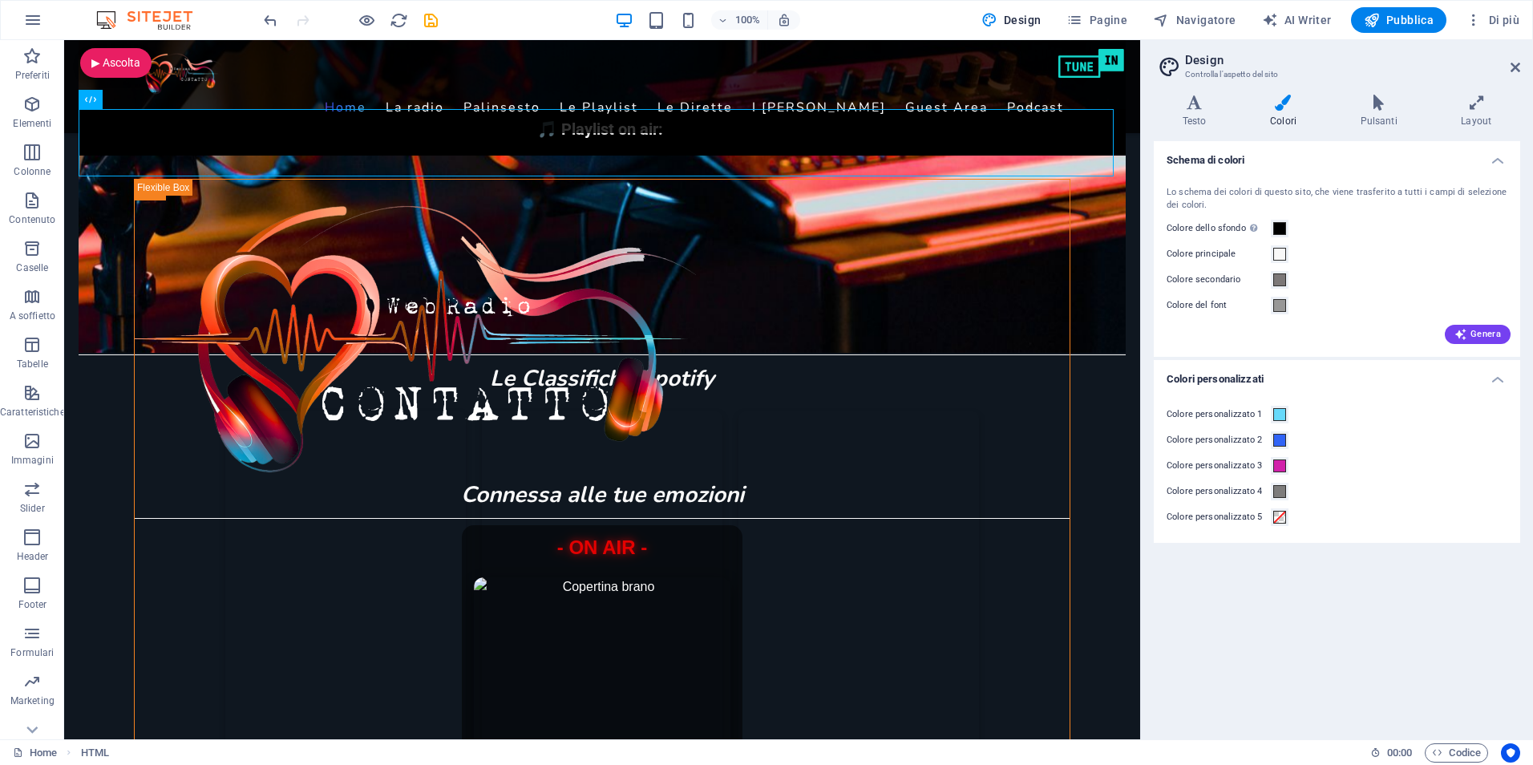
drag, startPoint x: 1345, startPoint y: 253, endPoint x: 1227, endPoint y: -32, distance: 308.8
click at [897, 277] on div "In onda per voi [DATE] — Contatto Web Radio In onda per voi [DATE] — Contatto W…" at bounding box center [602, 267] width 1047 height 162
click at [1523, 67] on aside "Design Controlla l'aspetto del sito Varianti Testo Colori Pulsanti Layout Testo…" at bounding box center [1336, 389] width 393 height 699
click at [431, 22] on icon "save" at bounding box center [431, 20] width 18 height 18
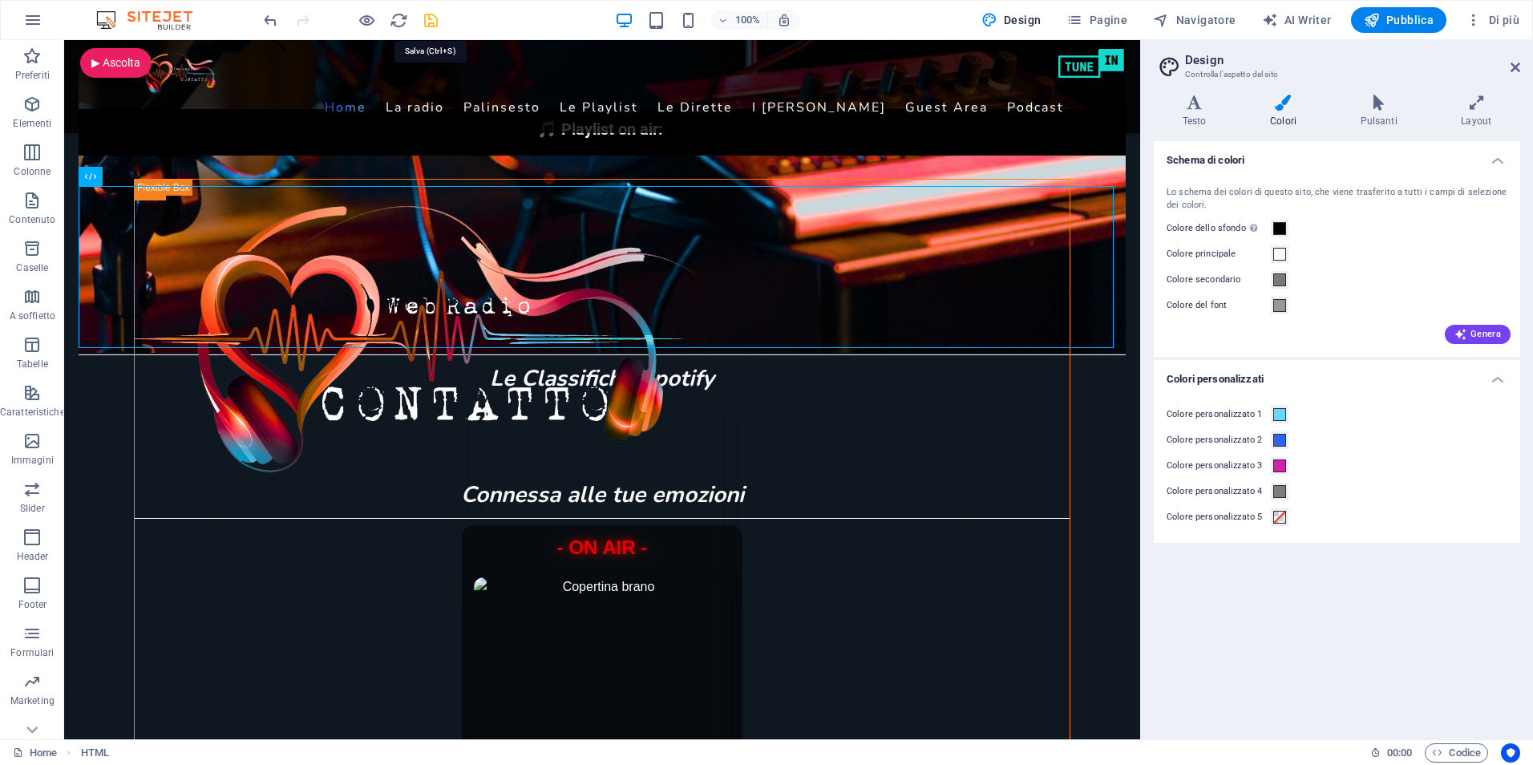
checkbox input "false"
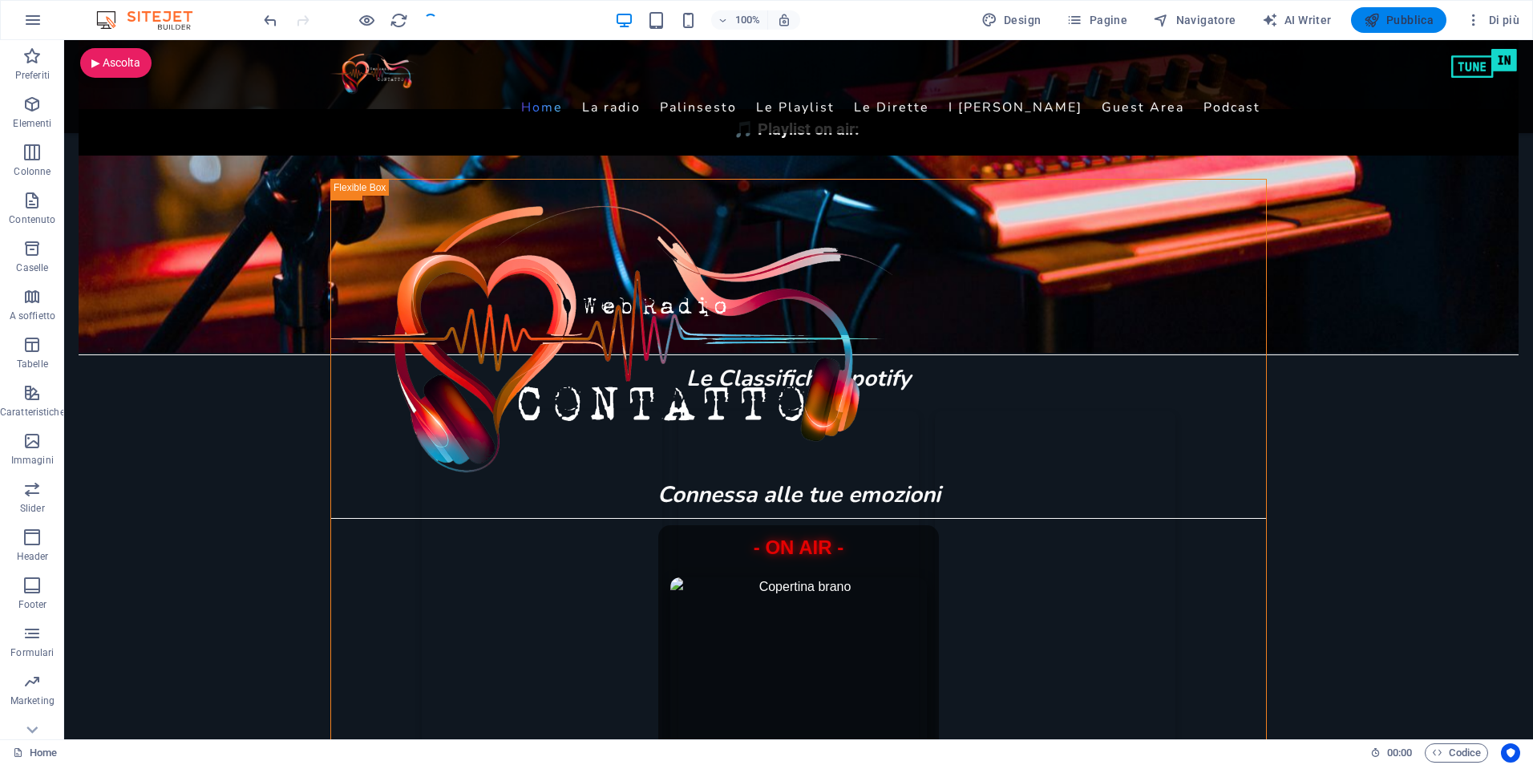
click at [1388, 15] on span "Pubblica" at bounding box center [1399, 20] width 71 height 16
